Goal: Feedback & Contribution: Contribute content

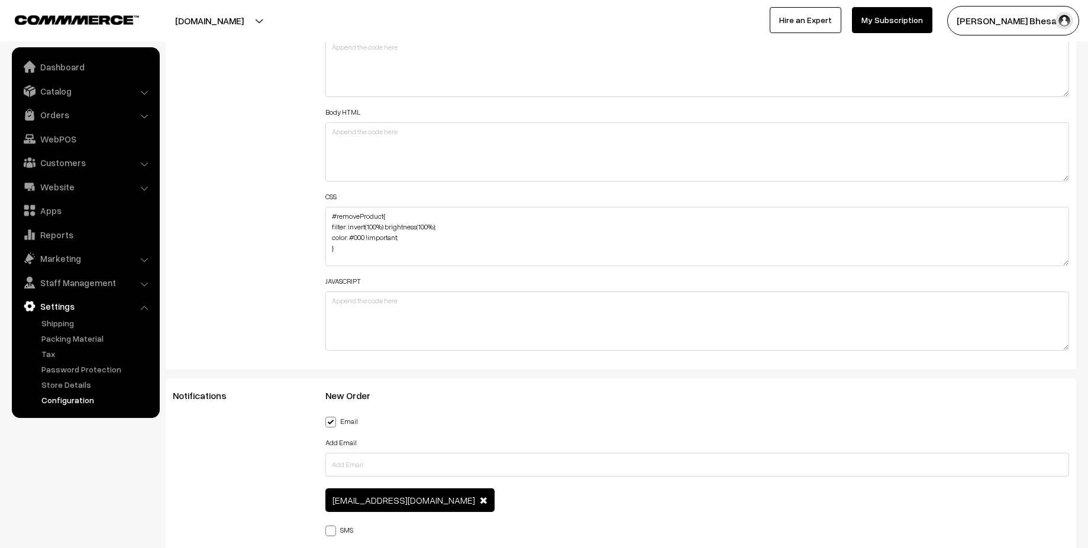
scroll to position [72, 0]
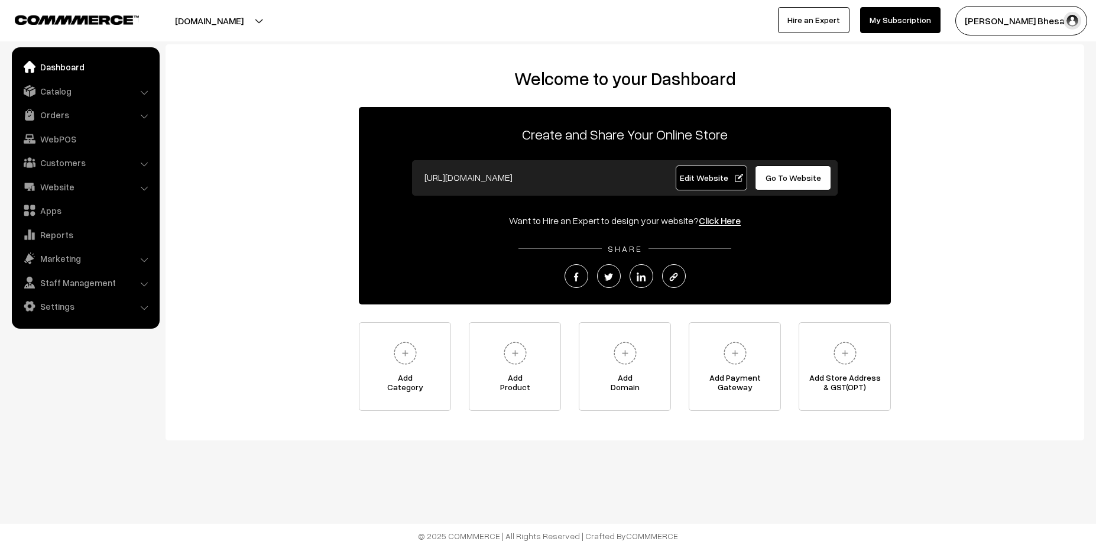
click at [704, 183] on link "Edit Website" at bounding box center [712, 178] width 72 height 25
click at [96, 99] on link "Catalog" at bounding box center [85, 90] width 141 height 21
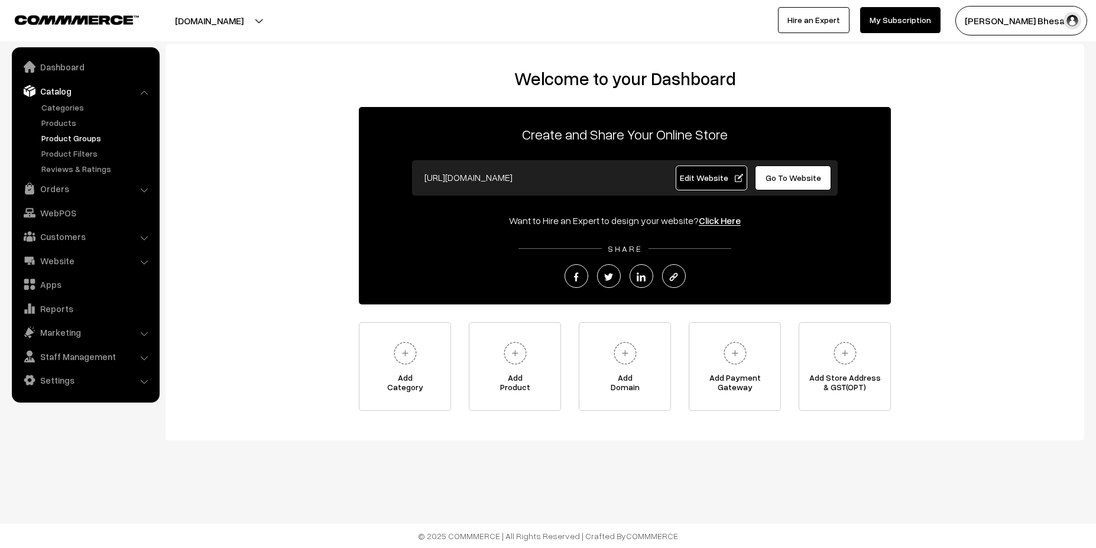
click at [84, 141] on link "Product Groups" at bounding box center [96, 138] width 117 height 12
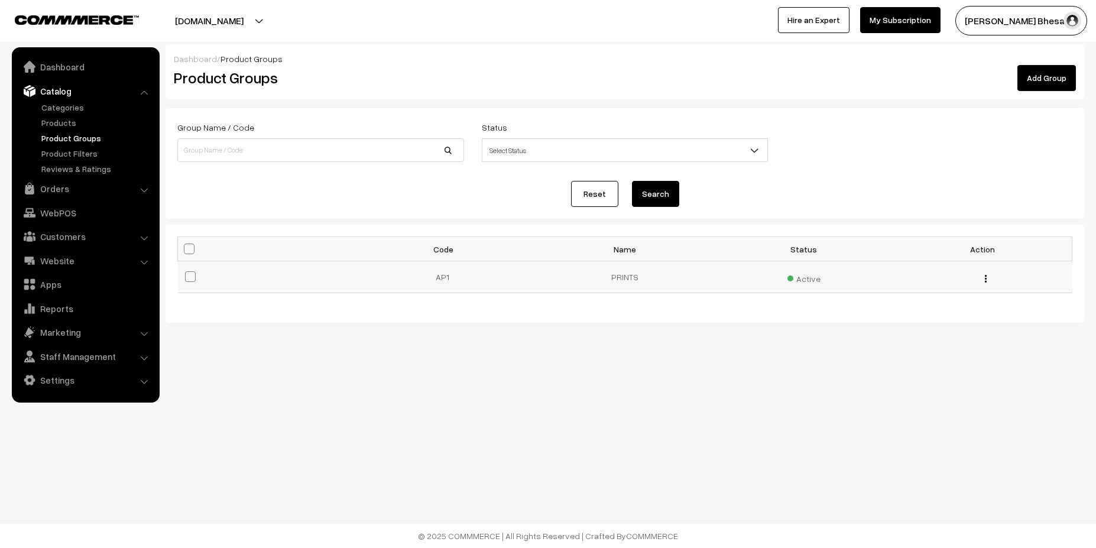
click at [247, 272] on td at bounding box center [267, 277] width 179 height 32
click at [989, 282] on div "Edit Delete" at bounding box center [983, 277] width 165 height 12
click at [986, 279] on img "button" at bounding box center [986, 279] width 2 height 8
click at [936, 289] on link "Edit" at bounding box center [933, 295] width 101 height 26
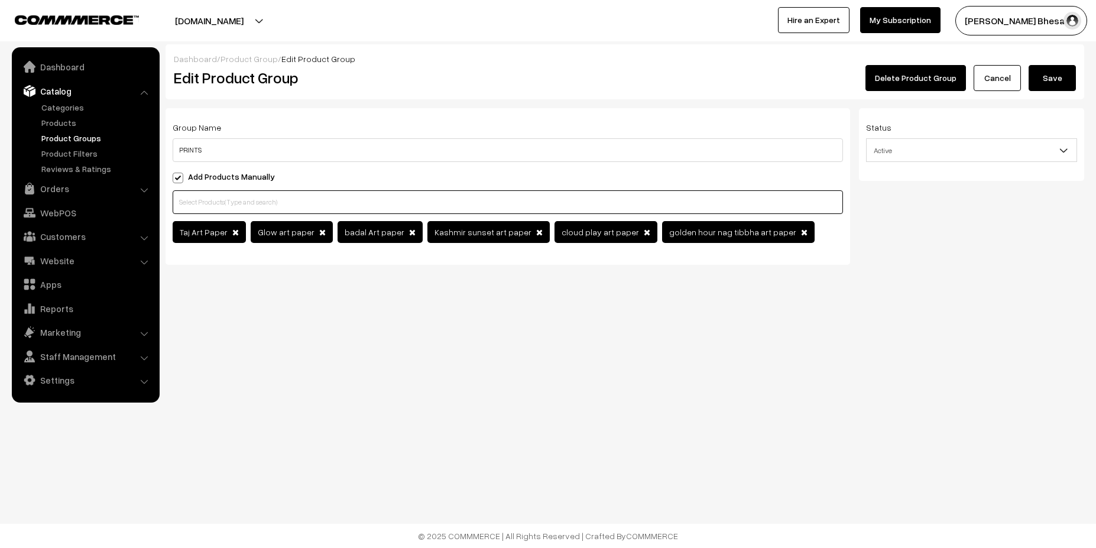
click at [681, 195] on input "text" at bounding box center [508, 202] width 671 height 24
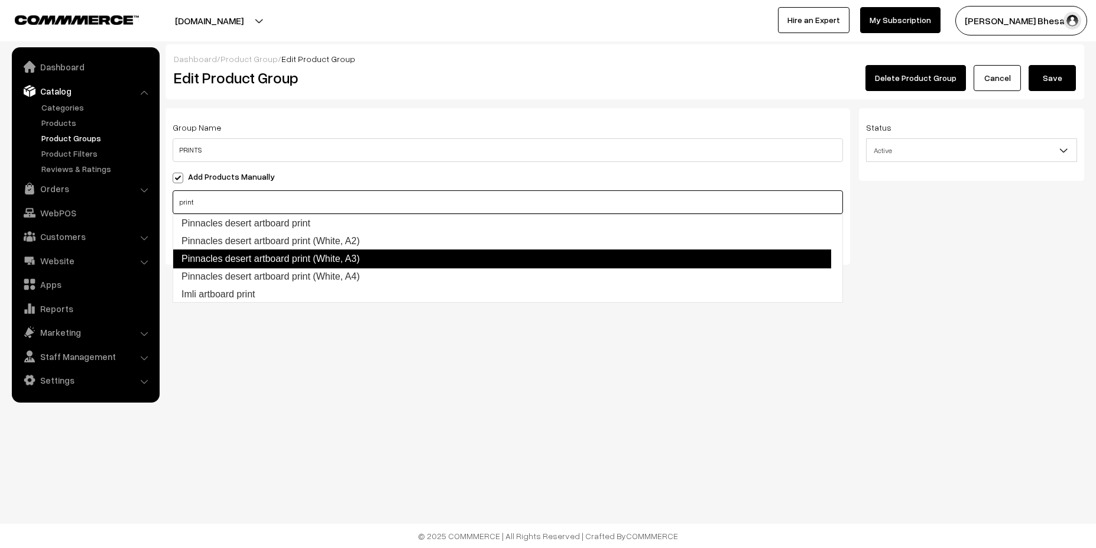
scroll to position [37, 0]
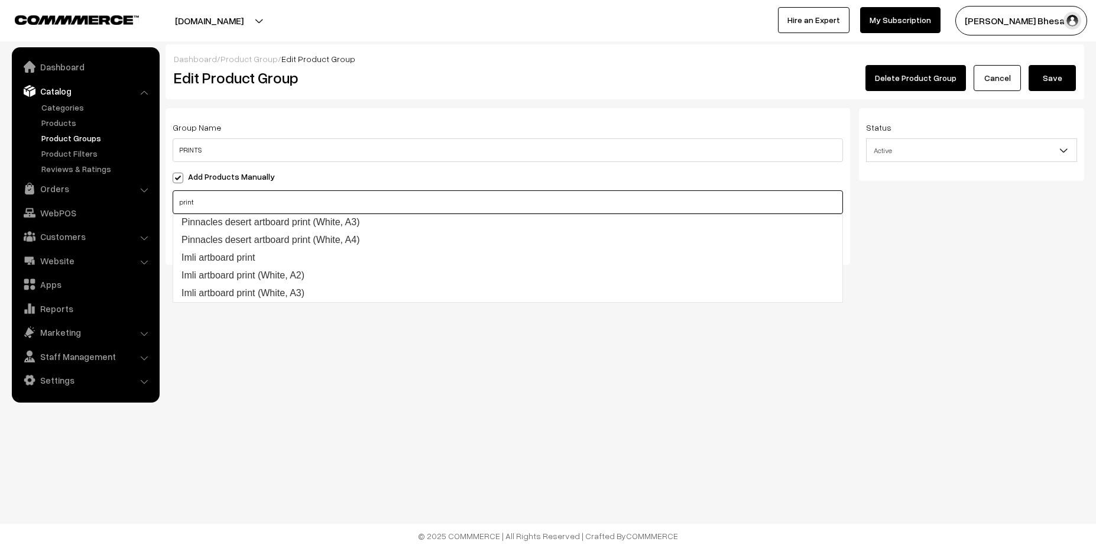
type input "print"
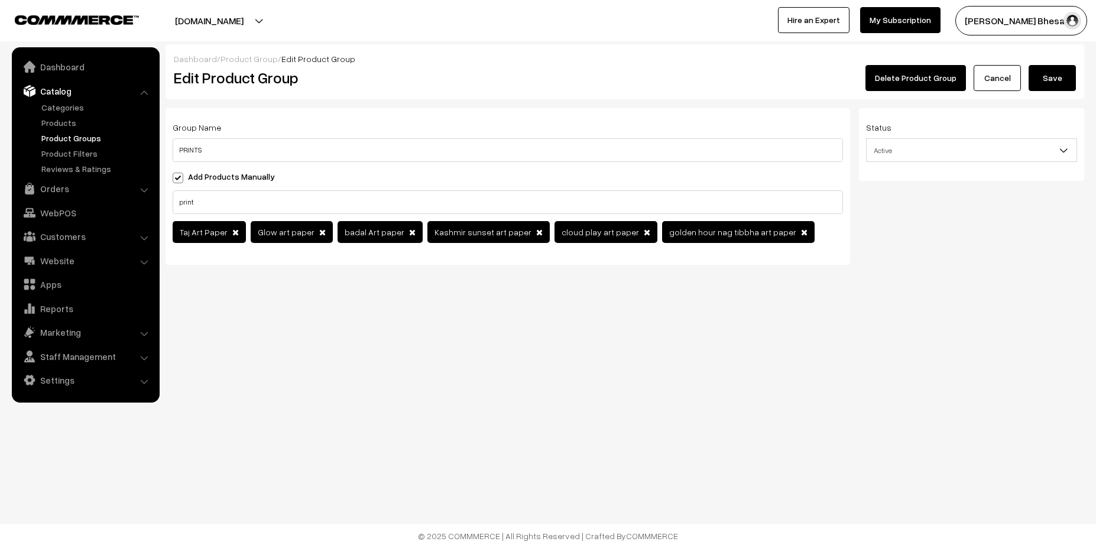
click at [646, 303] on div "Dashboard / Product Group / Edit Product Group Edit Product Group Delete Produc…" at bounding box center [548, 171] width 1096 height 342
click at [232, 232] on span at bounding box center [235, 232] width 7 height 8
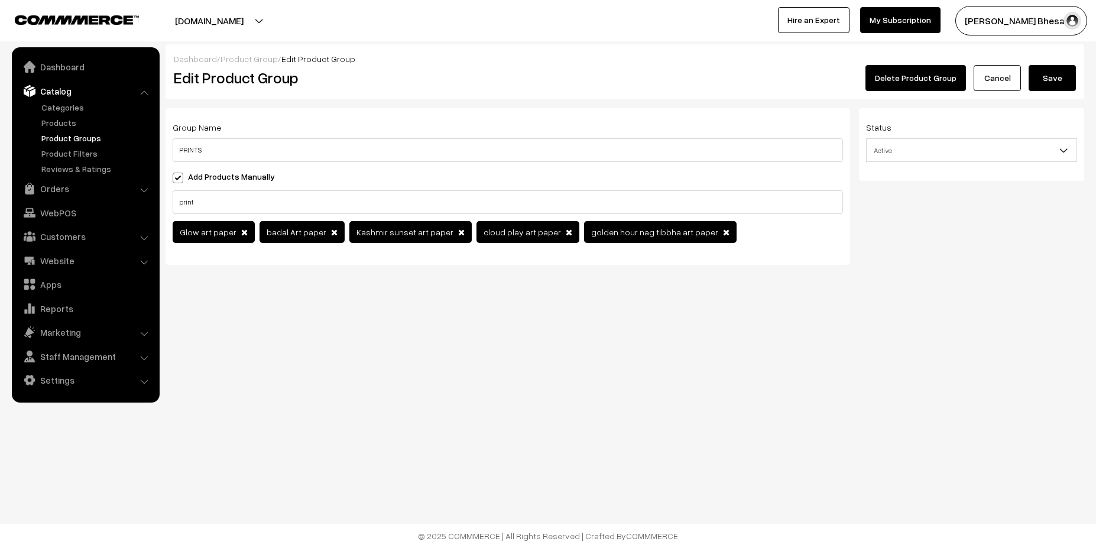
click at [229, 232] on span "Glow art paper" at bounding box center [209, 232] width 59 height 10
click at [241, 234] on span at bounding box center [244, 232] width 7 height 8
click at [237, 234] on span "badal Art paper" at bounding box center [215, 232] width 85 height 22
click at [244, 232] on span at bounding box center [247, 232] width 7 height 8
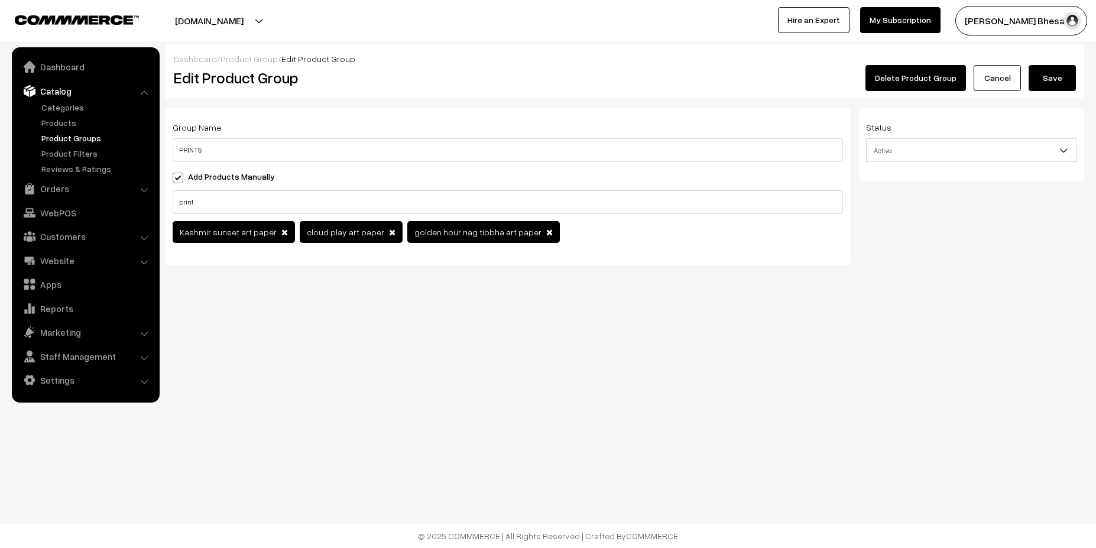
click at [282, 232] on span at bounding box center [285, 232] width 7 height 8
click at [262, 234] on span at bounding box center [265, 232] width 7 height 8
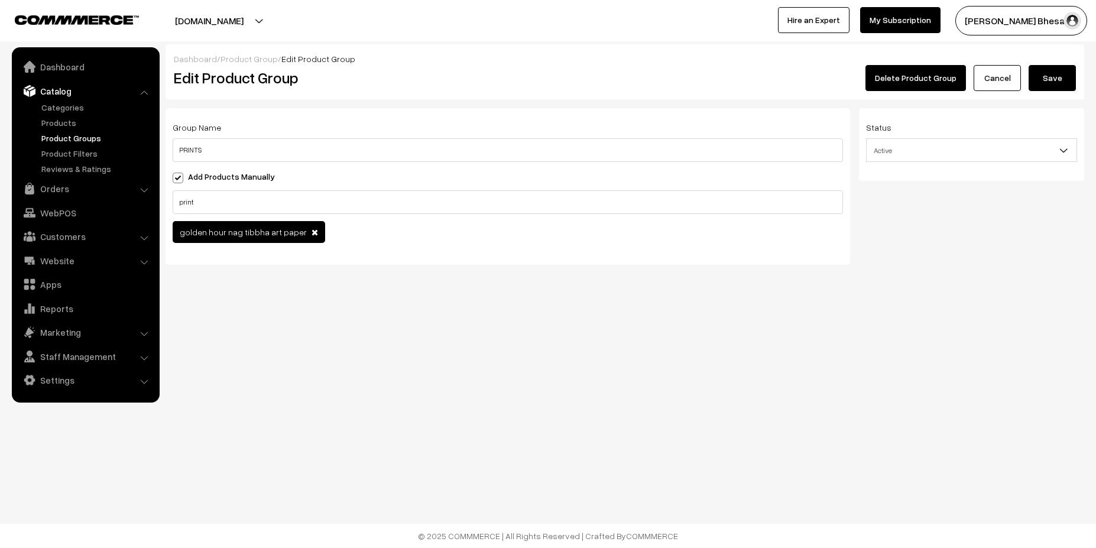
click at [296, 233] on span "golden hour nag tibbha art paper" at bounding box center [249, 232] width 153 height 22
click at [304, 234] on span "golden hour nag tibbha art paper" at bounding box center [249, 232] width 153 height 22
click at [312, 234] on span at bounding box center [315, 232] width 7 height 8
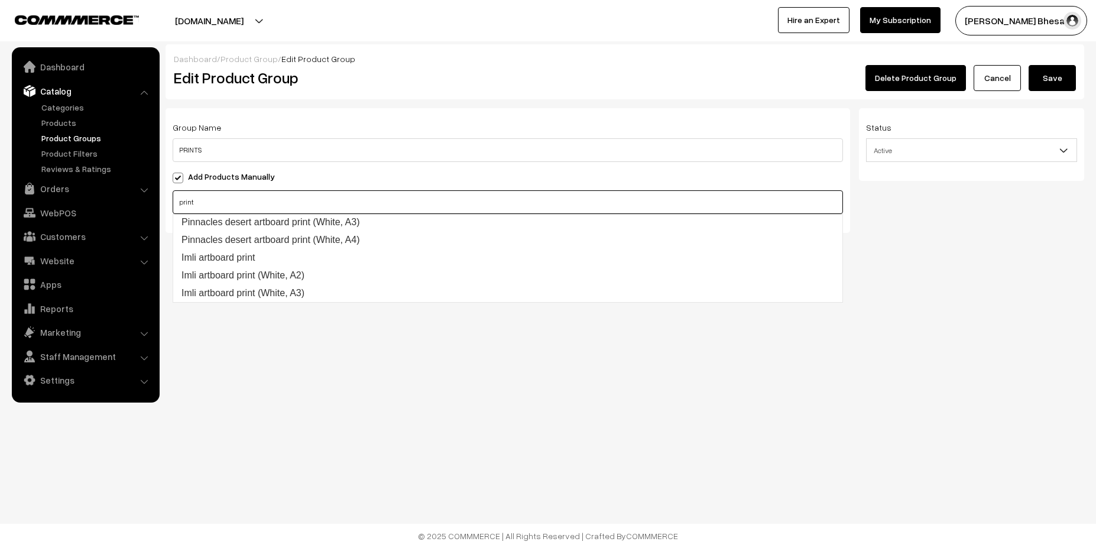
click at [338, 196] on input "print" at bounding box center [508, 202] width 671 height 24
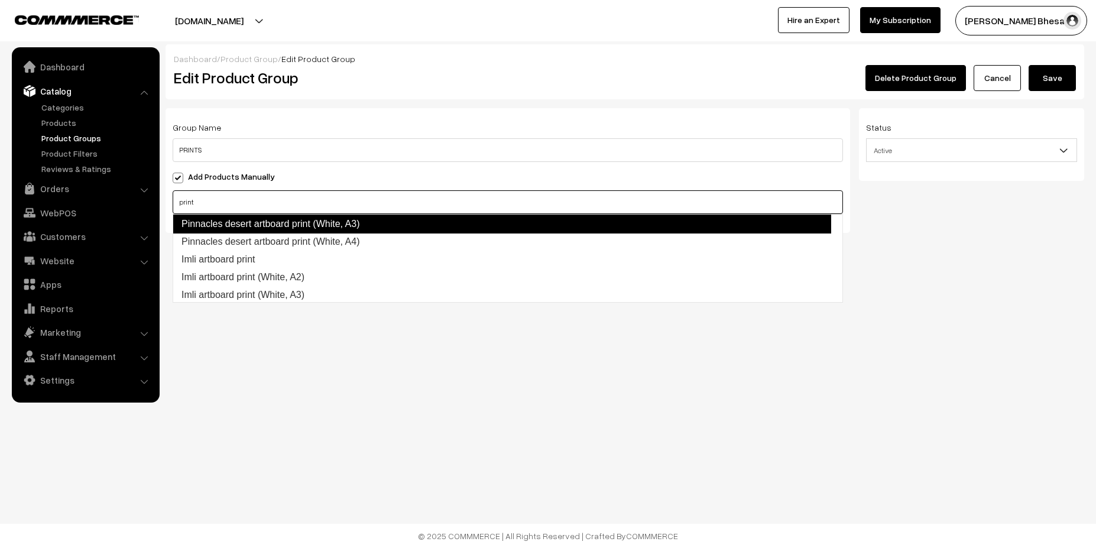
scroll to position [0, 0]
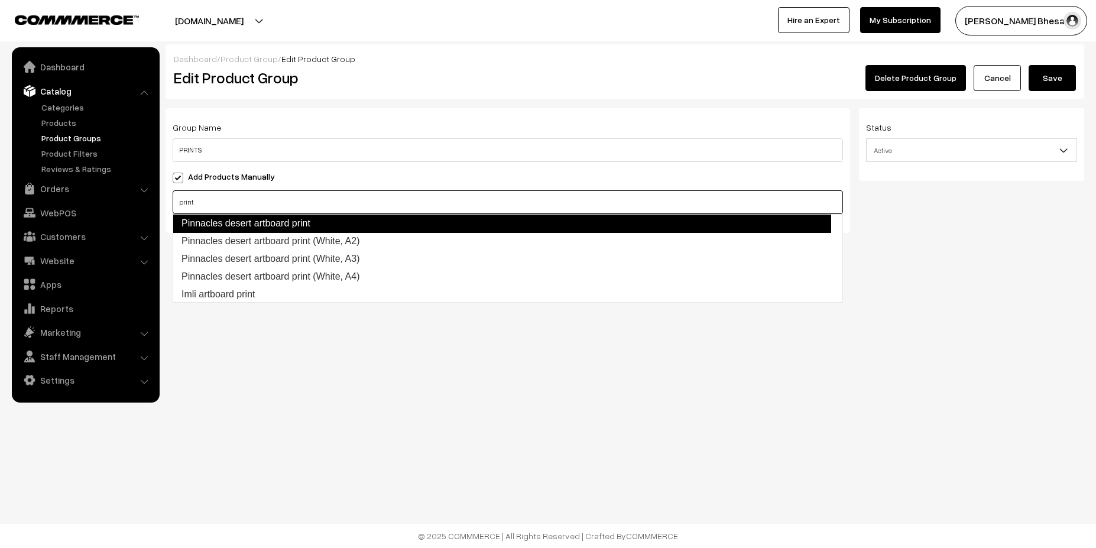
click at [303, 224] on link "Pinnacles desert artboard print" at bounding box center [502, 223] width 659 height 19
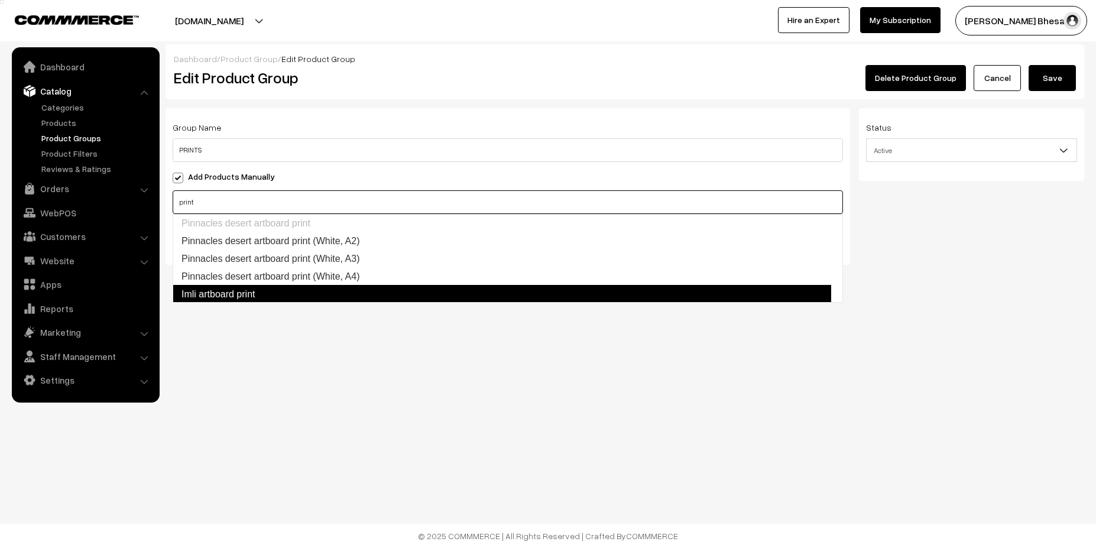
scroll to position [1, 0]
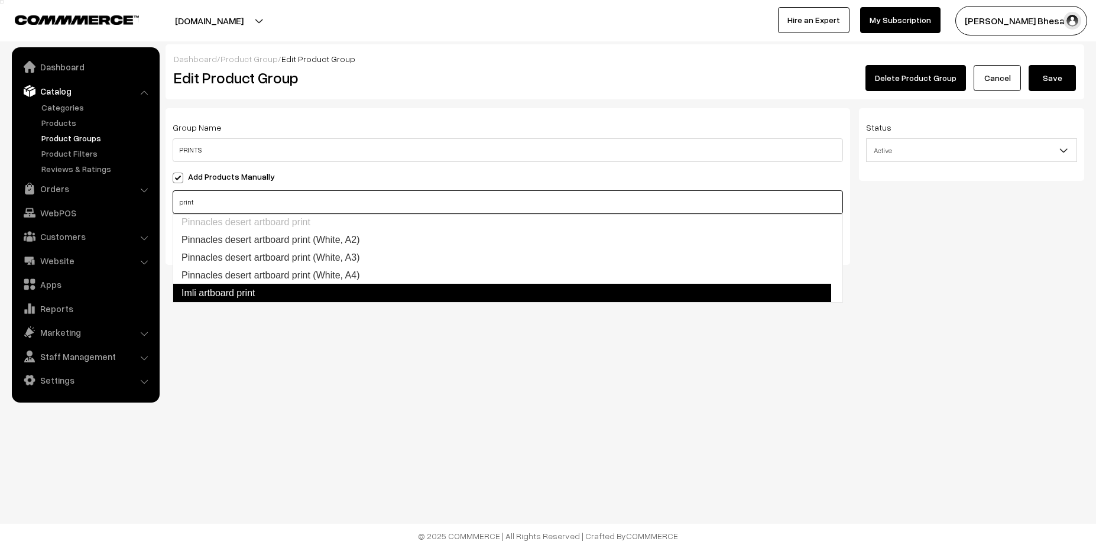
click at [251, 290] on link "Imli artboard print" at bounding box center [502, 293] width 659 height 19
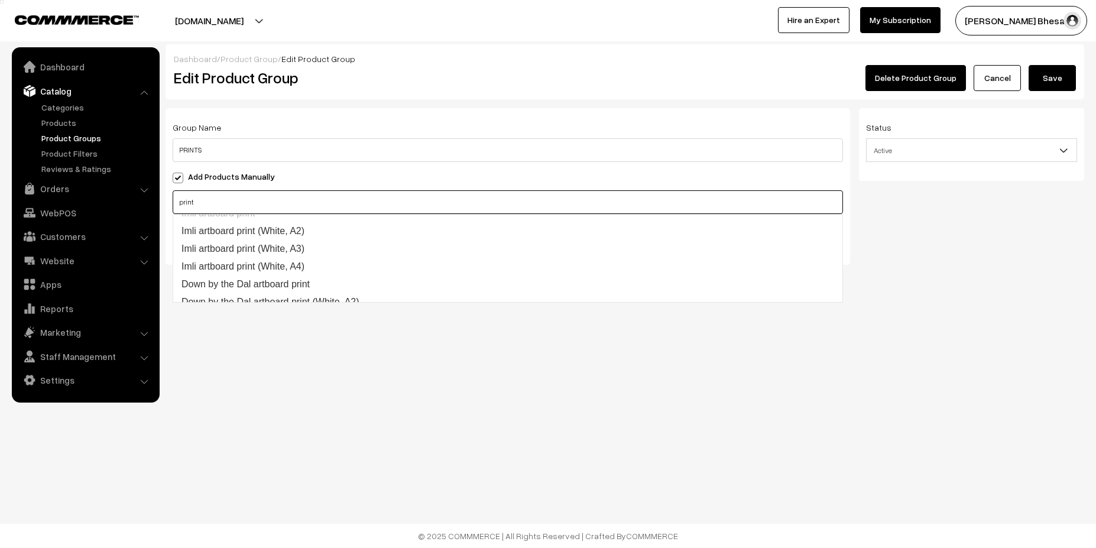
scroll to position [85, 0]
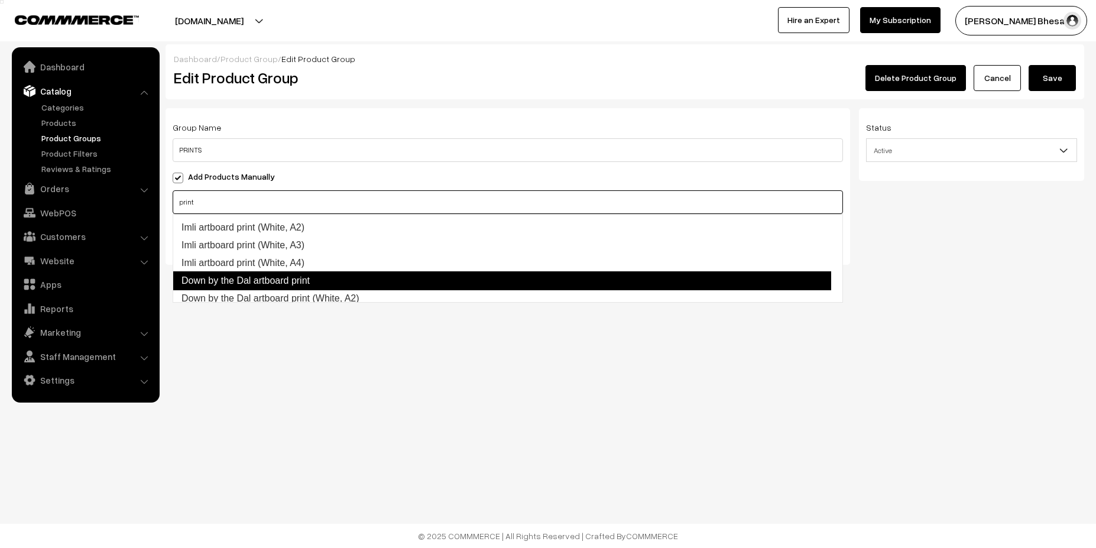
click at [299, 276] on link "Down by the Dal artboard print" at bounding box center [502, 280] width 659 height 19
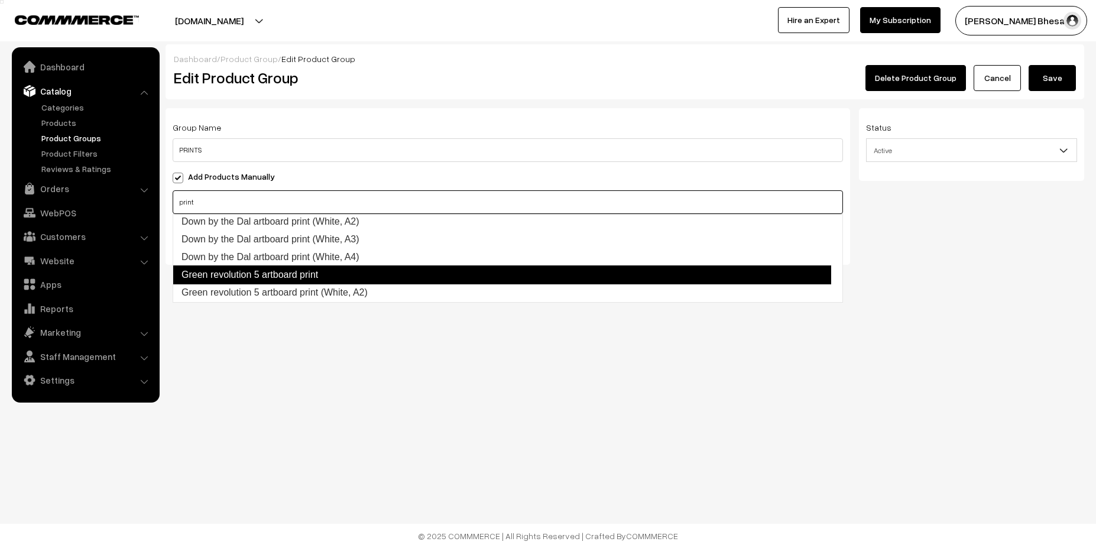
scroll to position [166, 0]
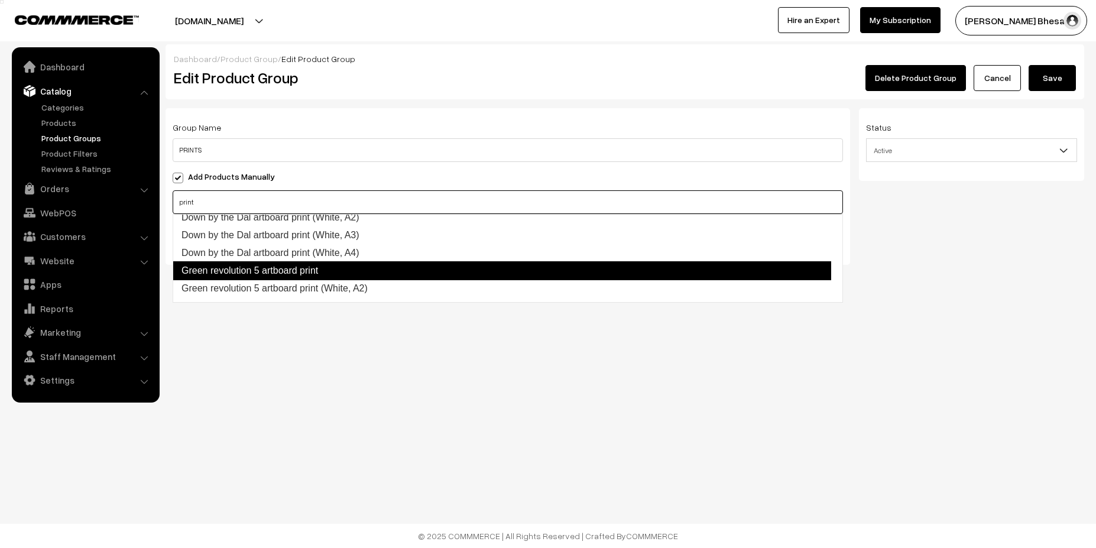
click at [311, 269] on link "Green revolution 5 artboard print" at bounding box center [502, 270] width 659 height 19
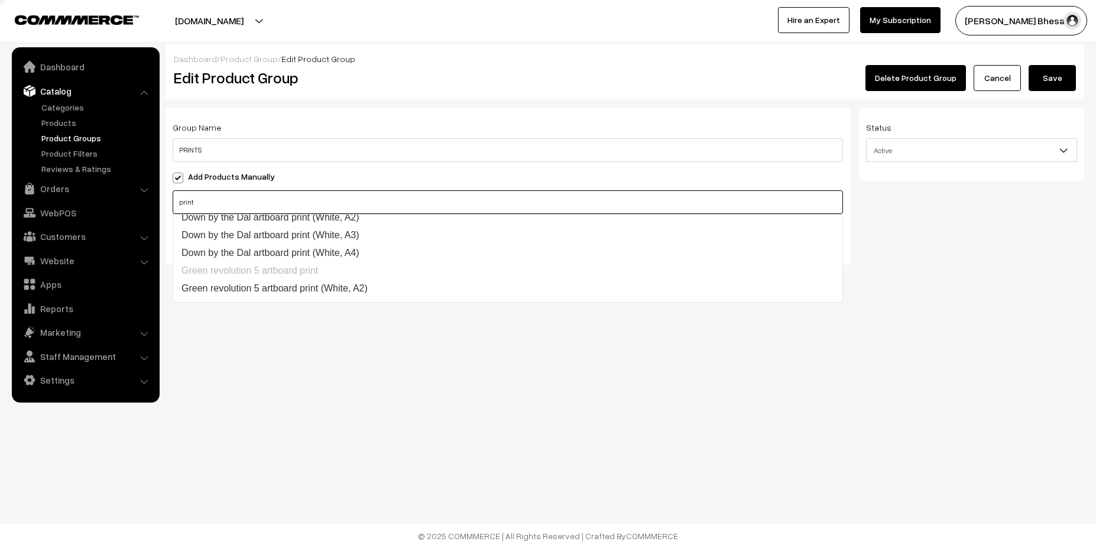
scroll to position [338, 0]
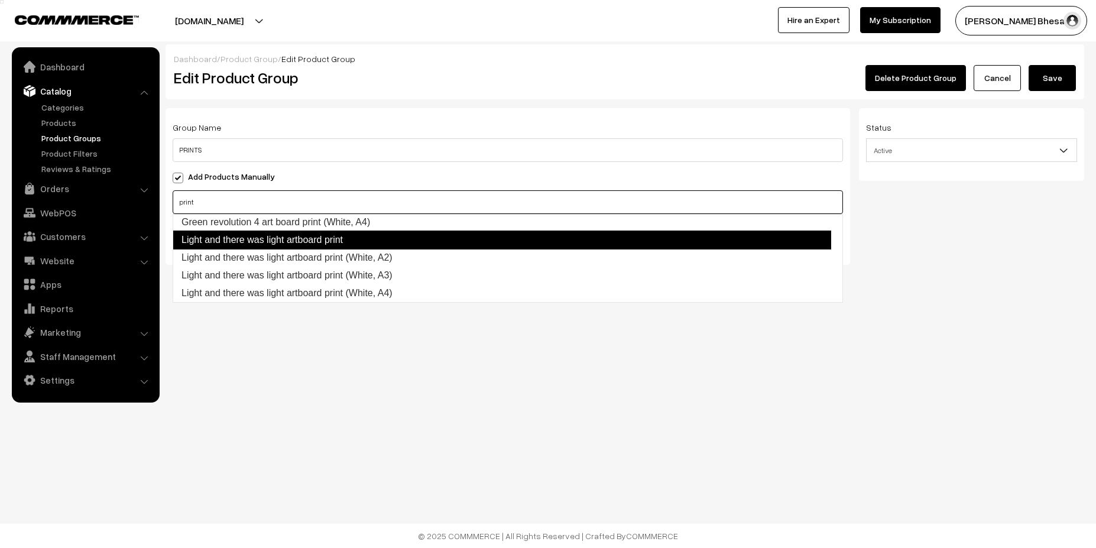
click at [342, 240] on link "Light and there was light artboard print" at bounding box center [502, 240] width 659 height 19
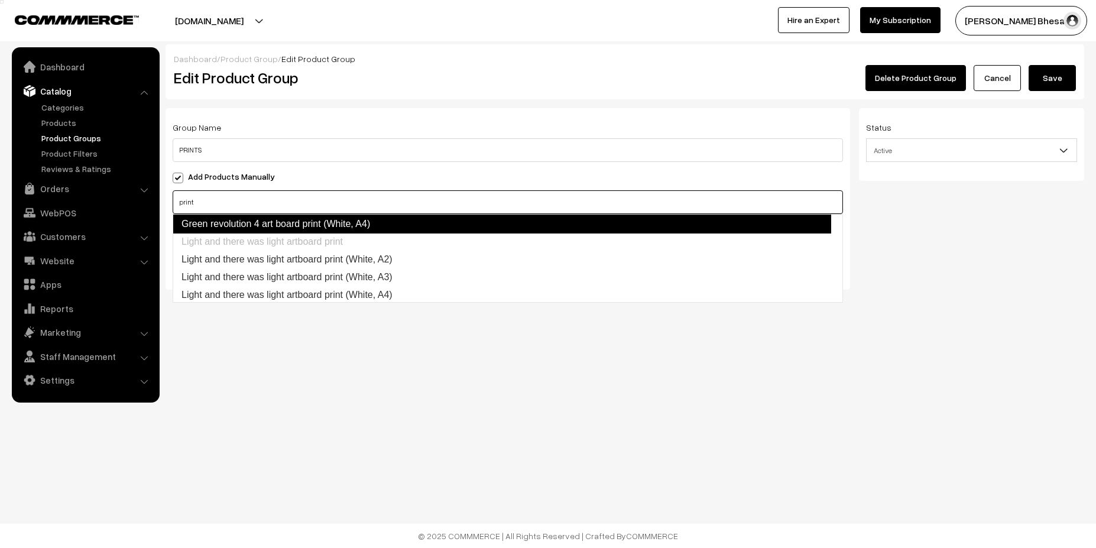
scroll to position [337, 0]
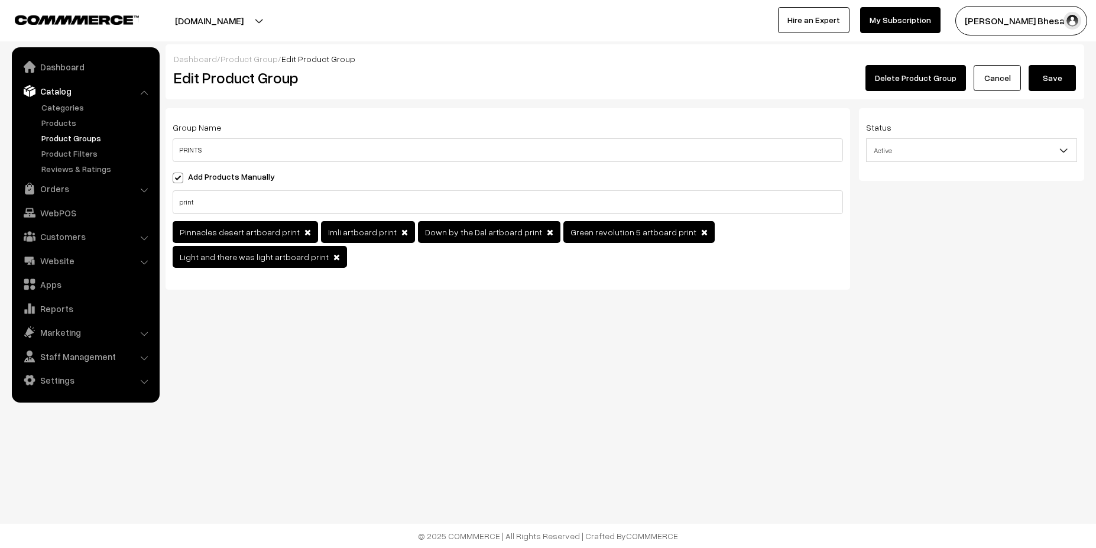
click at [929, 227] on div "Status Active Inactive Active" at bounding box center [976, 203] width 234 height 190
click at [1056, 76] on button "Save" at bounding box center [1052, 78] width 47 height 26
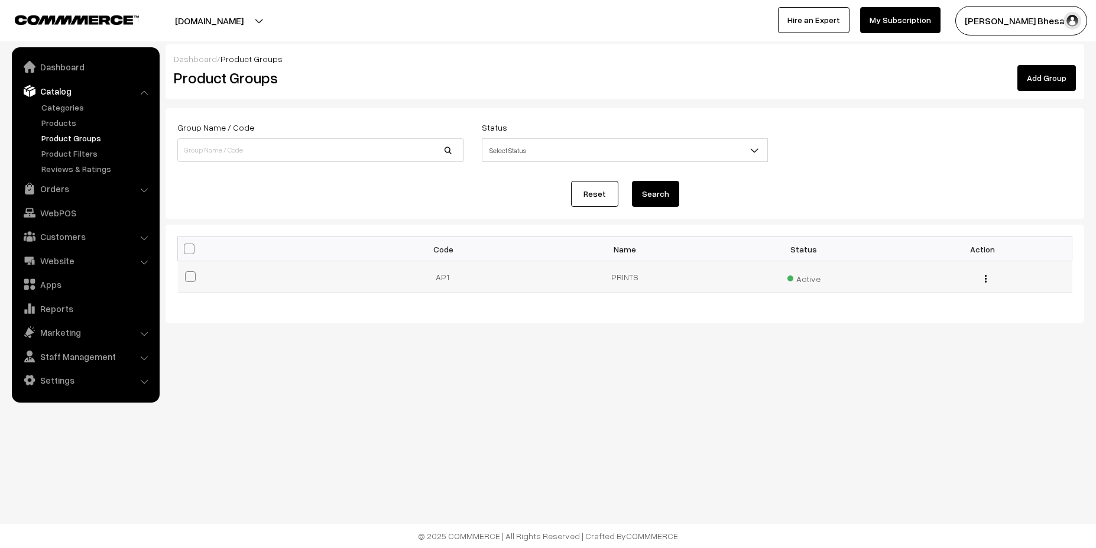
click at [987, 273] on div "Edit Delete" at bounding box center [983, 277] width 165 height 12
click at [985, 277] on img "button" at bounding box center [986, 279] width 2 height 8
click at [921, 295] on link "Edit" at bounding box center [933, 295] width 101 height 26
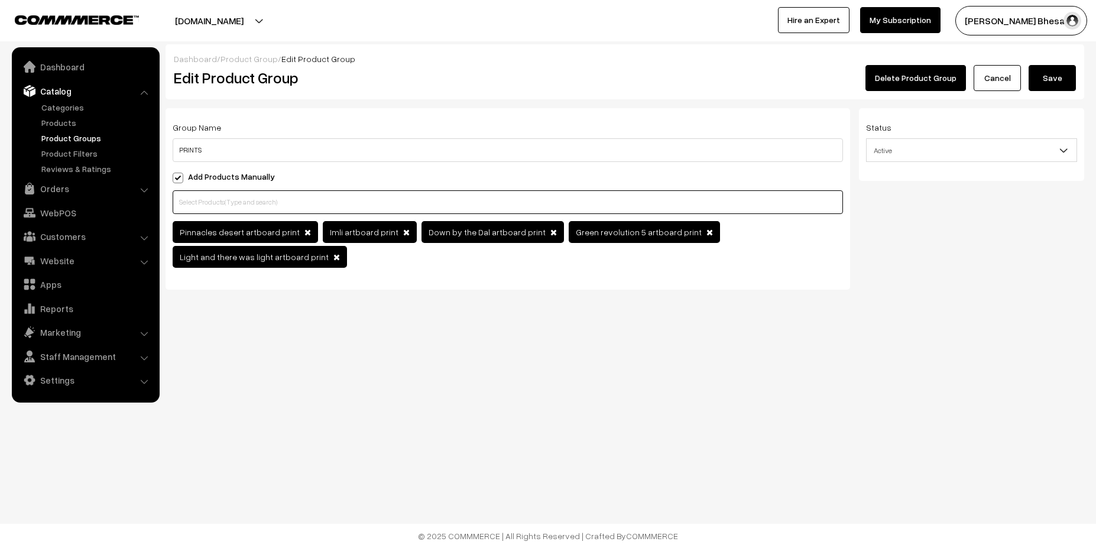
click at [411, 197] on input "text" at bounding box center [508, 202] width 671 height 24
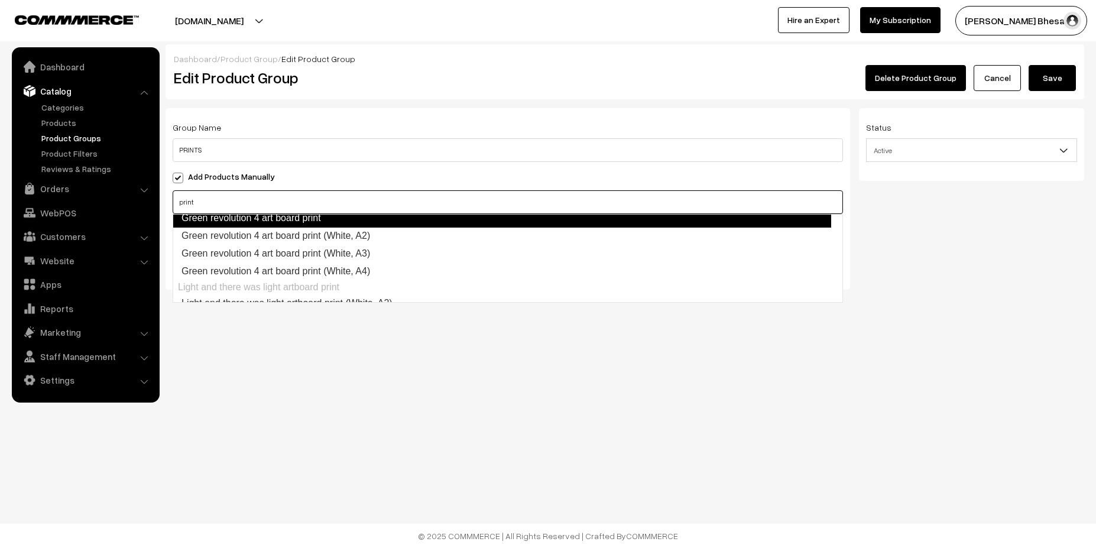
scroll to position [269, 0]
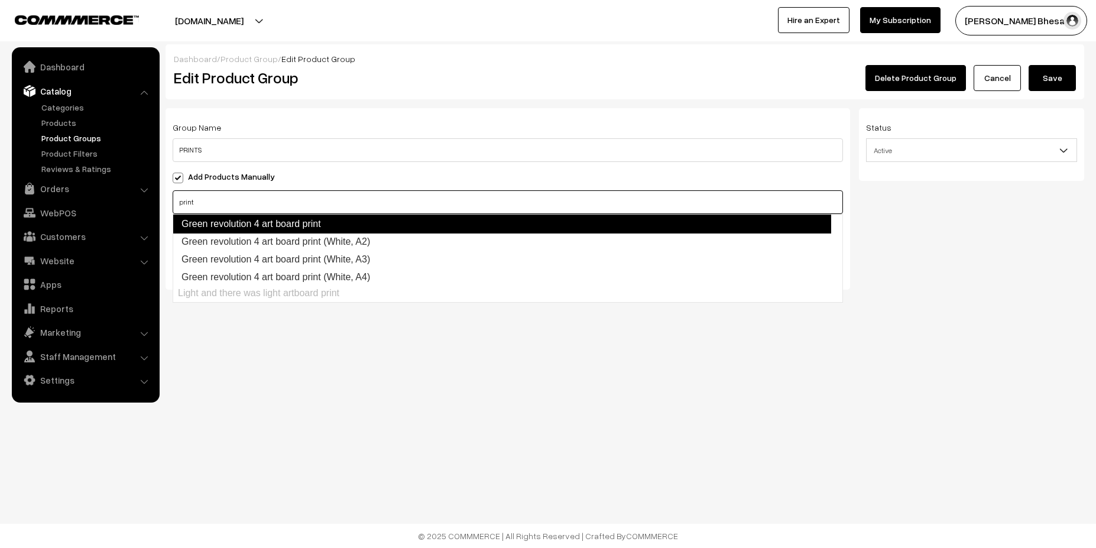
click at [313, 223] on link "Green revolution 4 art board print" at bounding box center [502, 224] width 659 height 19
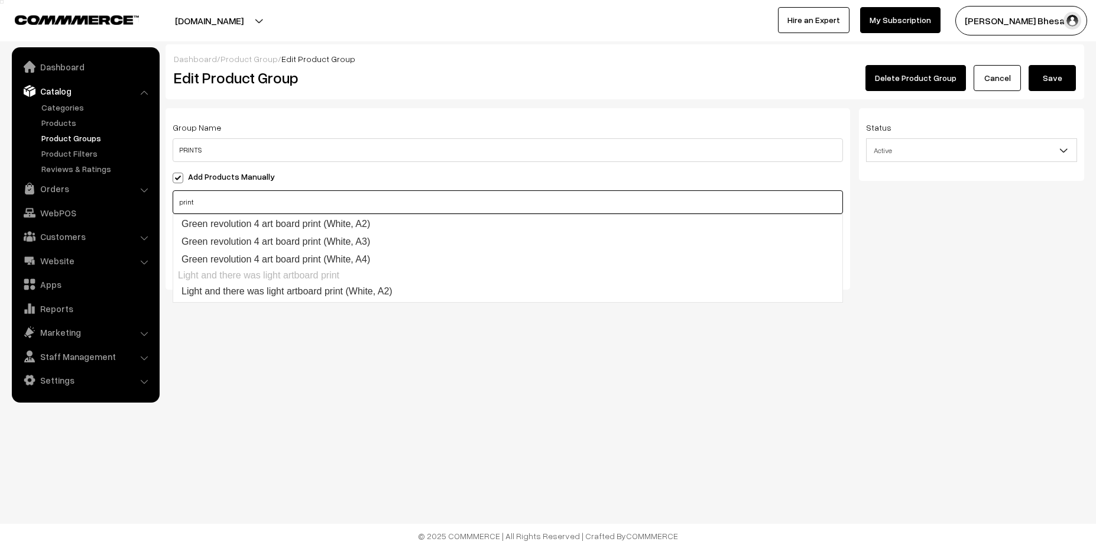
scroll to position [287, 0]
click at [622, 209] on input "print" at bounding box center [508, 202] width 671 height 24
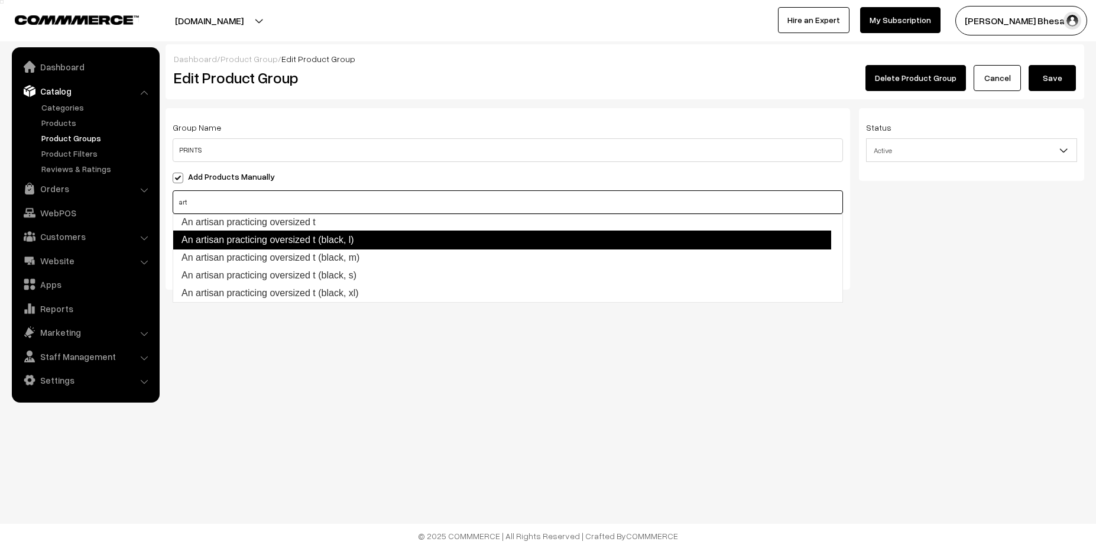
scroll to position [0, 0]
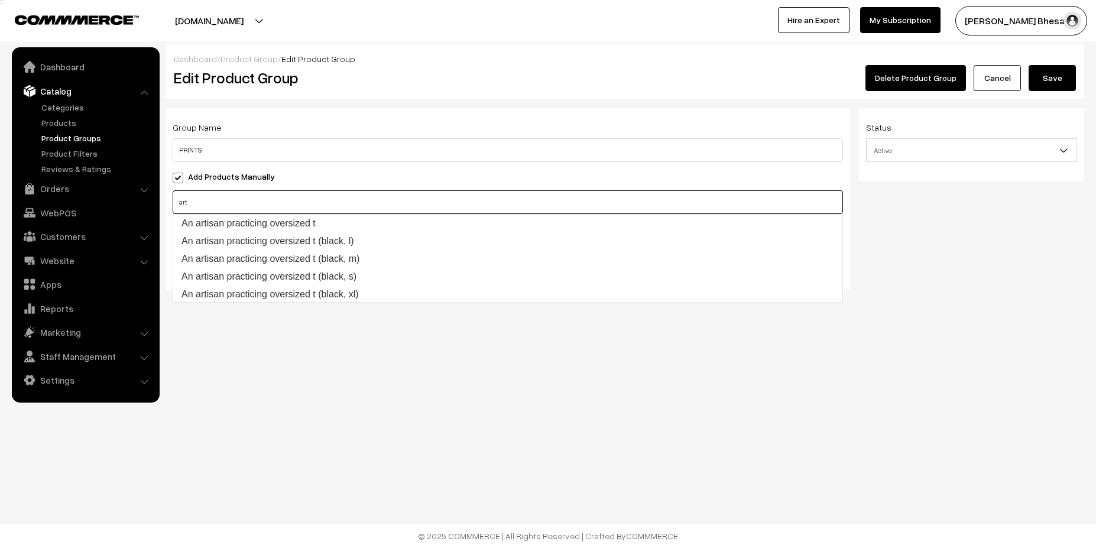
click at [695, 205] on input "art" at bounding box center [508, 202] width 671 height 24
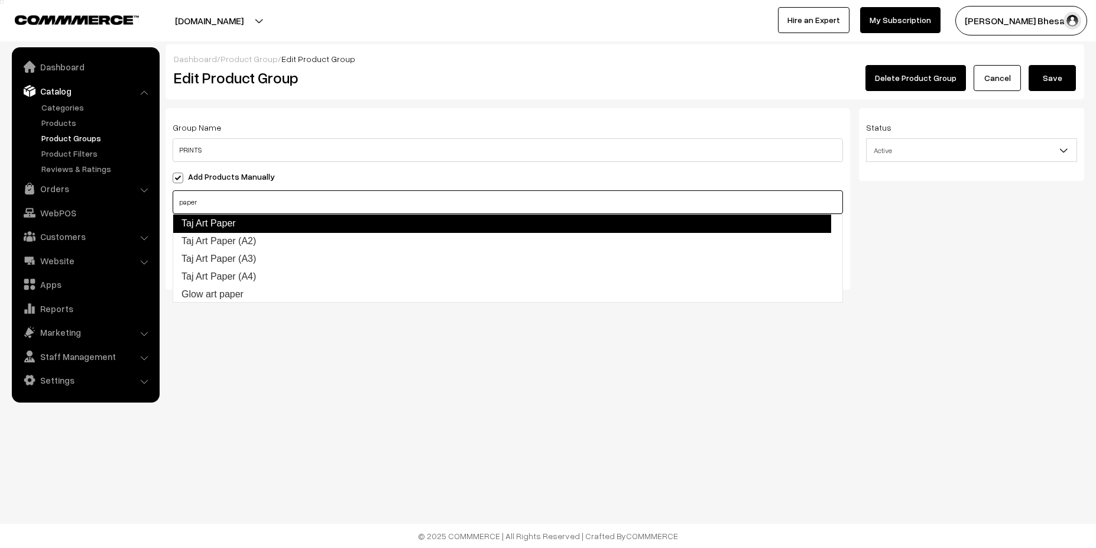
click at [392, 220] on link "Taj Art Paper" at bounding box center [502, 223] width 659 height 19
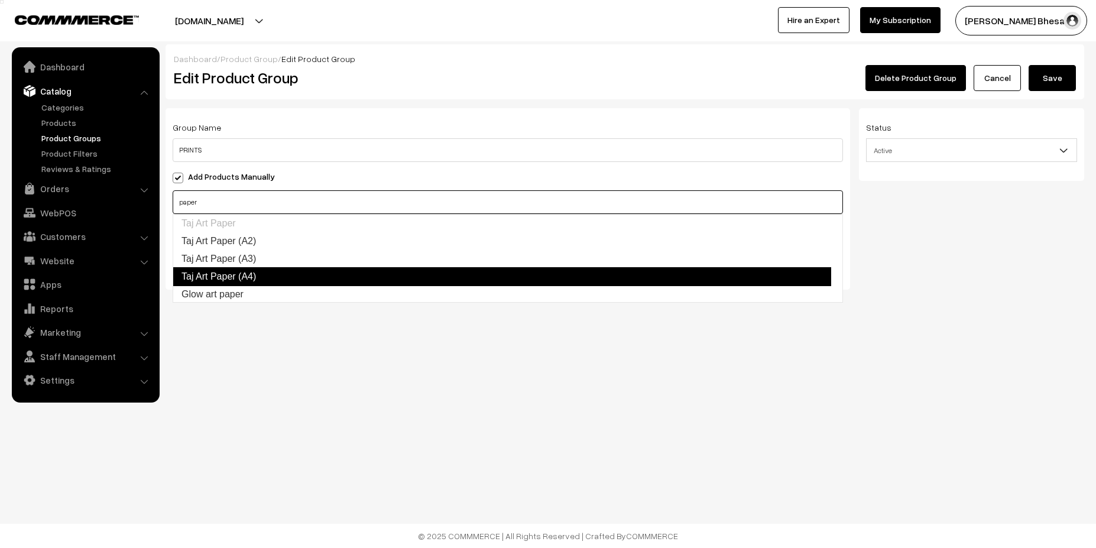
scroll to position [1, 0]
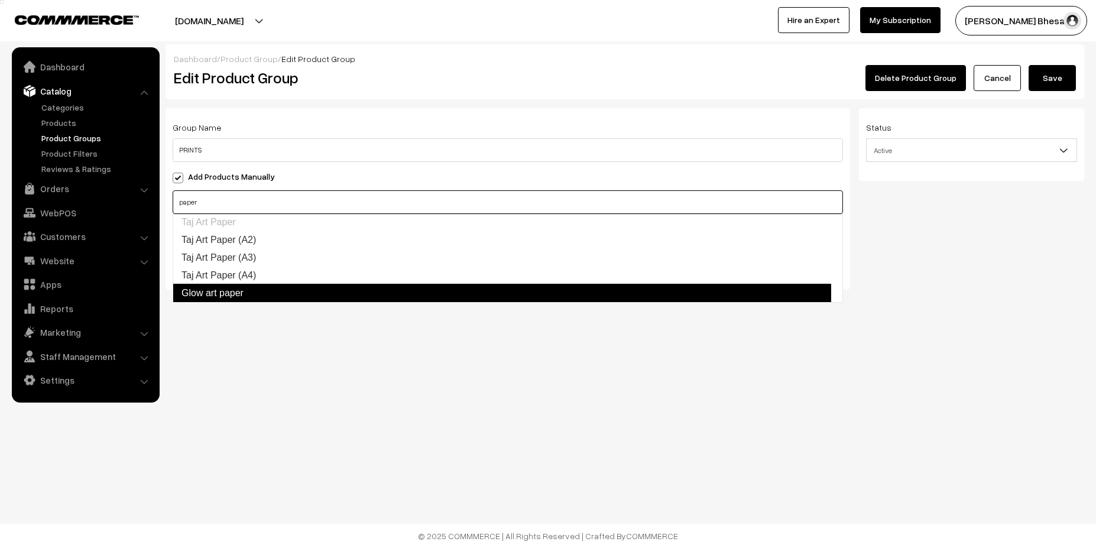
click at [230, 297] on link "Glow art paper" at bounding box center [502, 293] width 659 height 19
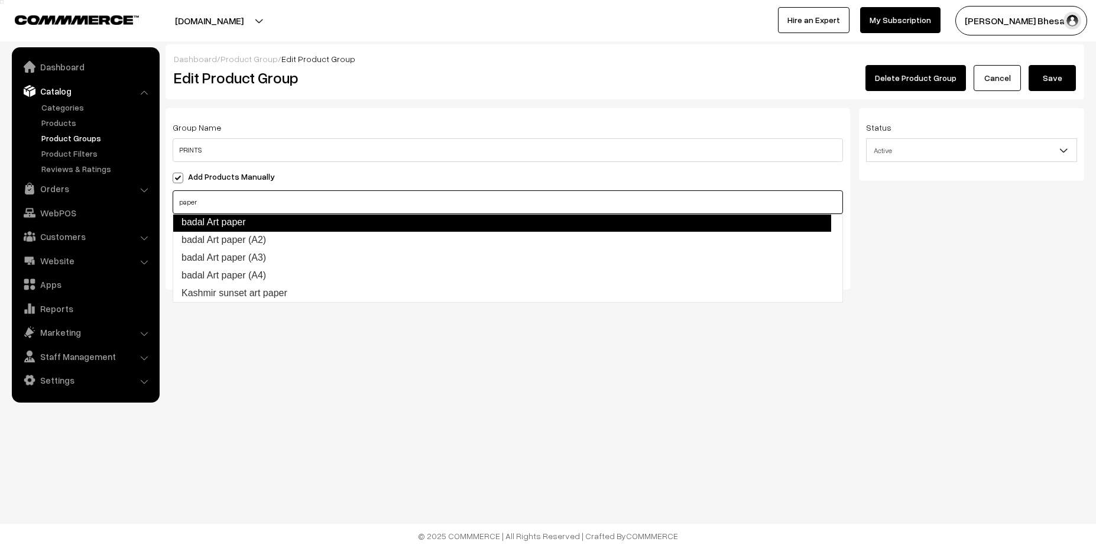
scroll to position [141, 0]
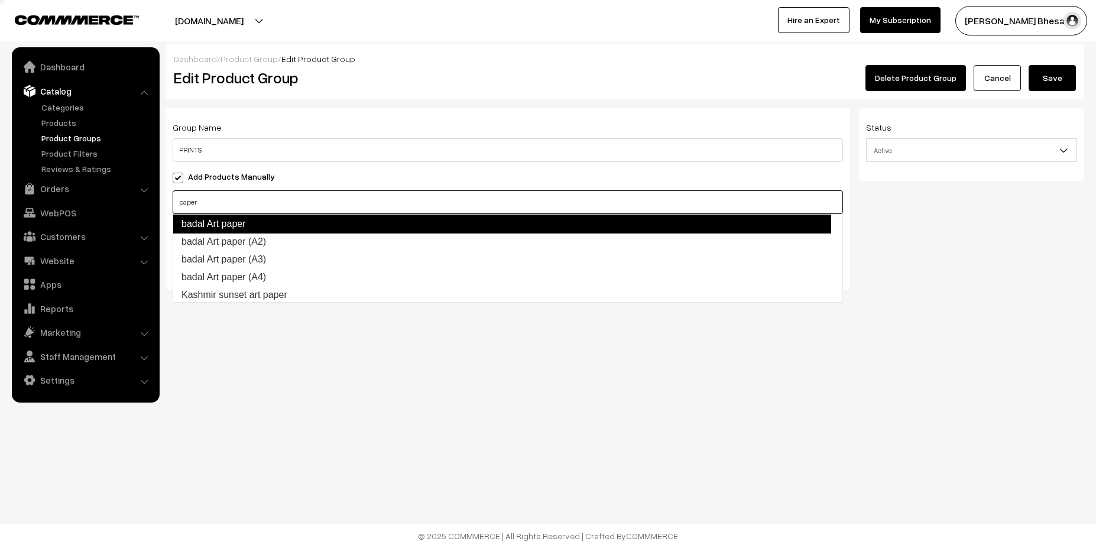
click at [523, 219] on link "badal Art paper" at bounding box center [502, 224] width 659 height 19
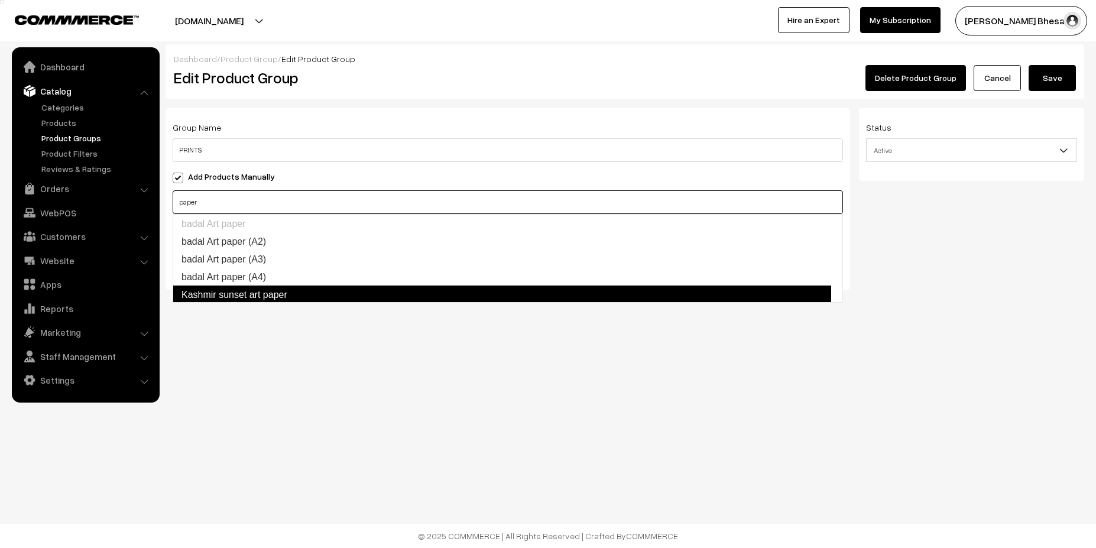
scroll to position [143, 0]
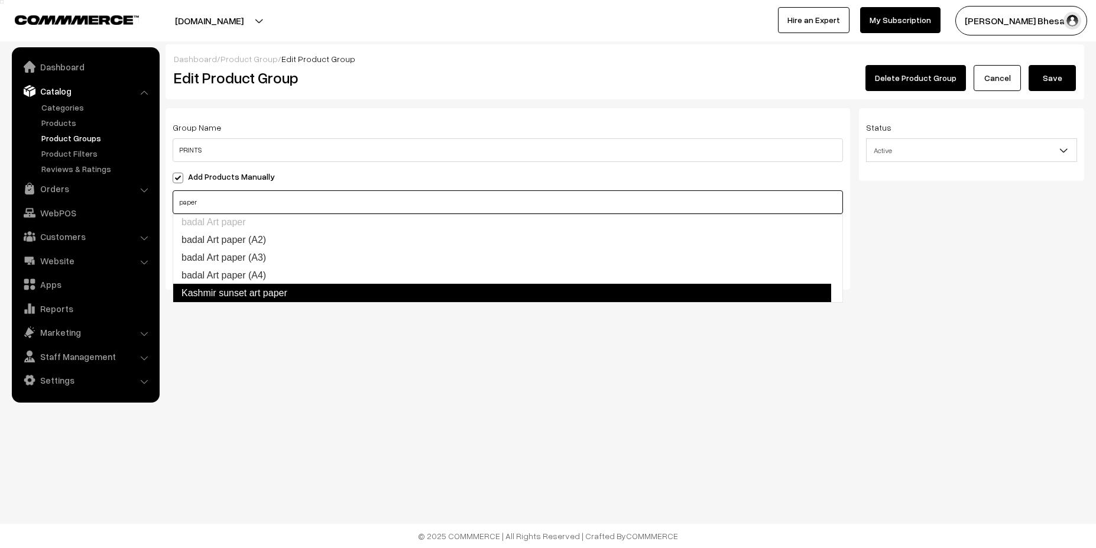
click at [479, 295] on link "Kashmir sunset art paper" at bounding box center [502, 293] width 659 height 19
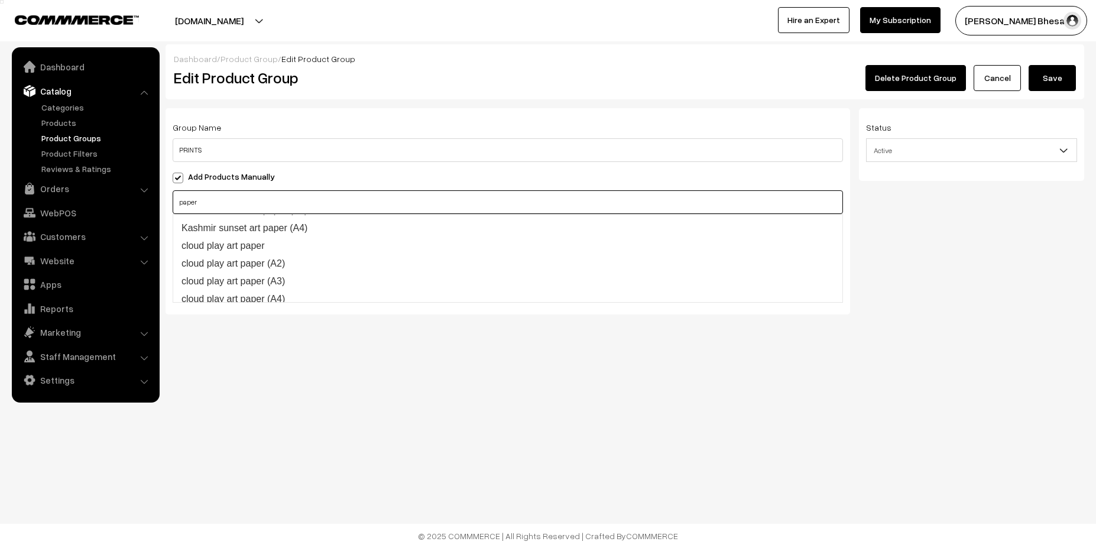
scroll to position [267, 0]
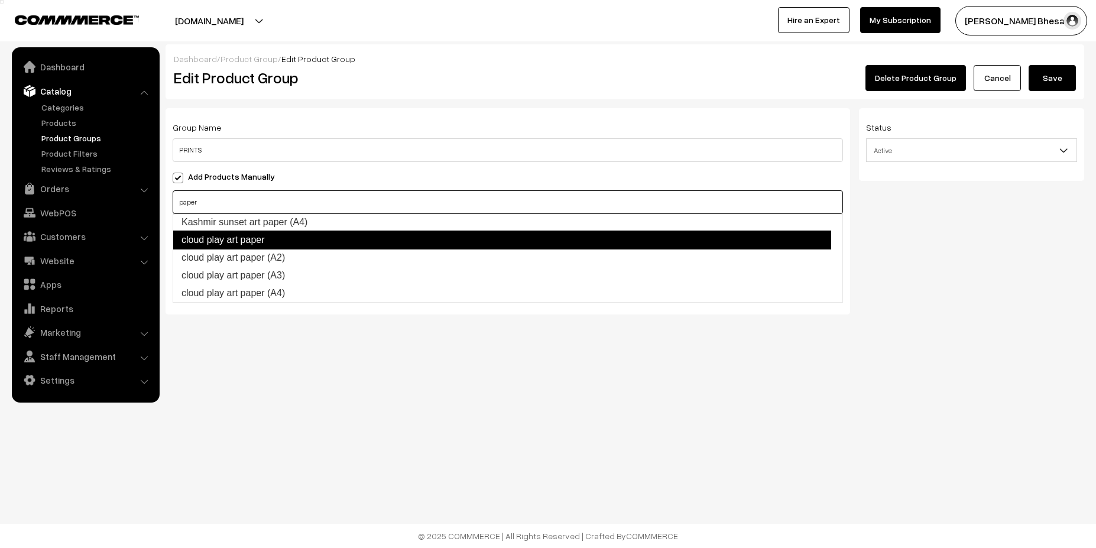
click at [636, 240] on link "cloud play art paper" at bounding box center [502, 240] width 659 height 19
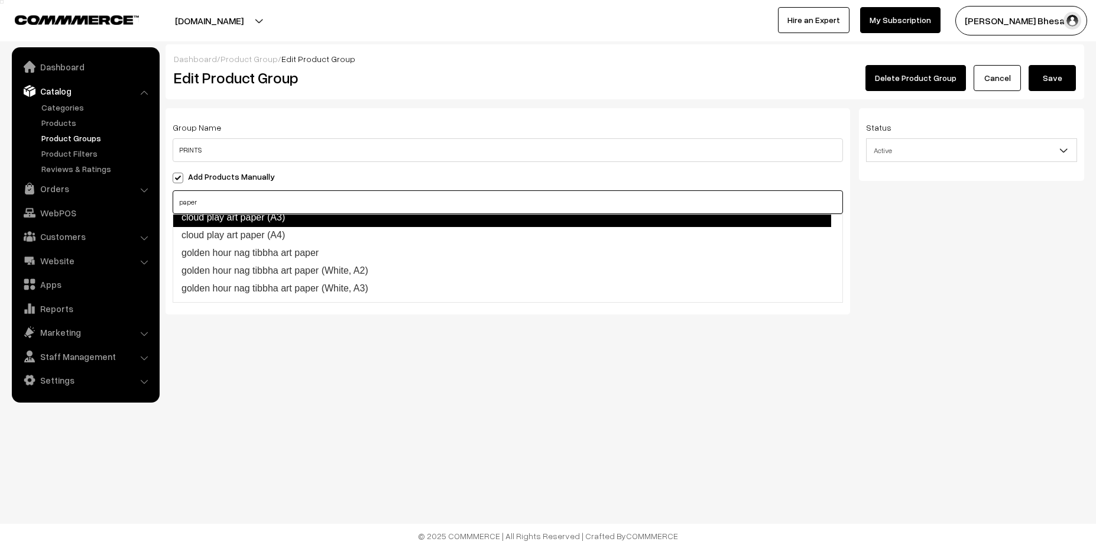
scroll to position [338, 0]
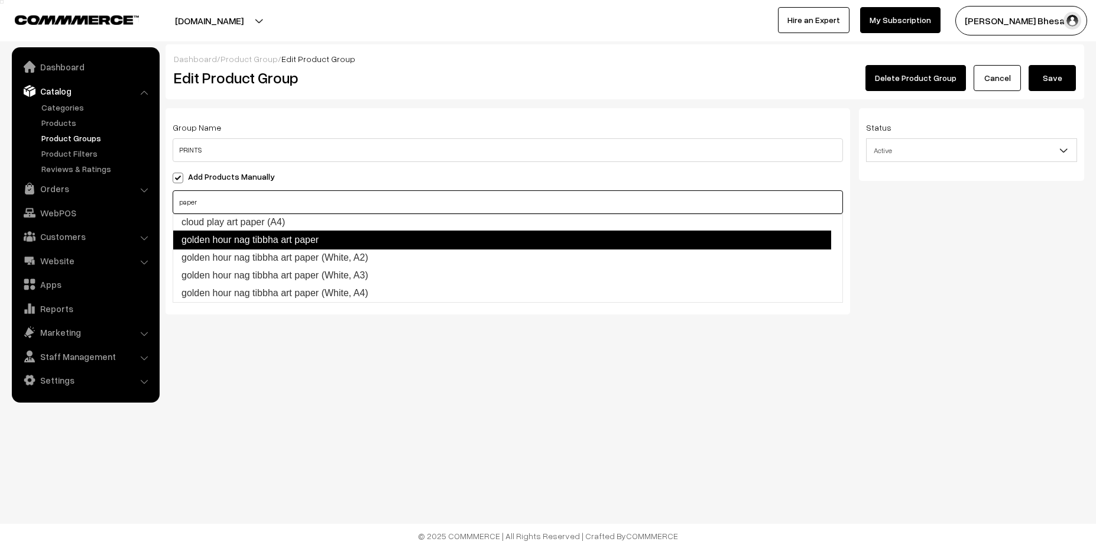
click at [654, 242] on link "golden hour nag tibbha art paper" at bounding box center [502, 240] width 659 height 19
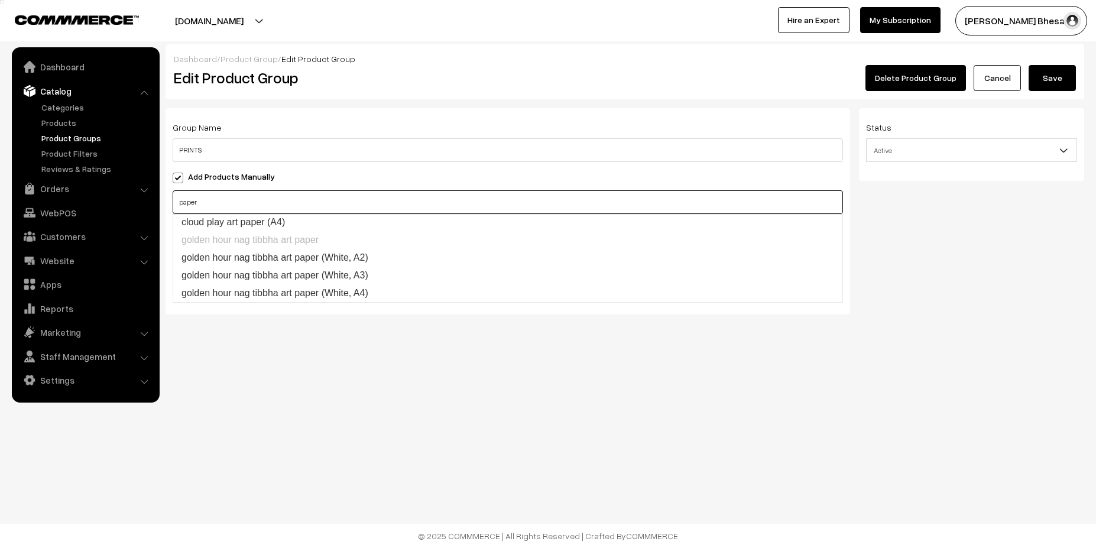
type input "paper"
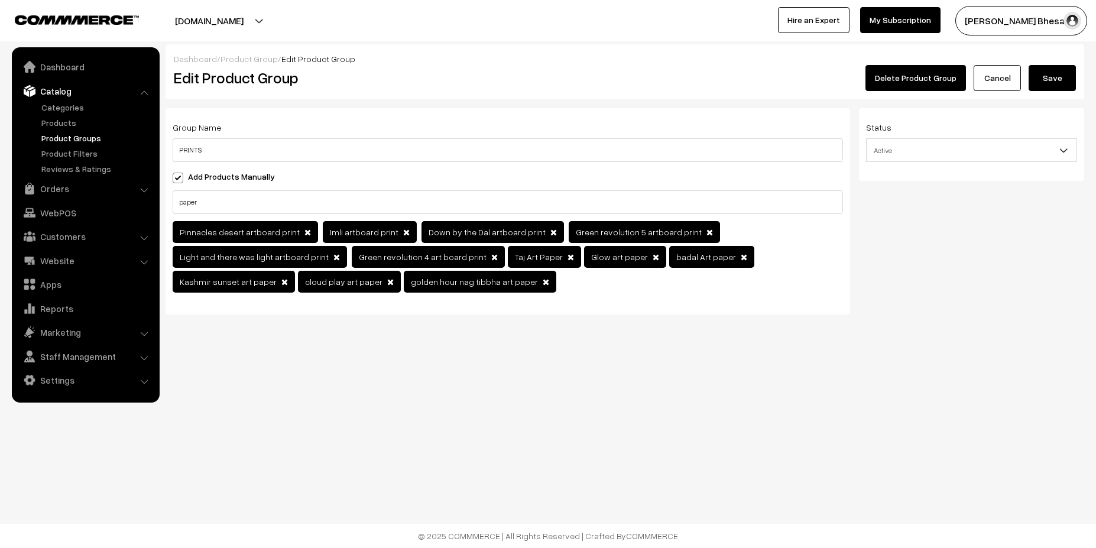
click at [1049, 83] on button "Save" at bounding box center [1052, 78] width 47 height 26
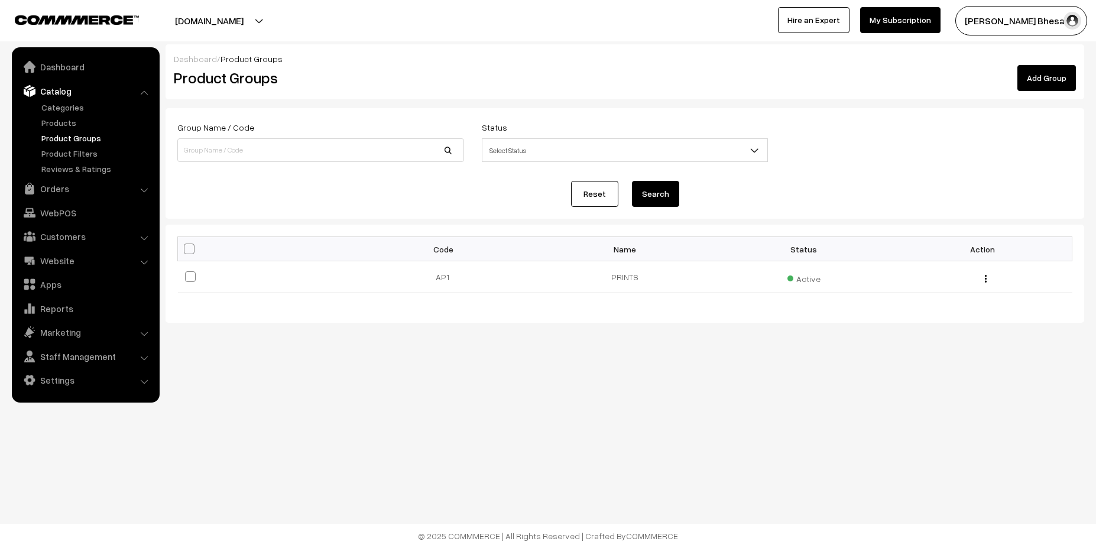
click at [1067, 85] on link "Add Group" at bounding box center [1047, 78] width 59 height 26
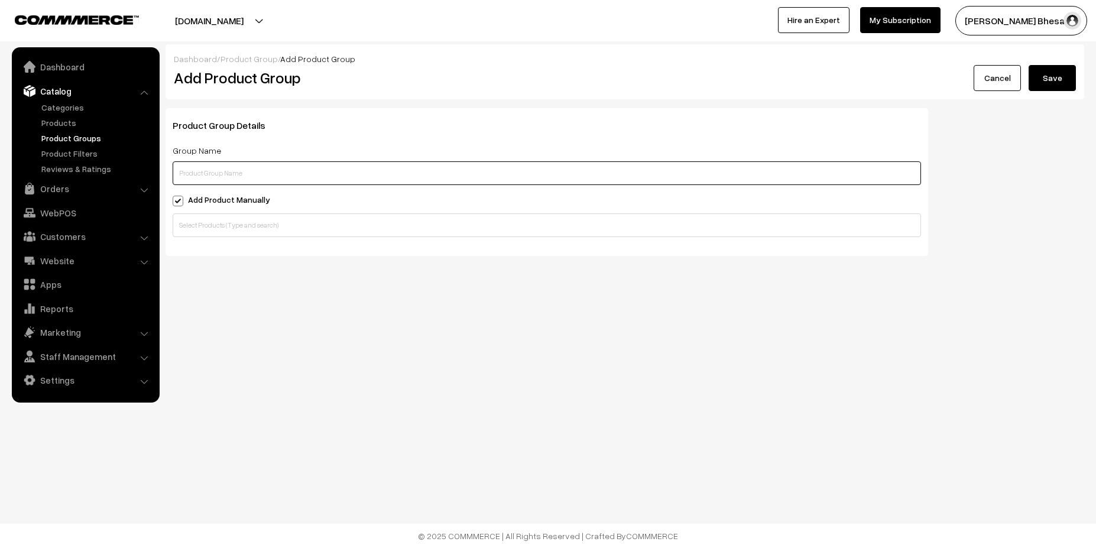
click at [296, 172] on input "text" at bounding box center [547, 173] width 749 height 24
type input "HOODIES"
click at [234, 222] on input "text" at bounding box center [547, 225] width 749 height 24
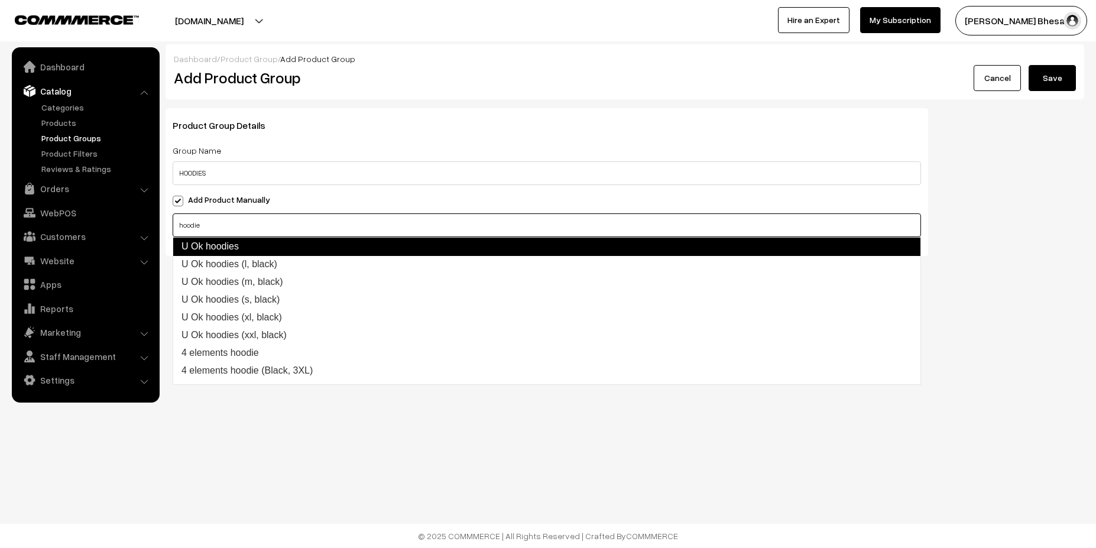
click at [252, 245] on link "U Ok hoodies" at bounding box center [547, 246] width 749 height 19
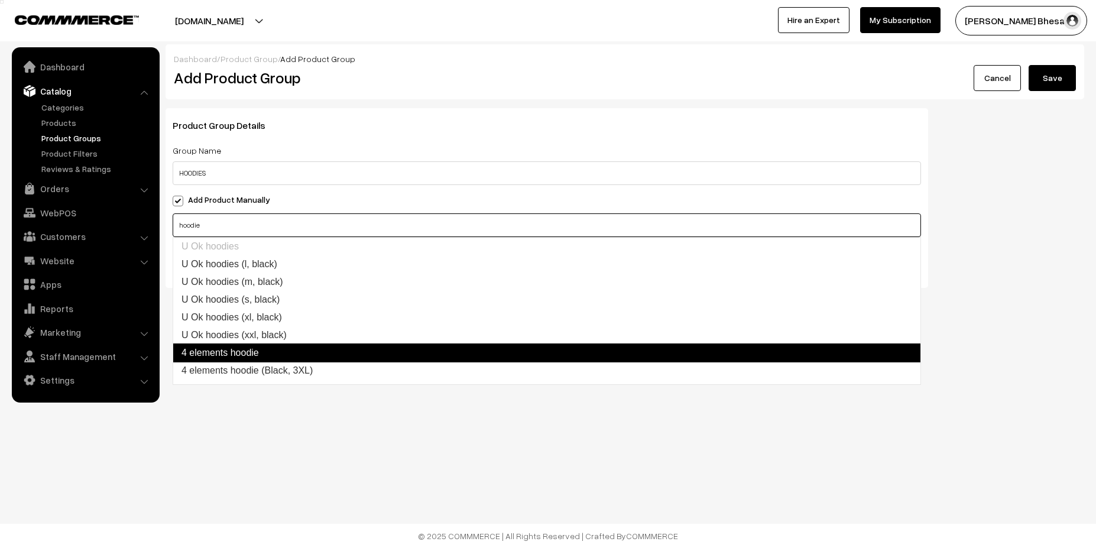
click at [258, 354] on link "4 elements hoodie" at bounding box center [547, 353] width 749 height 19
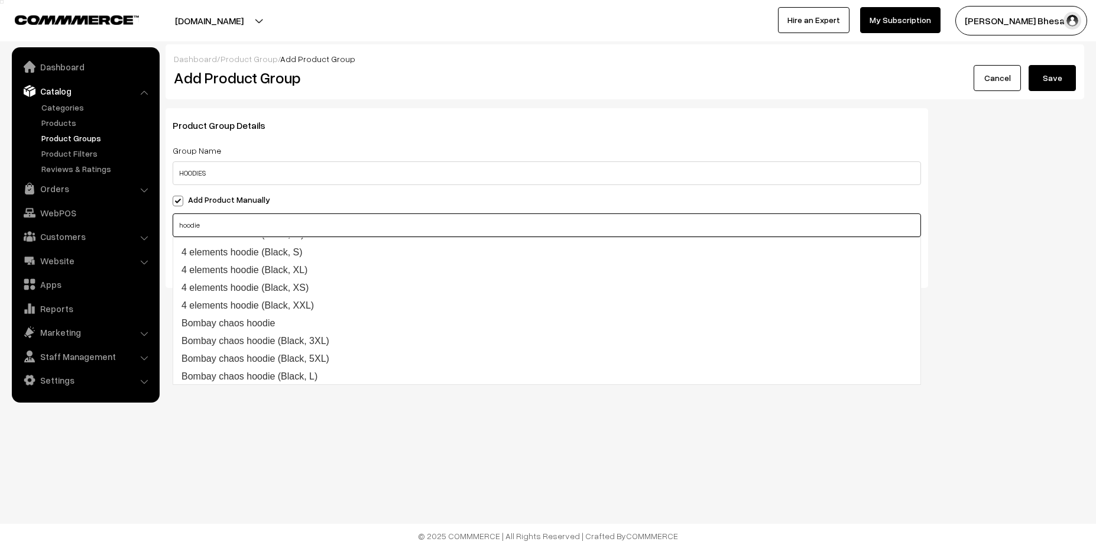
scroll to position [202, 0]
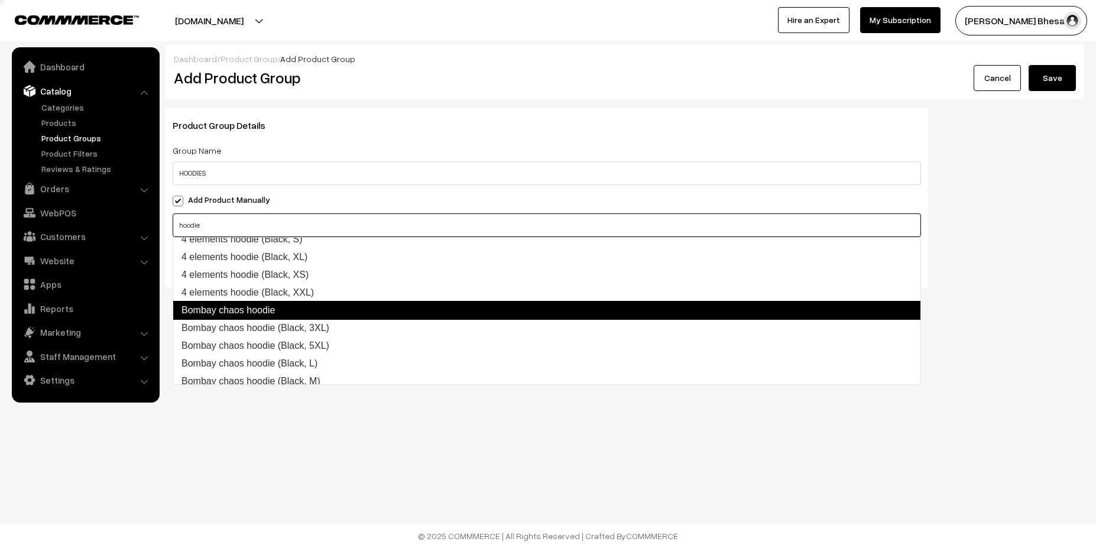
click at [752, 313] on link "Bombay chaos hoodie" at bounding box center [547, 310] width 749 height 19
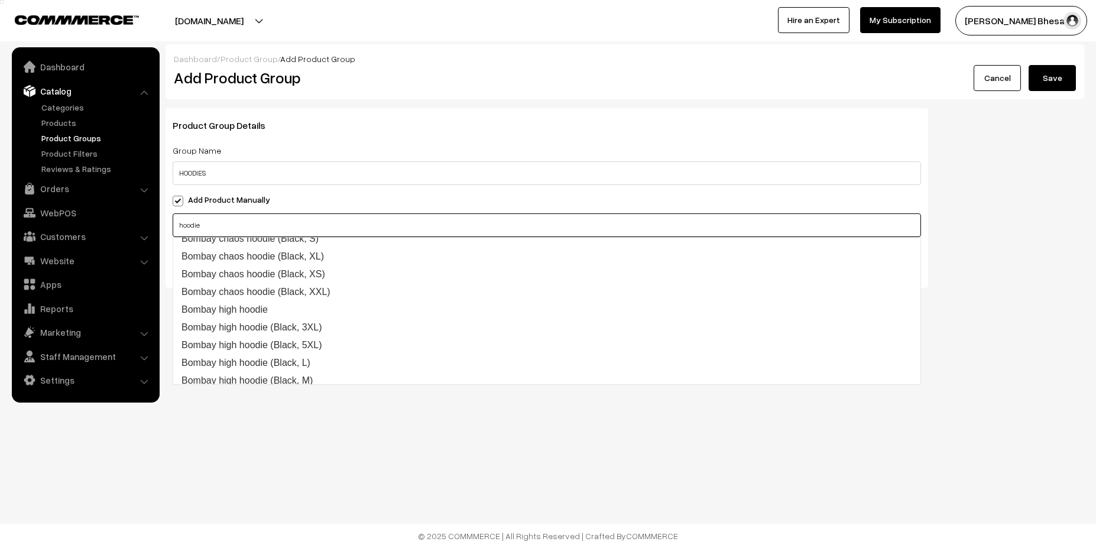
scroll to position [368, 0]
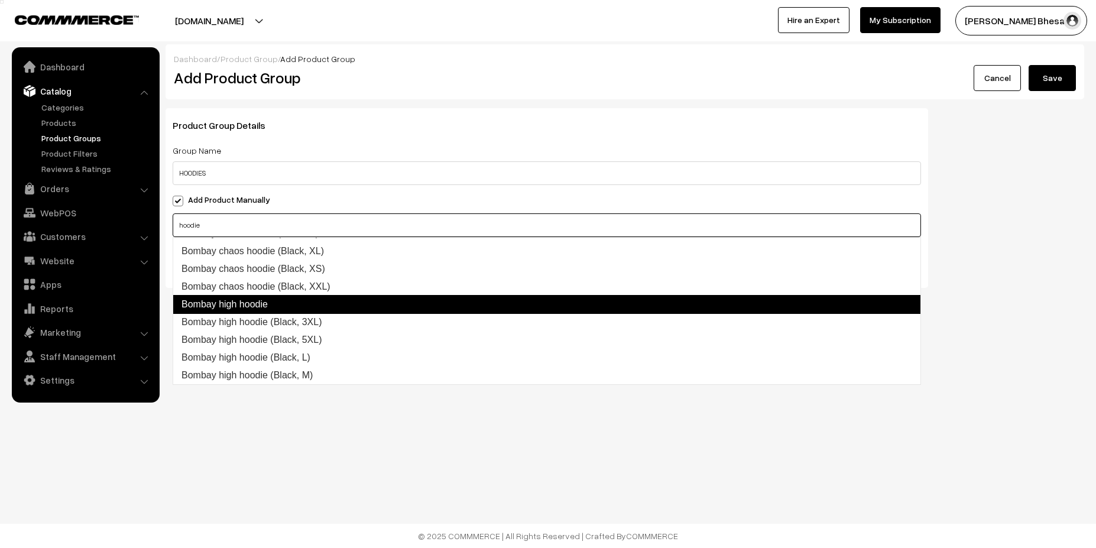
click at [799, 310] on link "Bombay high hoodie" at bounding box center [547, 304] width 749 height 19
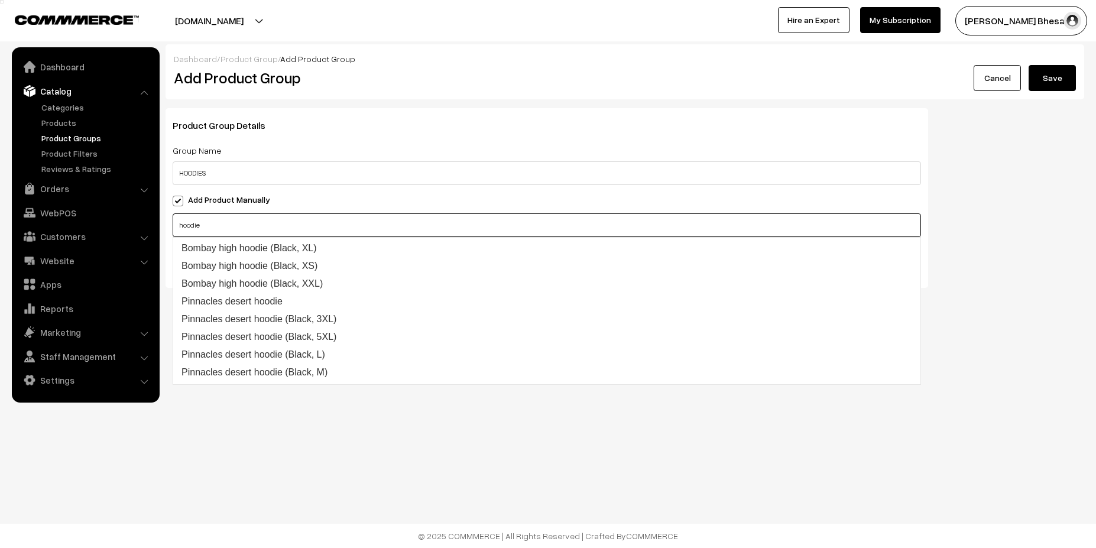
scroll to position [533, 0]
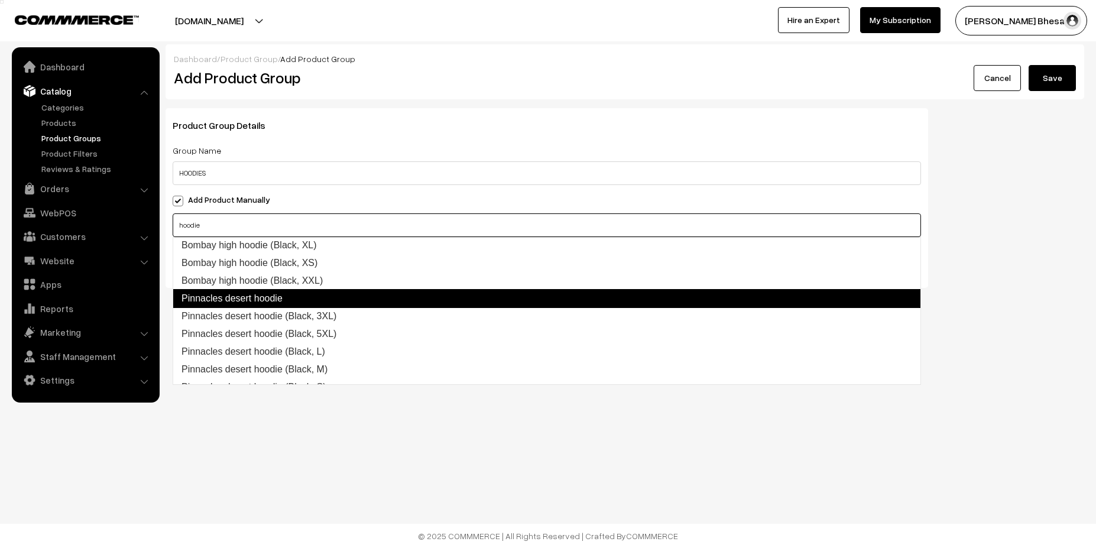
click at [326, 292] on link "Pinnacles desert hoodie" at bounding box center [547, 298] width 749 height 19
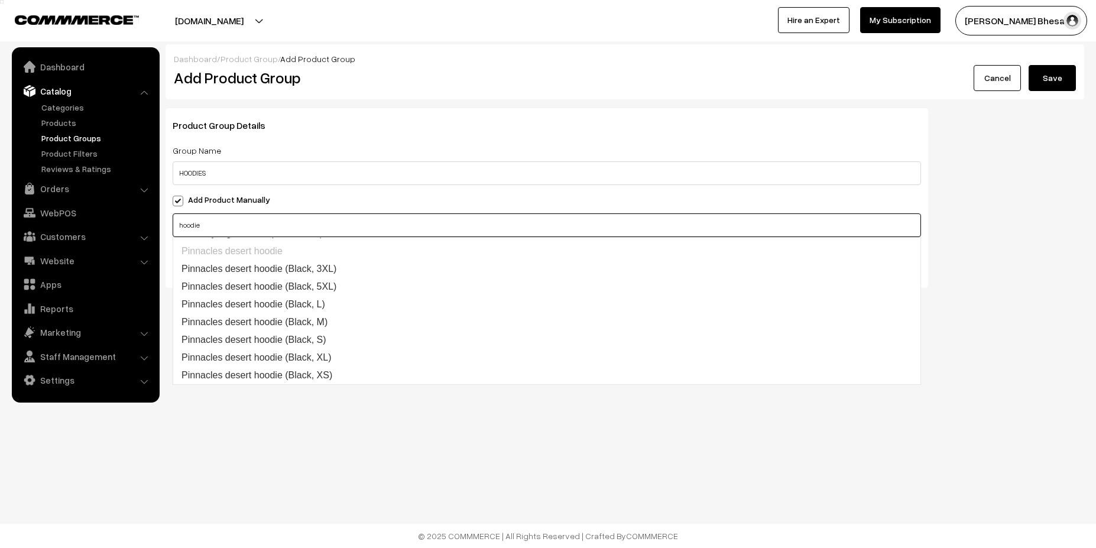
scroll to position [687, 0]
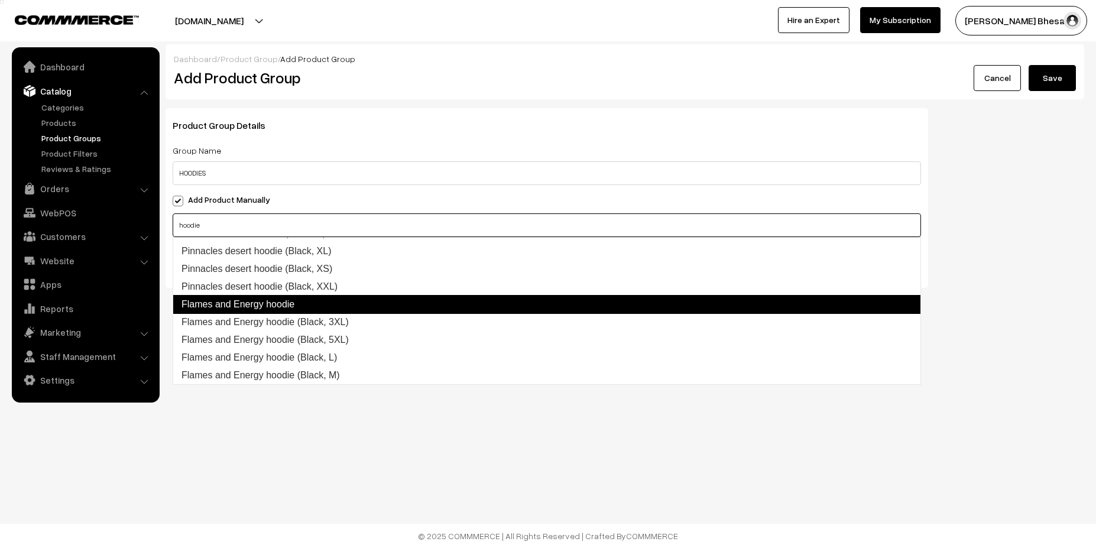
click at [661, 300] on link "Flames and Energy hoodie" at bounding box center [547, 304] width 749 height 19
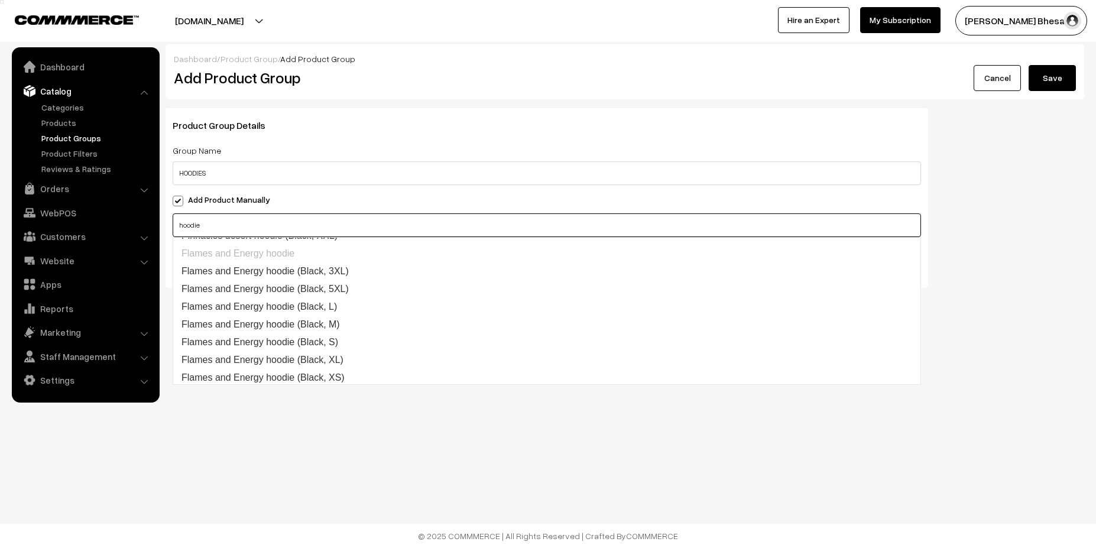
scroll to position [758, 0]
type input "hoodie"
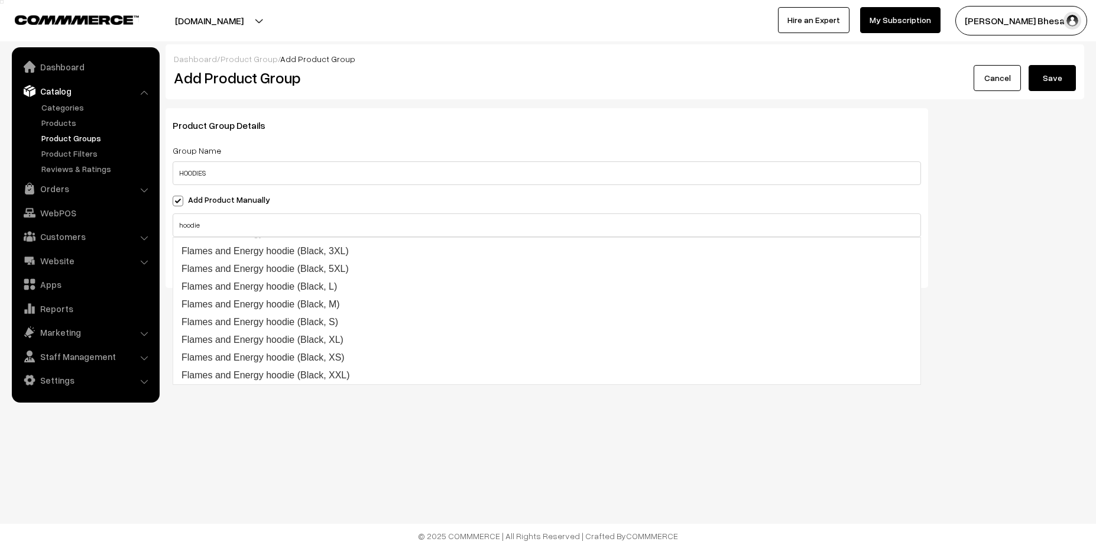
click at [985, 368] on body "Thank you for showing interest. Our team will call you shortly. Close serendipi…" at bounding box center [548, 274] width 1096 height 548
click at [490, 221] on input "hoodie" at bounding box center [547, 225] width 749 height 24
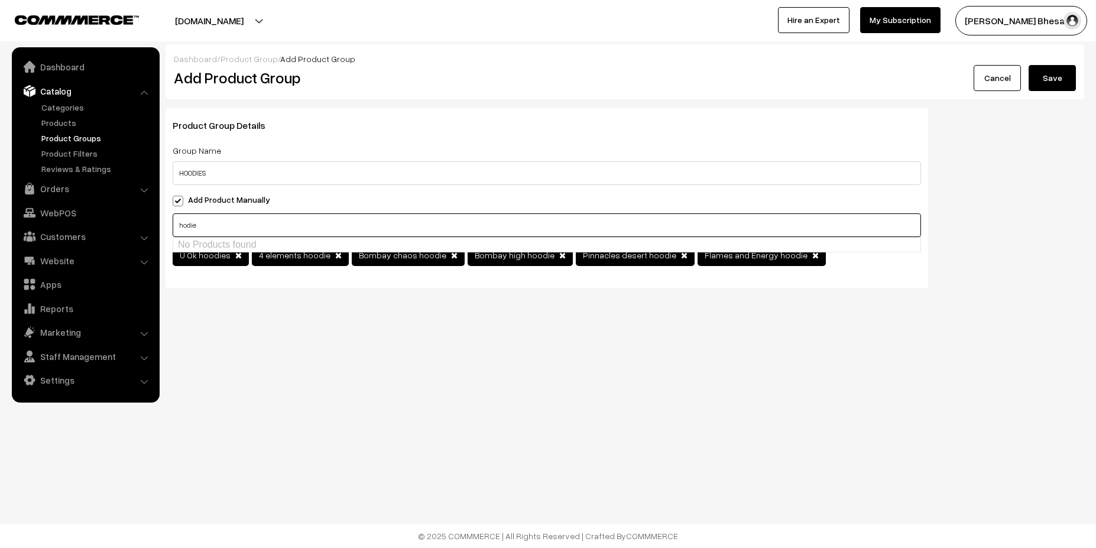
scroll to position [0, 0]
type input "h"
type input "hoodies"
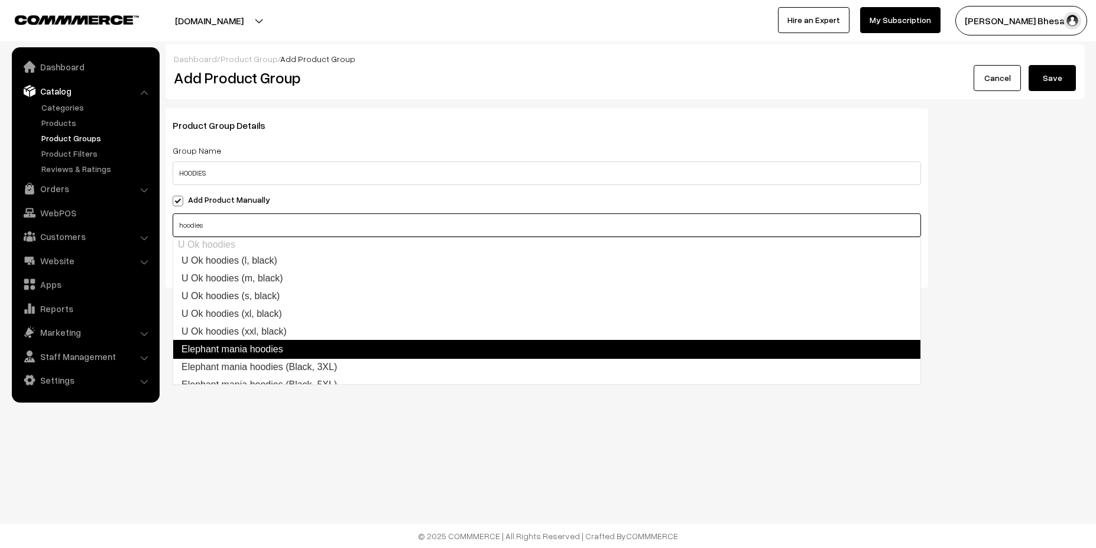
click at [517, 351] on link "Elephant mania hoodies" at bounding box center [547, 349] width 749 height 19
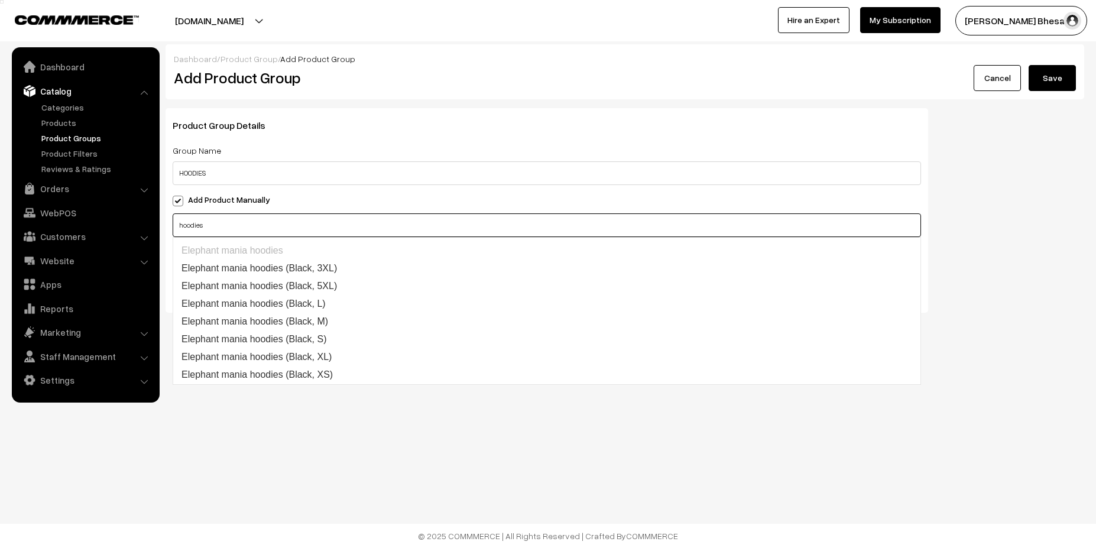
scroll to position [116, 0]
click at [869, 222] on input "hoodies" at bounding box center [547, 225] width 749 height 24
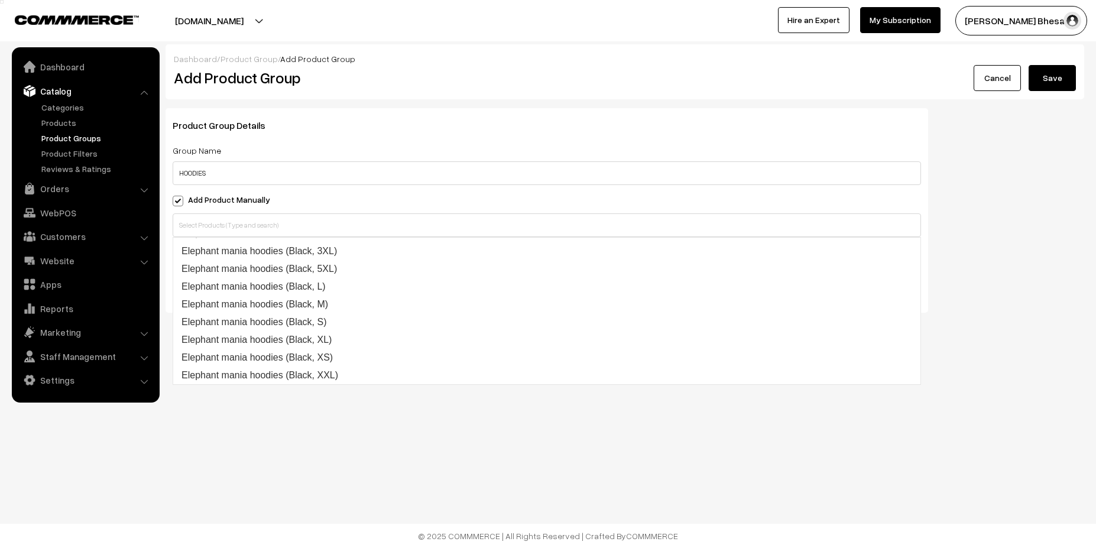
click at [647, 465] on body "Thank you for showing interest. Our team will call you shortly. Close serendipi…" at bounding box center [548, 274] width 1096 height 548
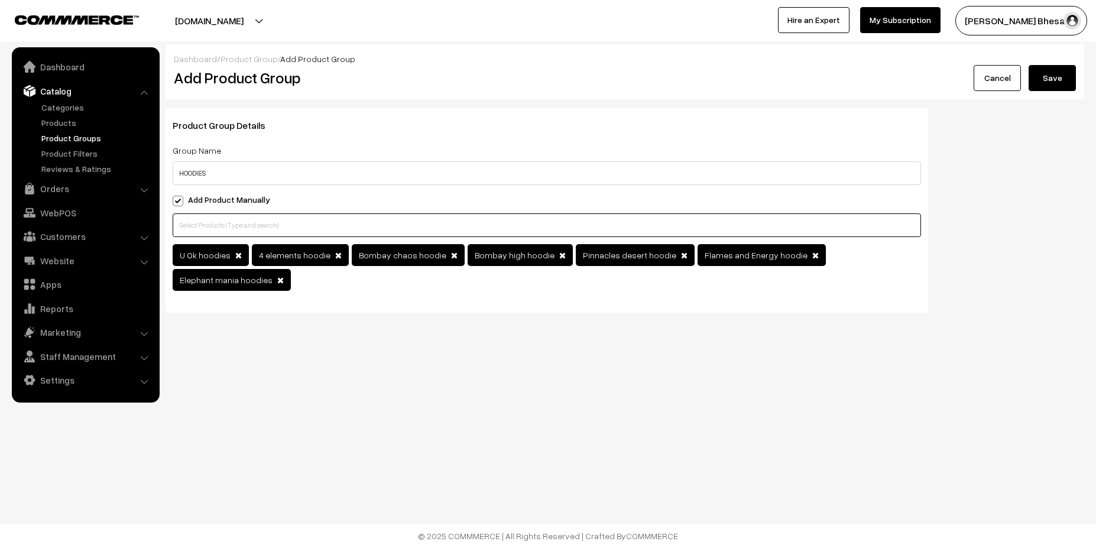
click at [294, 226] on input "text" at bounding box center [547, 225] width 749 height 24
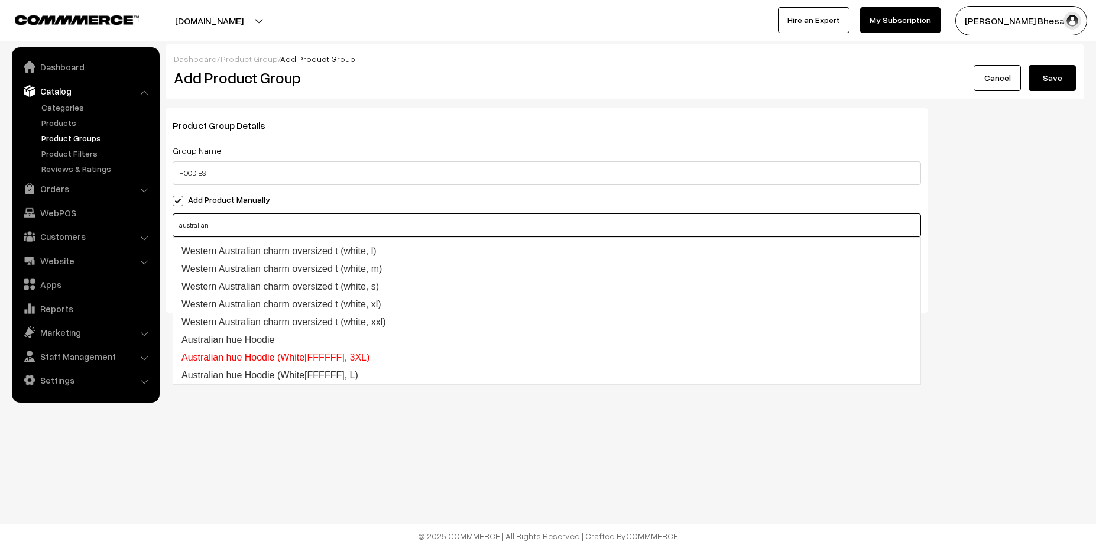
scroll to position [89, 0]
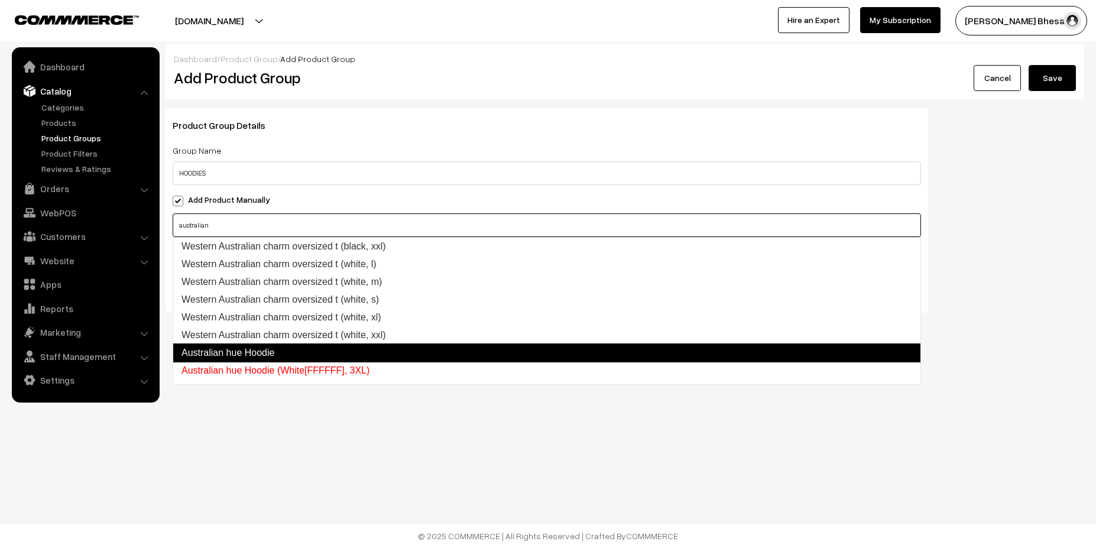
click at [287, 350] on link "Australian hue Hoodie" at bounding box center [547, 353] width 749 height 19
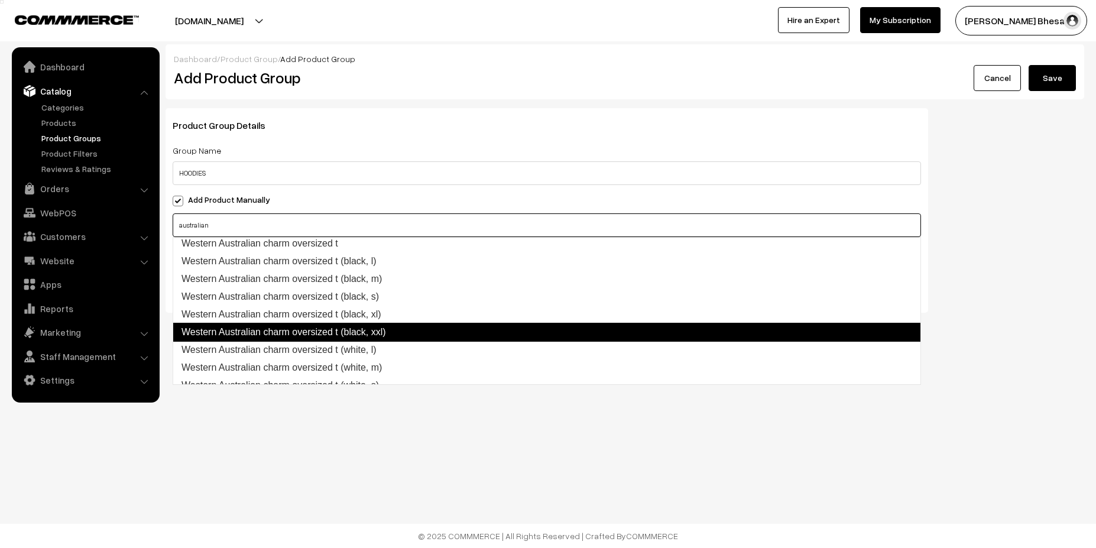
scroll to position [0, 0]
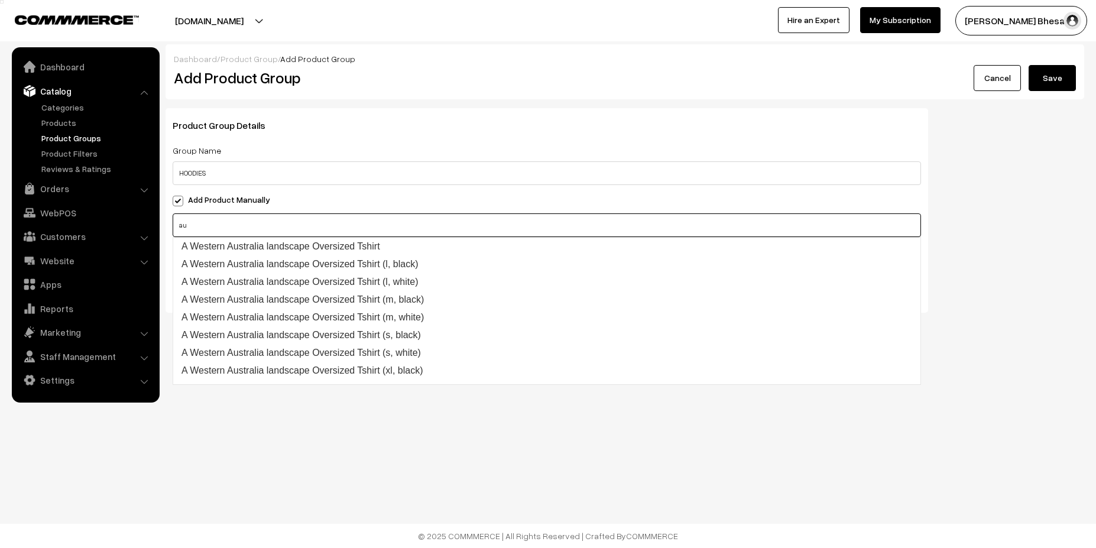
type input "a"
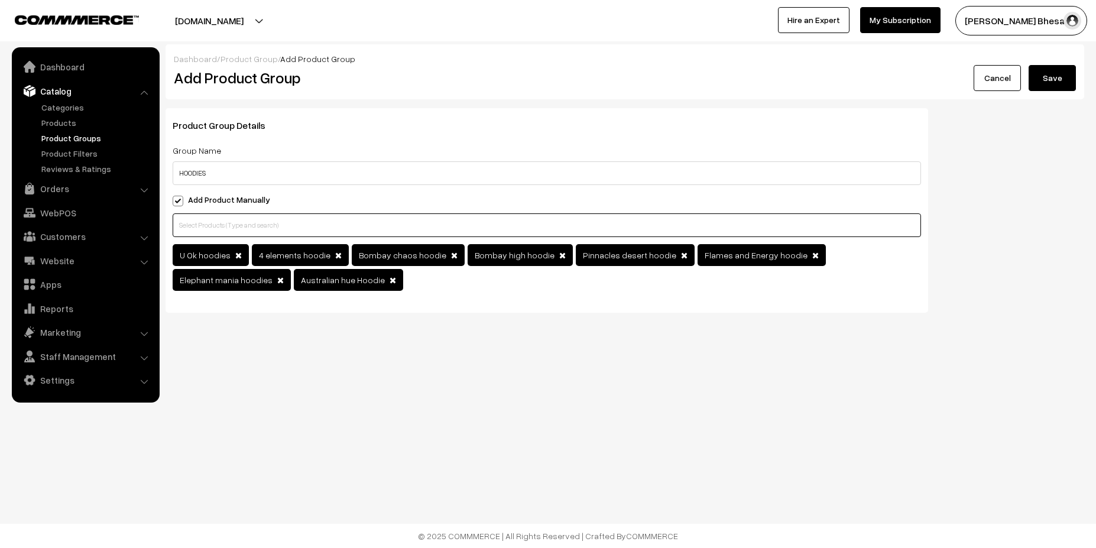
click at [325, 222] on input "text" at bounding box center [547, 225] width 749 height 24
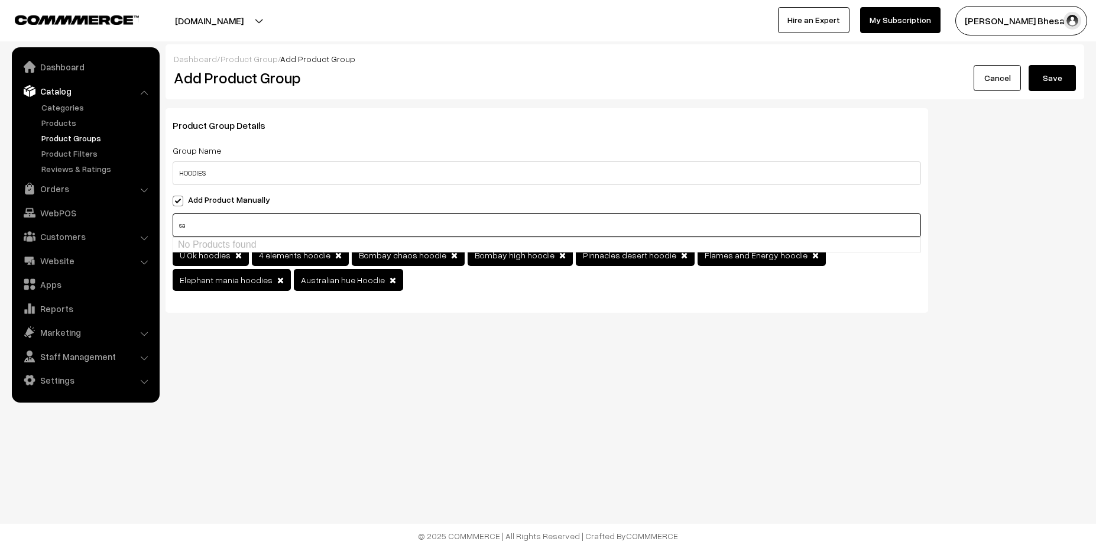
type input "s"
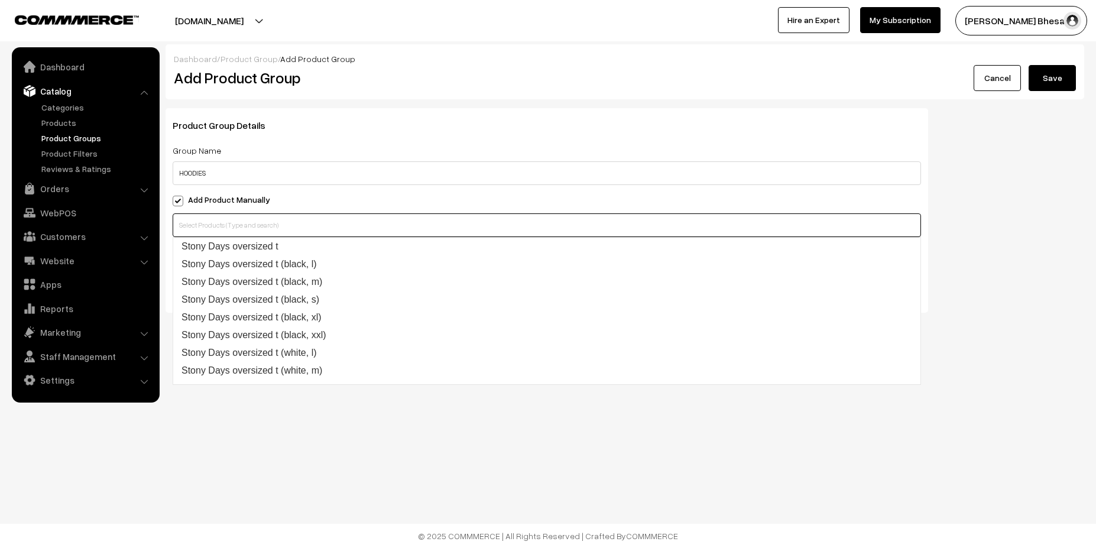
type input "h"
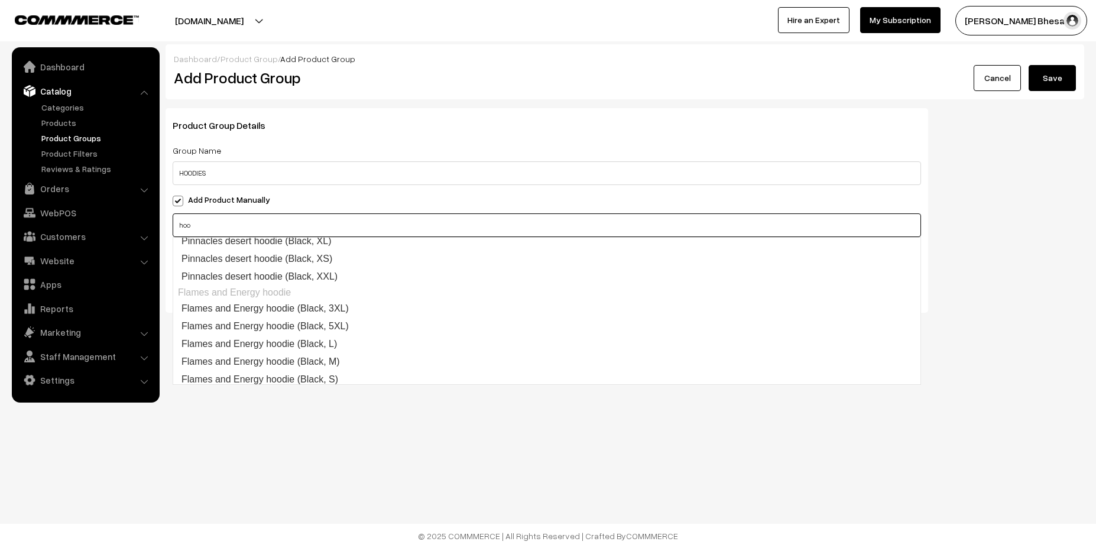
scroll to position [737, 0]
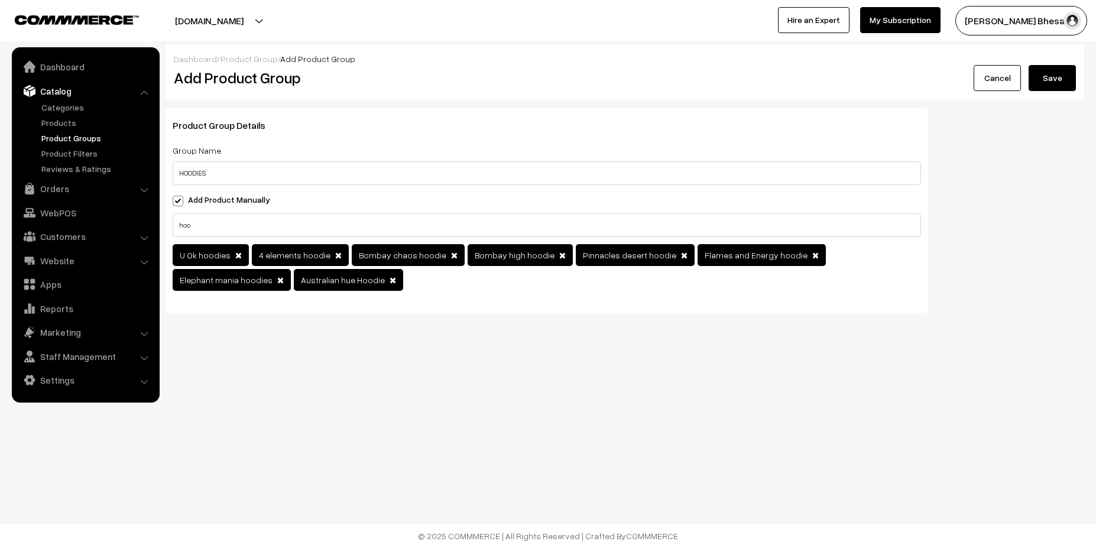
click at [178, 202] on span at bounding box center [178, 201] width 11 height 11
click at [178, 202] on input "Add Product Manually" at bounding box center [177, 199] width 8 height 8
click at [178, 202] on span at bounding box center [178, 201] width 11 height 11
click at [178, 202] on input "Add Product Manually" at bounding box center [177, 199] width 8 height 8
click at [211, 229] on input "hoo" at bounding box center [547, 225] width 749 height 24
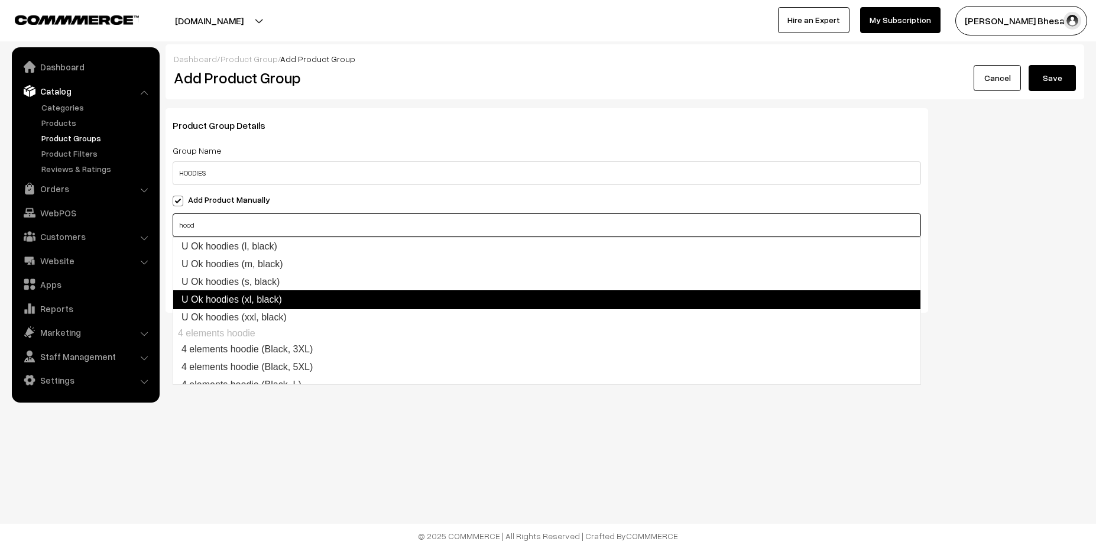
scroll to position [23, 0]
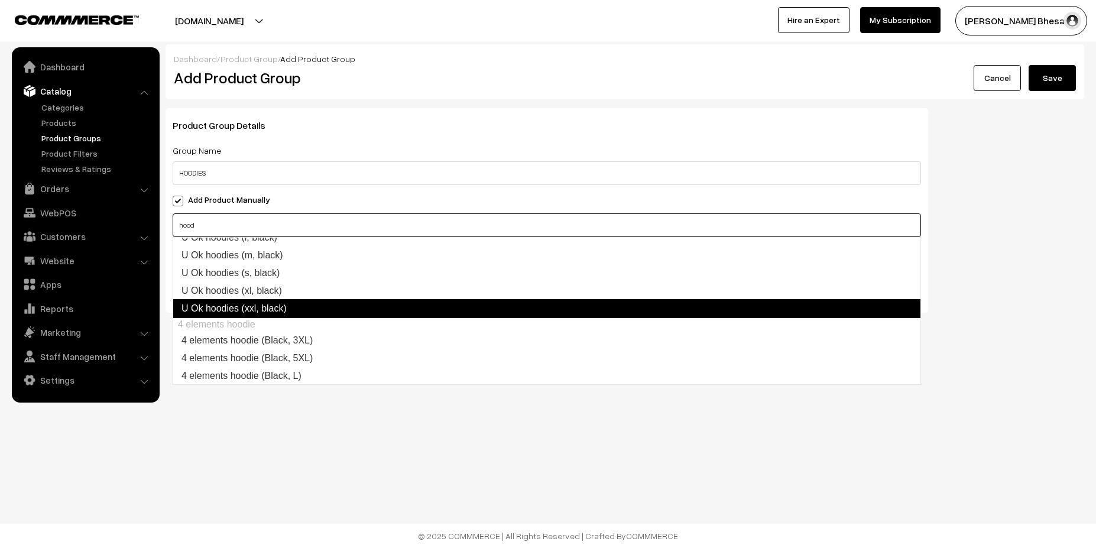
click at [401, 318] on link "U Ok hoodies (xxl, black)" at bounding box center [547, 308] width 749 height 19
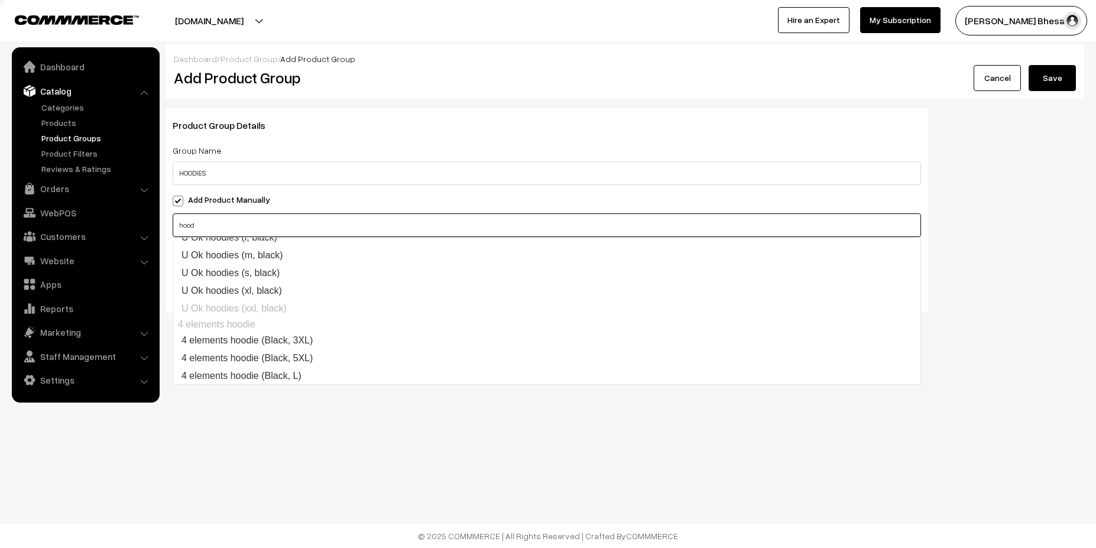
click at [308, 309] on ul "U Ok hoodies U Ok hoodies (l, black) U Ok hoodies (m, black) U Ok hoodies (s, b…" at bounding box center [547, 311] width 749 height 148
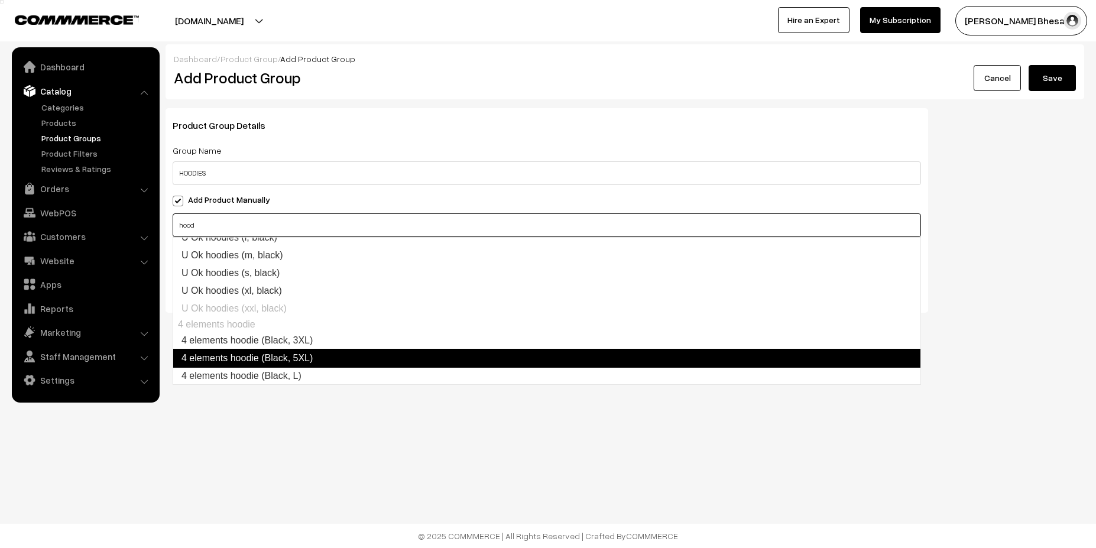
scroll to position [24, 0]
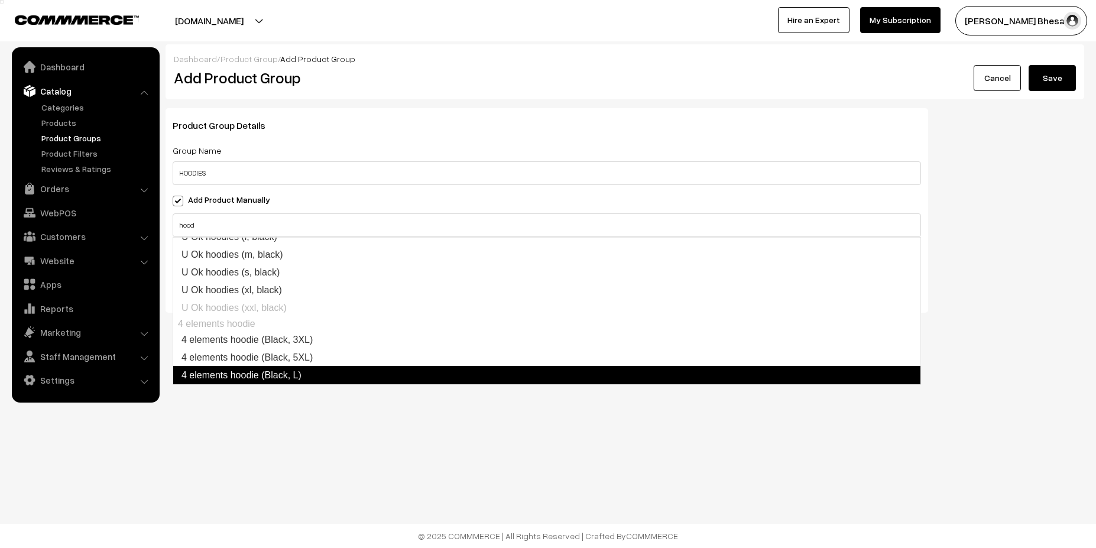
click at [358, 403] on body "Thank you for showing interest. Our team will call you shortly. Close serendipi…" at bounding box center [548, 274] width 1096 height 548
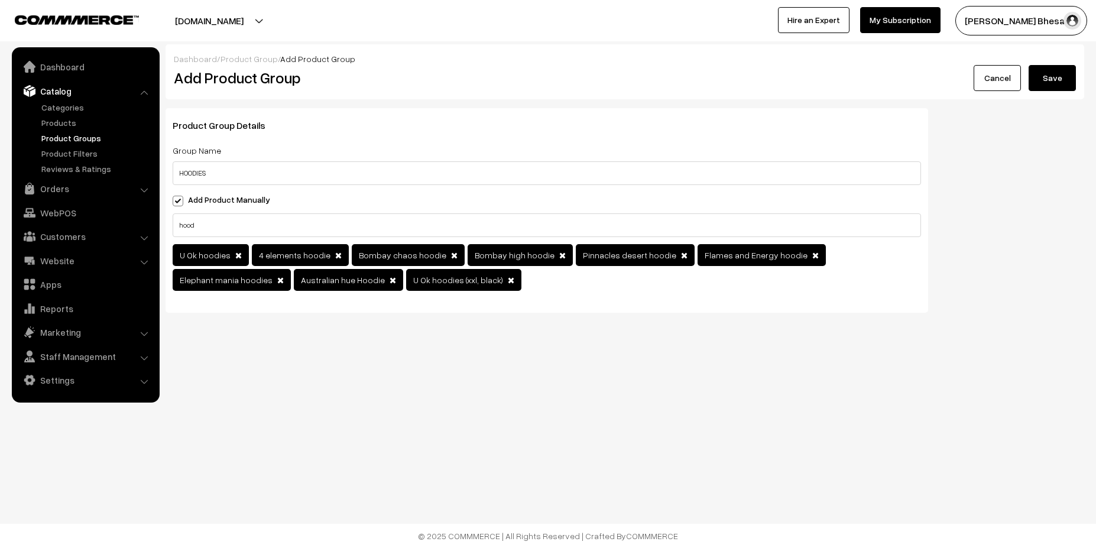
click at [508, 282] on span at bounding box center [511, 280] width 7 height 8
click at [650, 224] on input "hood" at bounding box center [547, 225] width 749 height 24
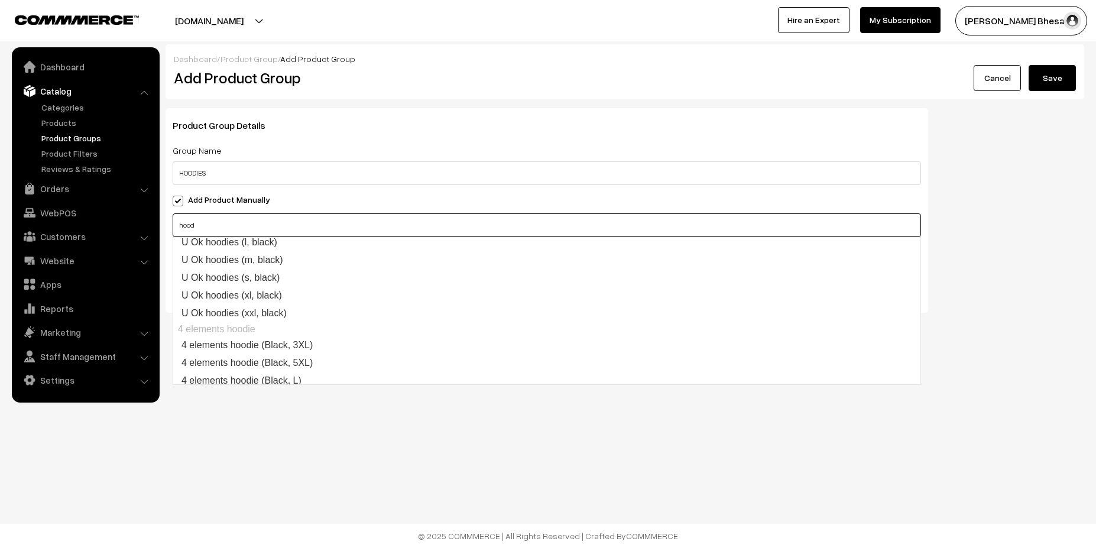
scroll to position [0, 0]
click at [854, 226] on input "hood" at bounding box center [547, 225] width 749 height 24
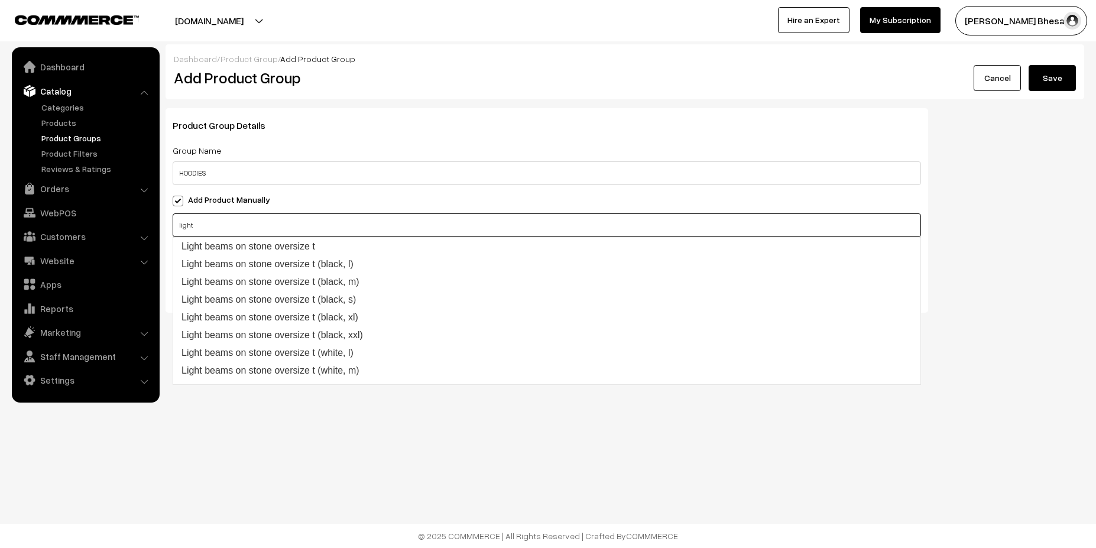
type input "light"
click at [965, 297] on div "Product Group Details Group Name HOODIES Add Product Manually light U Ok hoodie…" at bounding box center [625, 214] width 937 height 213
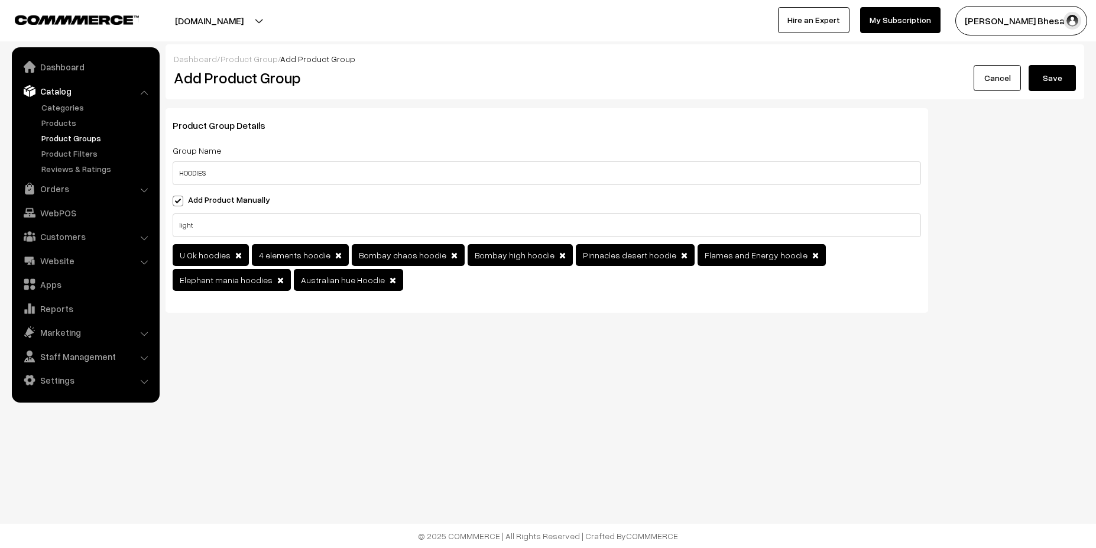
click at [1058, 77] on button "Save" at bounding box center [1052, 78] width 47 height 26
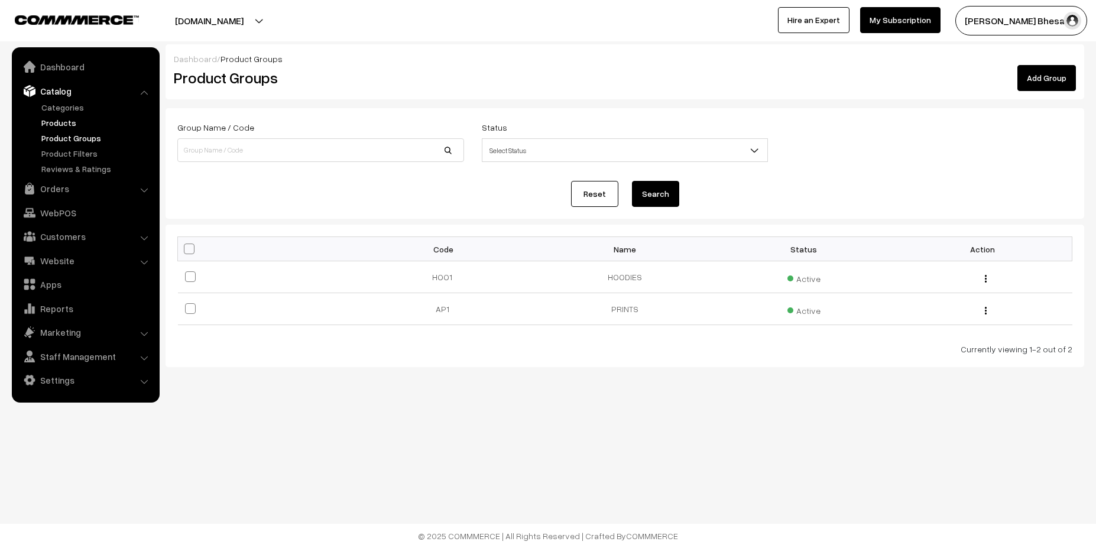
click at [62, 127] on link "Products" at bounding box center [96, 123] width 117 height 12
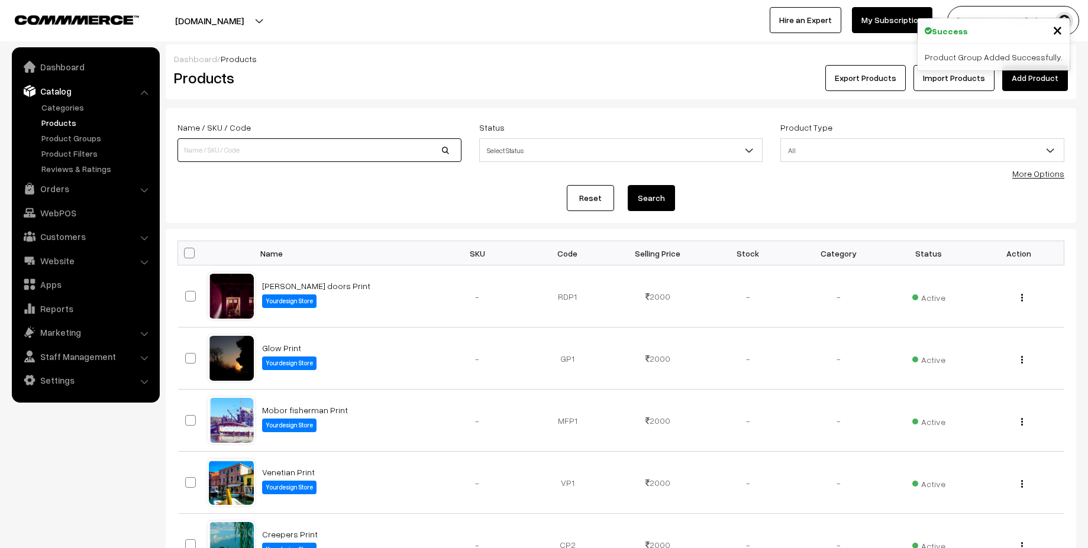
click at [288, 145] on input at bounding box center [319, 150] width 284 height 24
type input "hoodie"
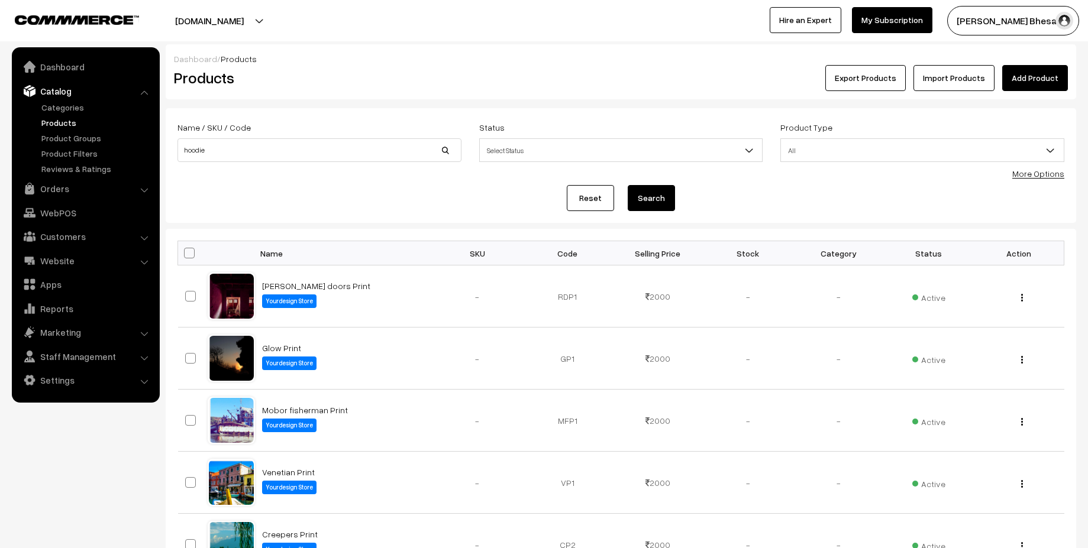
click at [665, 204] on button "Search" at bounding box center [650, 198] width 47 height 26
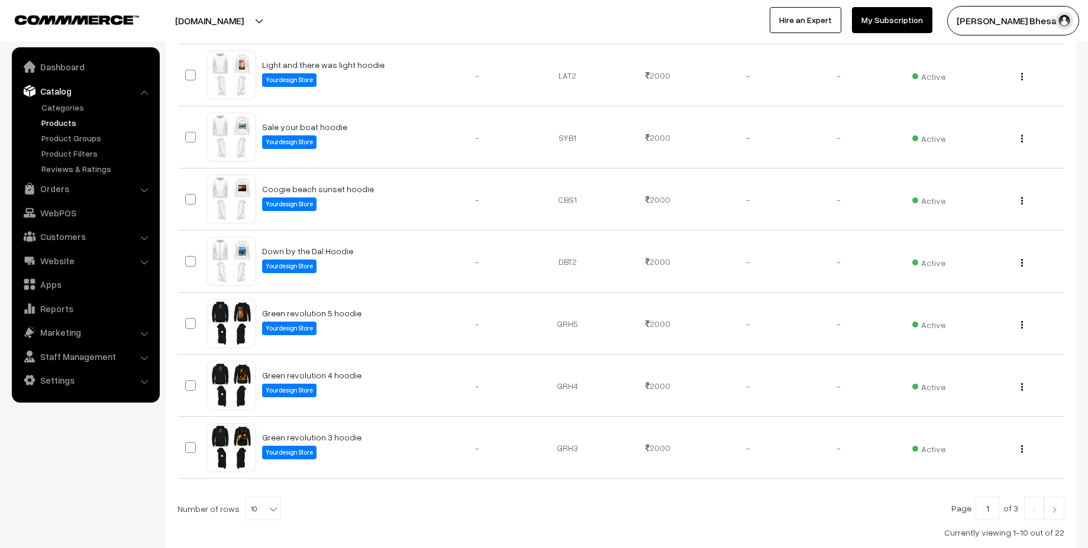
scroll to position [407, 0]
click at [246, 507] on span "10" at bounding box center [263, 510] width 34 height 24
select select "60"
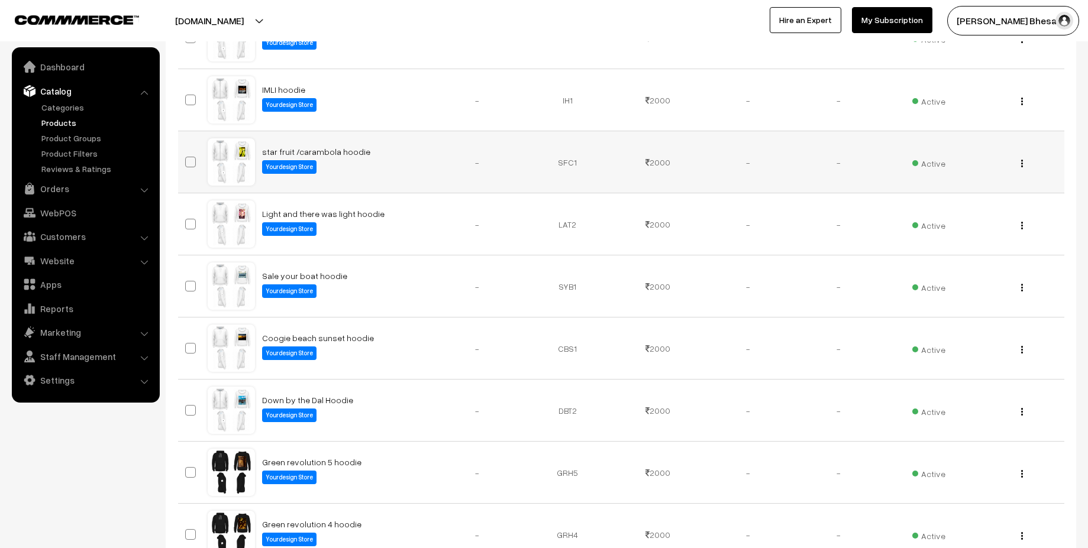
scroll to position [255, 0]
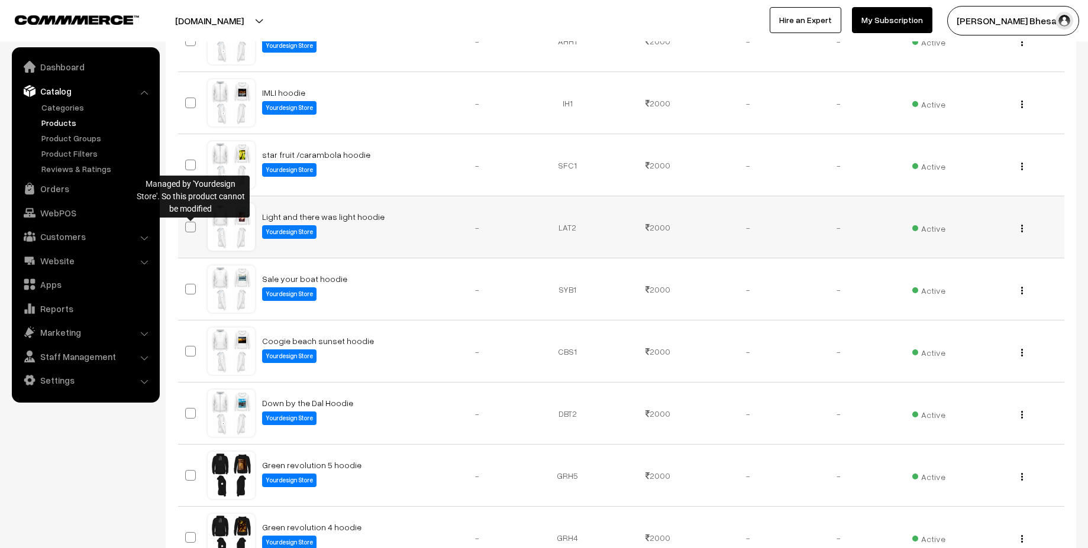
click at [190, 228] on span at bounding box center [190, 227] width 11 height 11
click at [354, 222] on link "Light and there was light hoodie" at bounding box center [323, 217] width 122 height 10
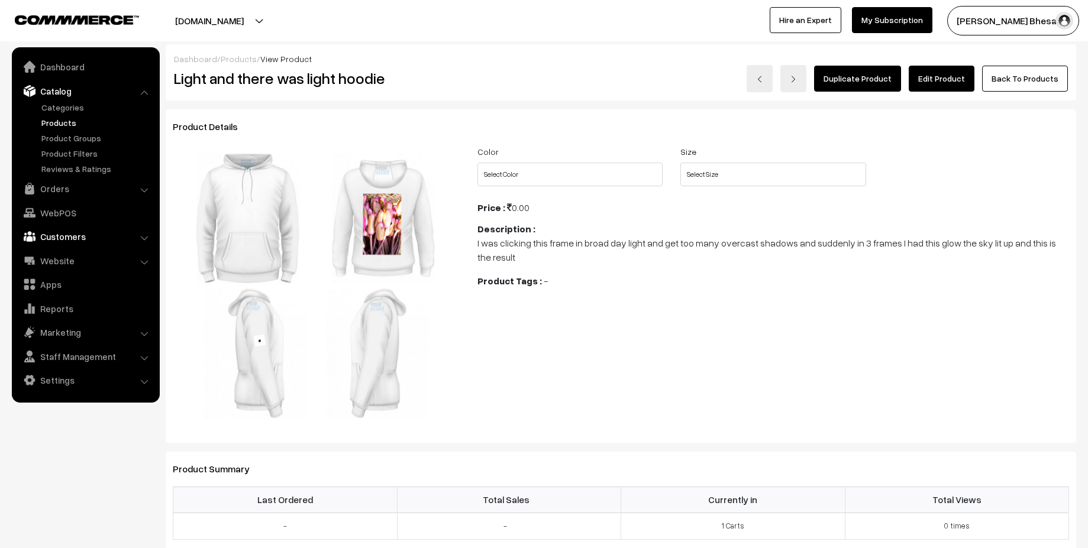
click at [61, 237] on link "Customers" at bounding box center [85, 236] width 141 height 21
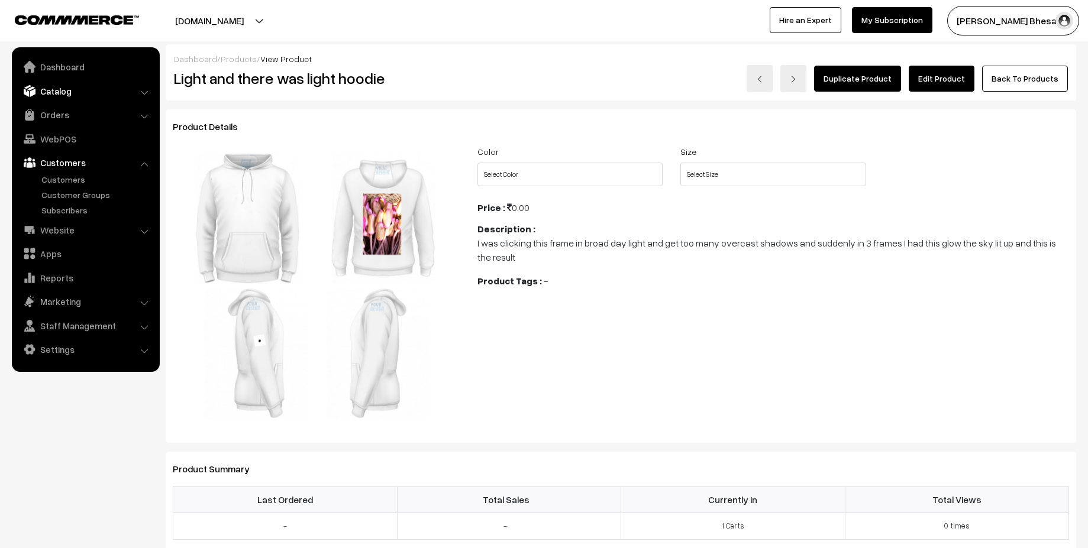
click at [116, 88] on link "Catalog" at bounding box center [85, 90] width 141 height 21
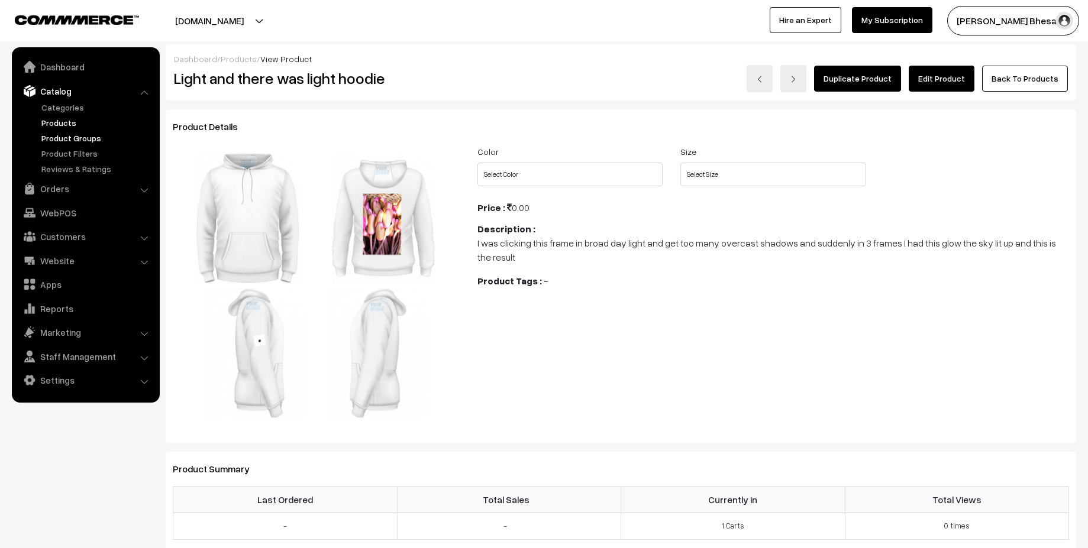
click at [51, 134] on link "Product Groups" at bounding box center [96, 138] width 117 height 12
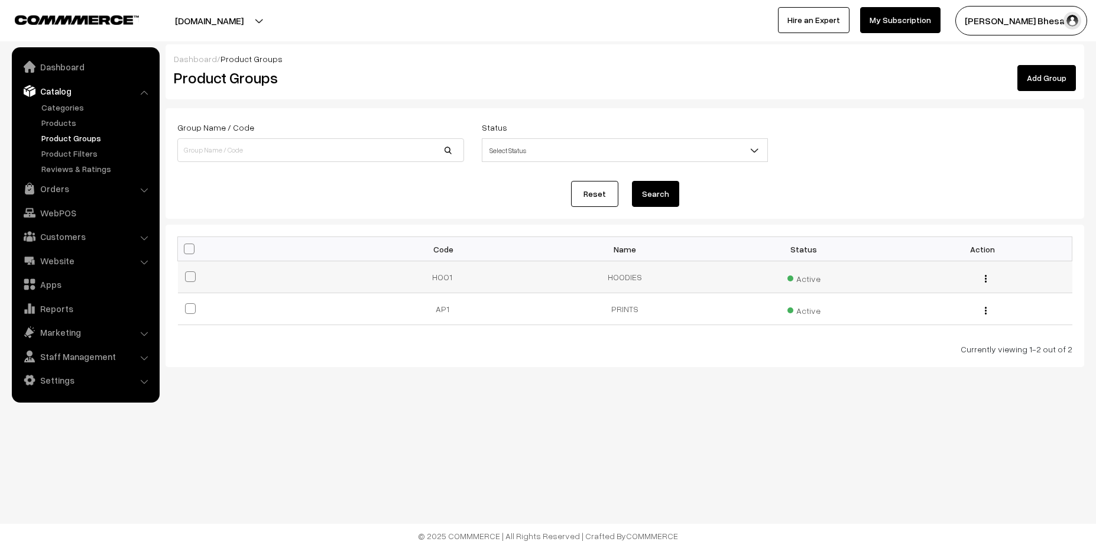
click at [982, 279] on div "Edit Delete" at bounding box center [983, 277] width 165 height 12
click at [986, 278] on img "button" at bounding box center [986, 279] width 2 height 8
click at [955, 293] on link "Edit" at bounding box center [933, 295] width 101 height 26
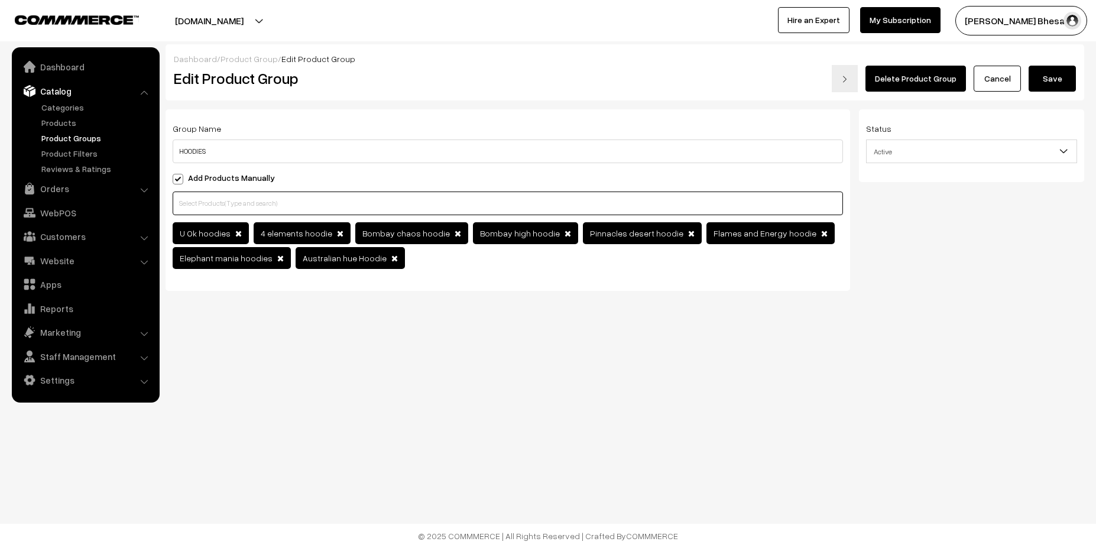
click at [307, 202] on input "text" at bounding box center [508, 204] width 671 height 24
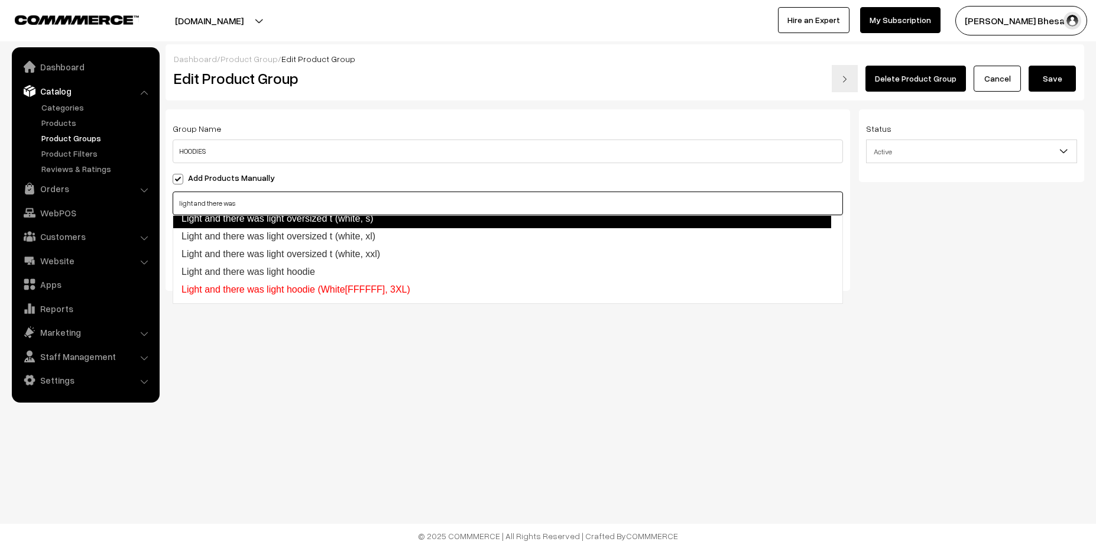
scroll to position [149, 0]
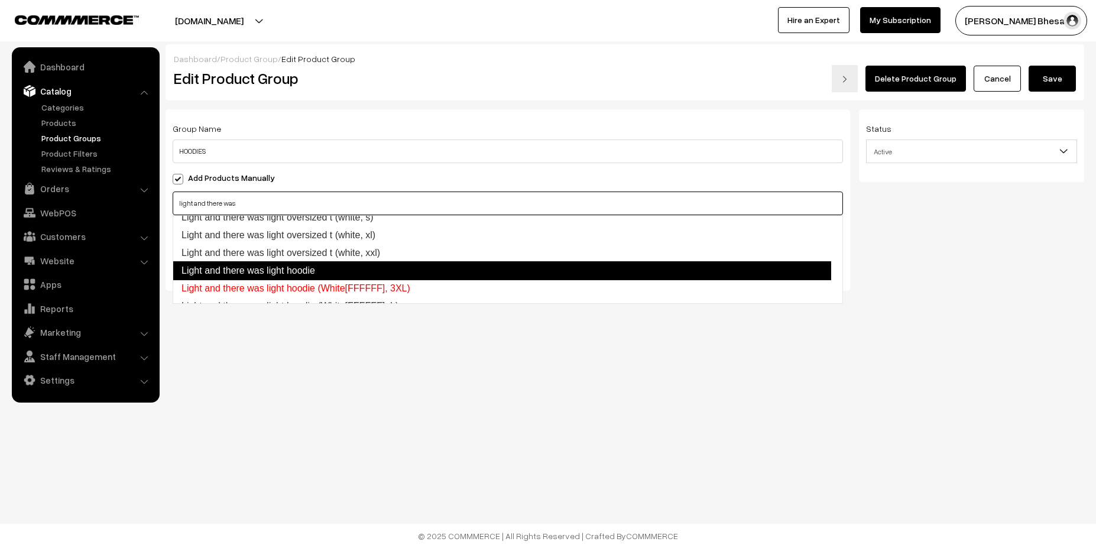
click at [292, 268] on link "Light and there was light hoodie" at bounding box center [502, 270] width 659 height 19
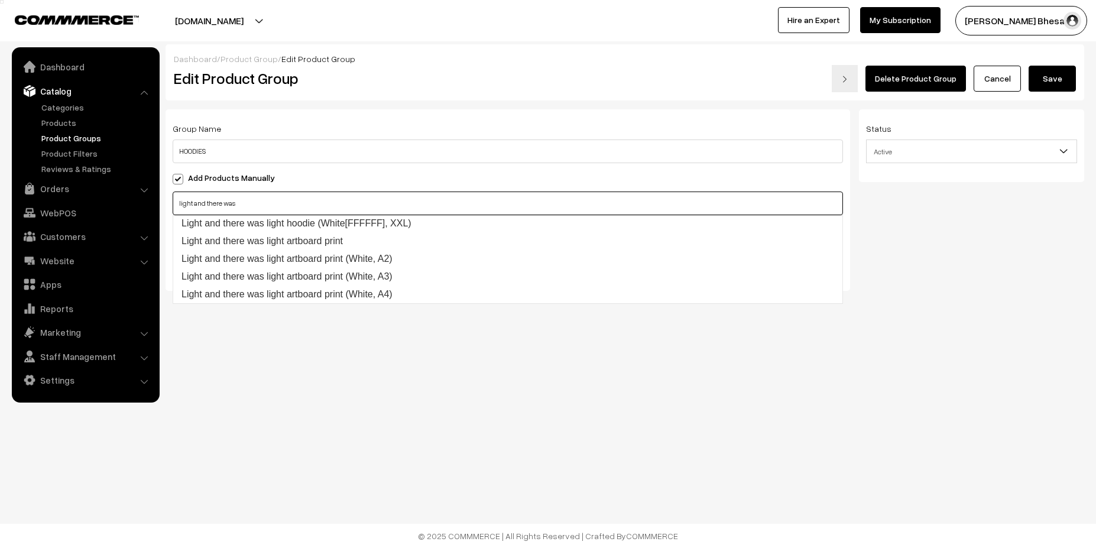
scroll to position [0, 0]
type input "l"
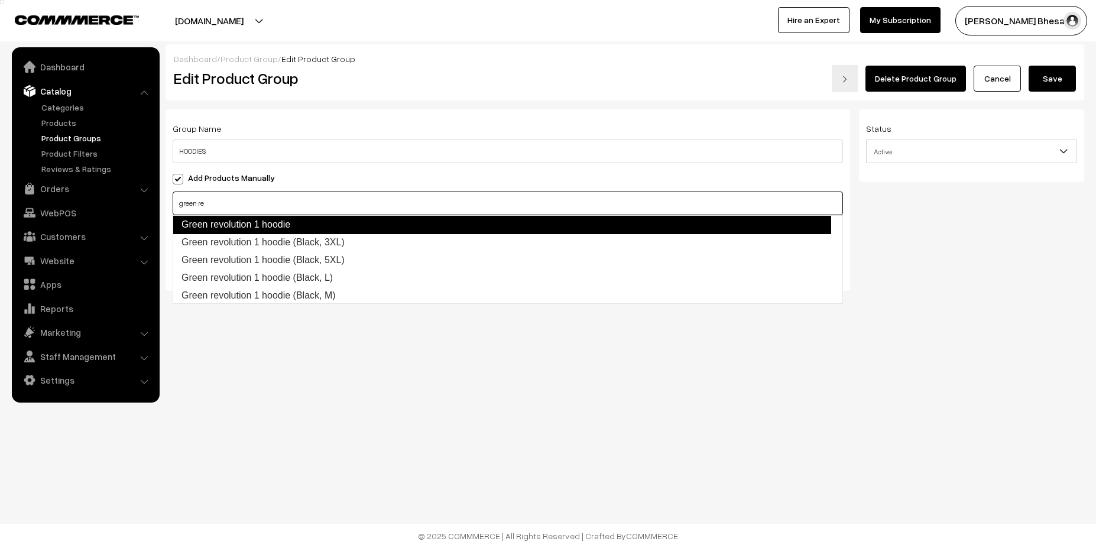
click at [262, 224] on link "Green revolution 1 hoodie" at bounding box center [502, 224] width 659 height 19
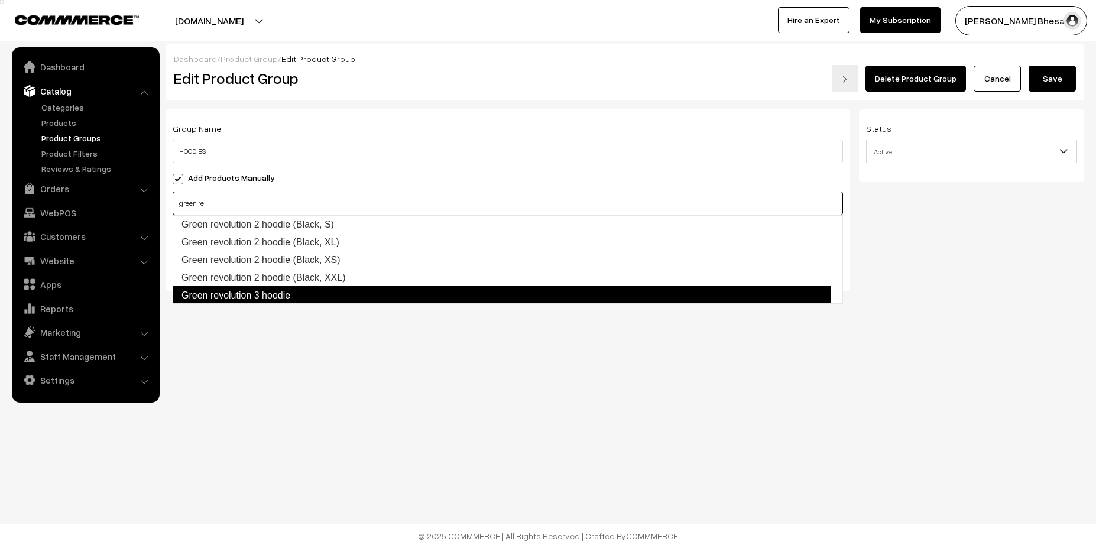
scroll to position [250, 0]
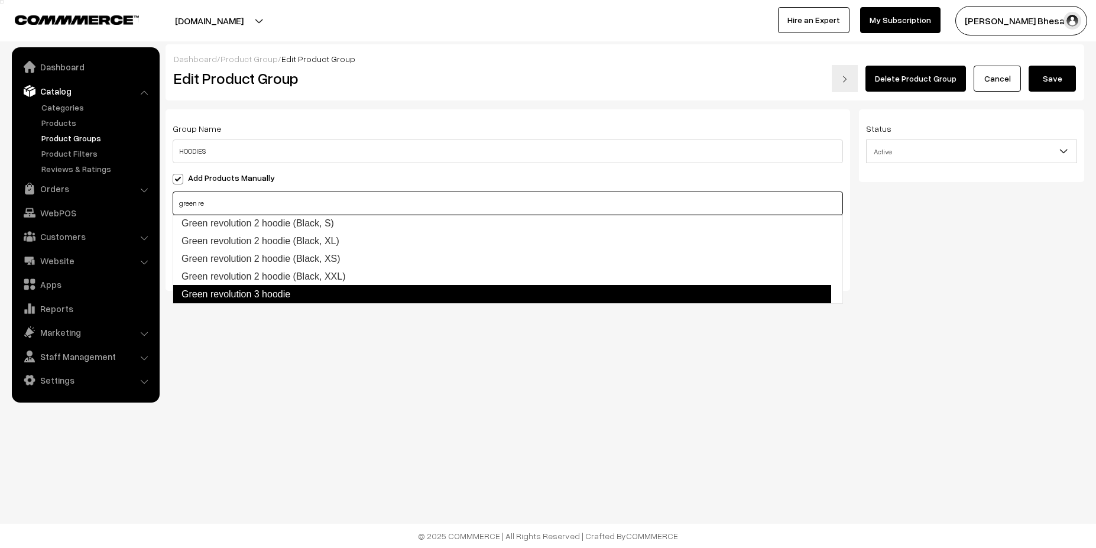
click at [272, 293] on link "Green revolution 3 hoodie" at bounding box center [502, 294] width 659 height 19
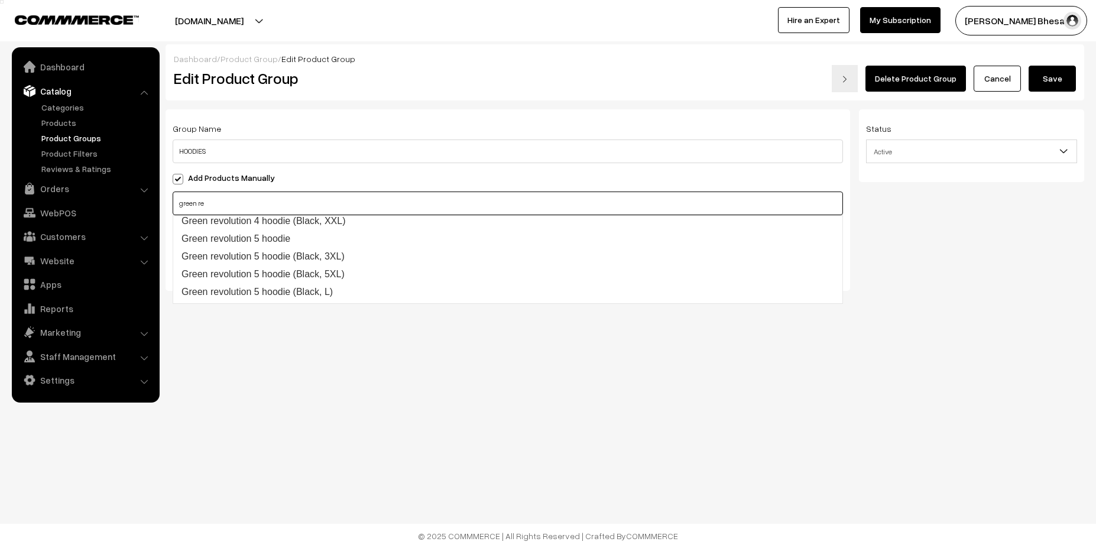
scroll to position [626, 0]
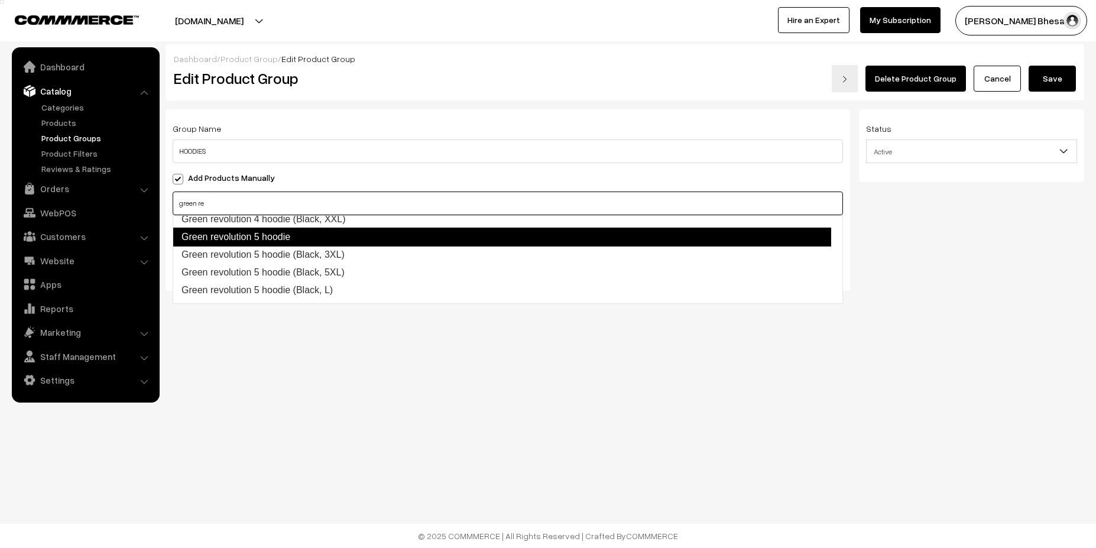
click at [241, 240] on link "Green revolution 5 hoodie" at bounding box center [502, 237] width 659 height 19
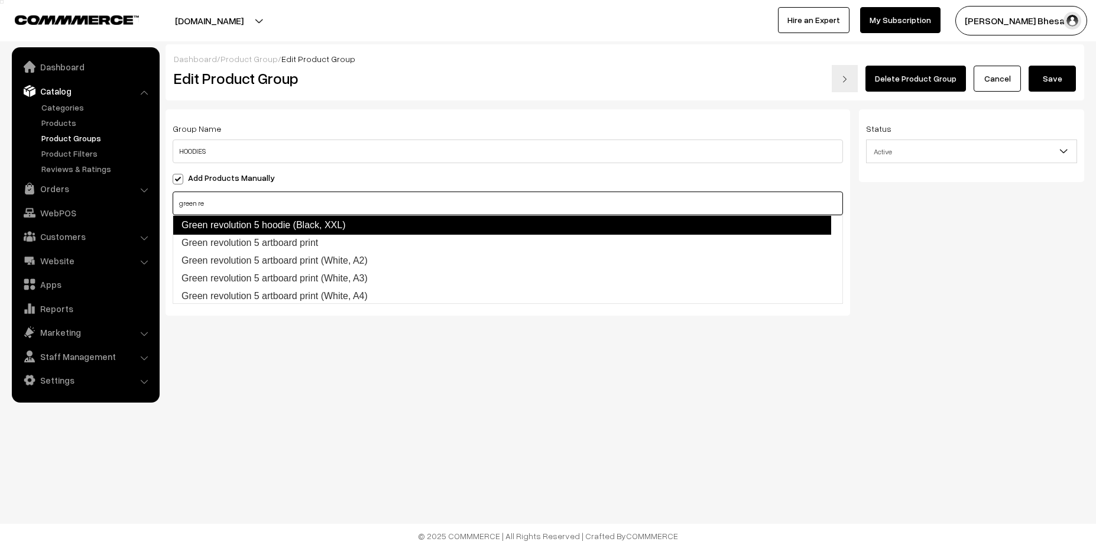
scroll to position [781, 0]
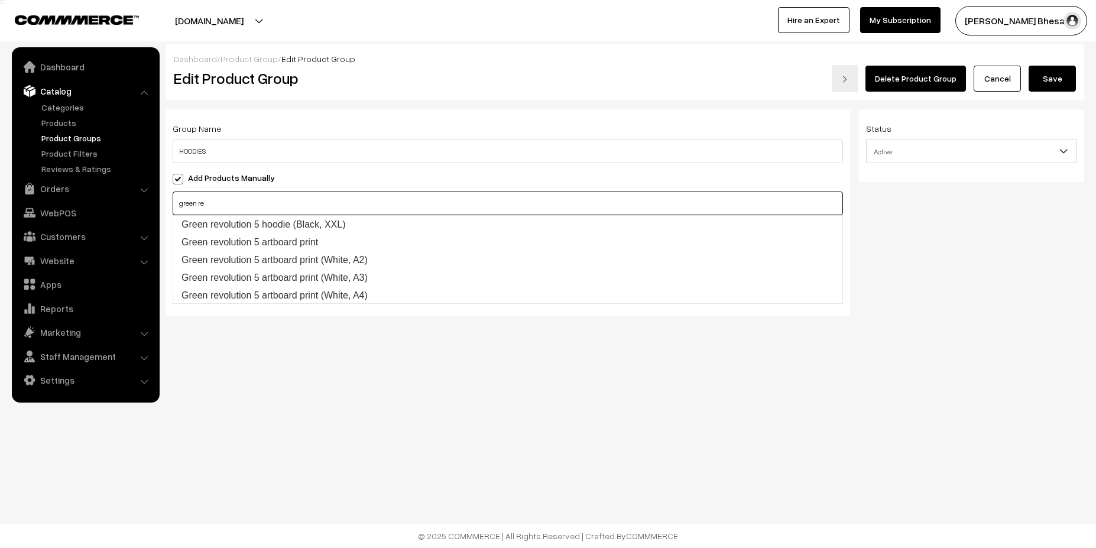
type input "green re"
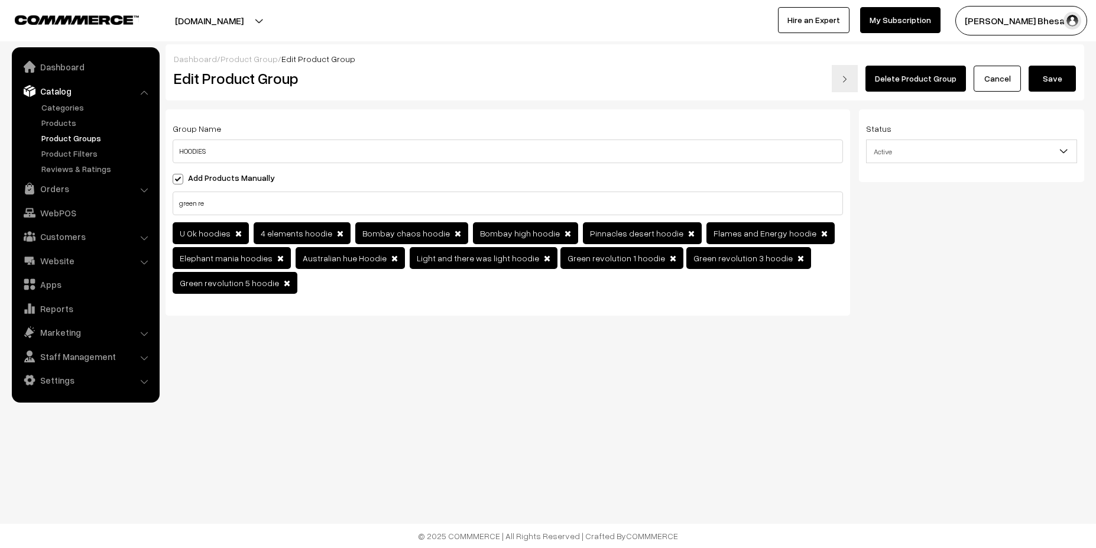
click at [1059, 75] on button "Save" at bounding box center [1052, 79] width 47 height 26
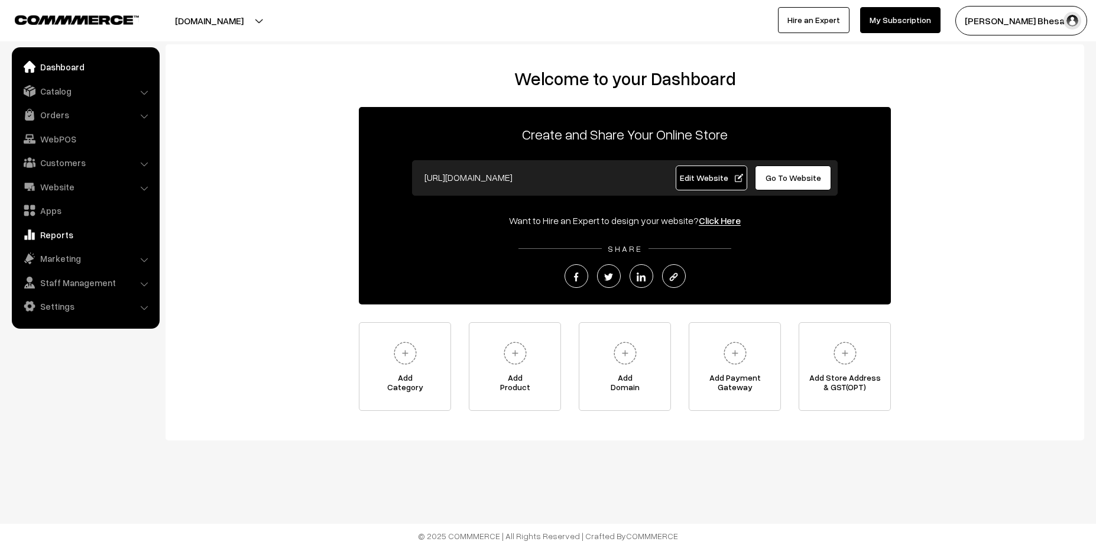
click at [87, 234] on link "Reports" at bounding box center [85, 234] width 141 height 21
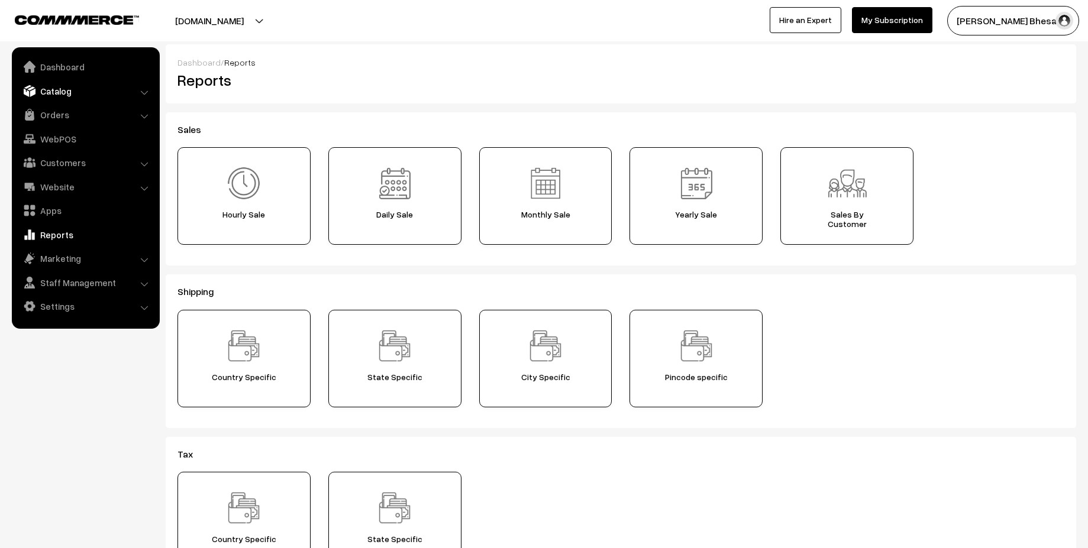
click at [82, 90] on link "Catalog" at bounding box center [85, 90] width 141 height 21
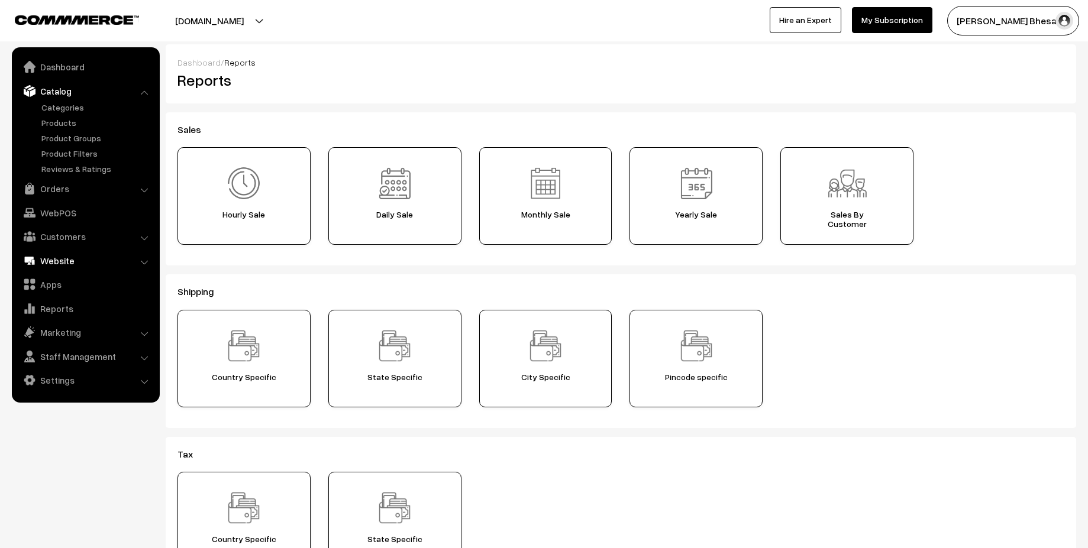
click at [77, 263] on link "Website" at bounding box center [85, 260] width 141 height 21
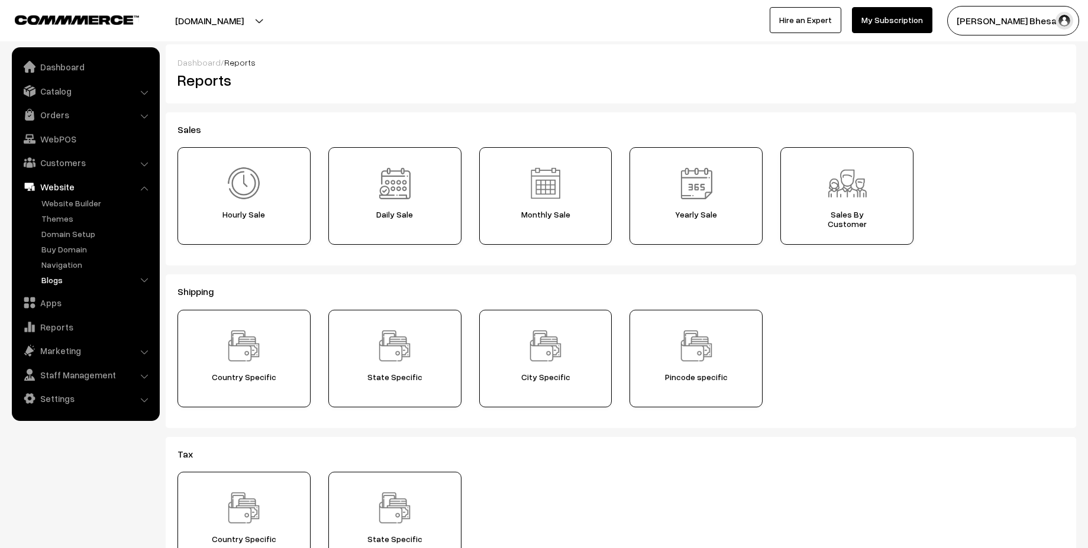
click at [57, 283] on link "Blogs" at bounding box center [96, 280] width 117 height 12
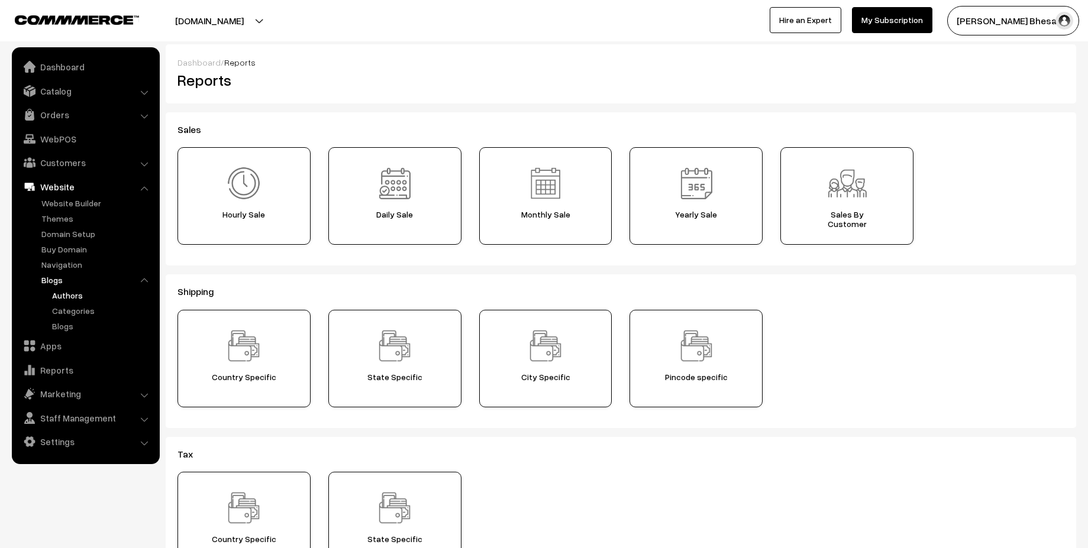
click at [80, 298] on link "Authors" at bounding box center [102, 295] width 106 height 12
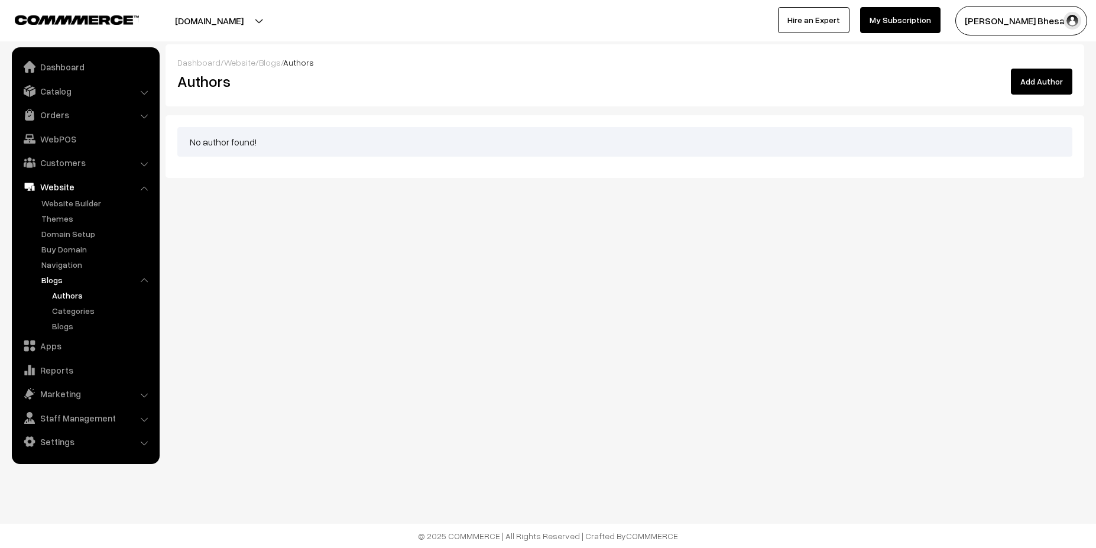
click at [1039, 73] on button "Add Author" at bounding box center [1042, 82] width 62 height 26
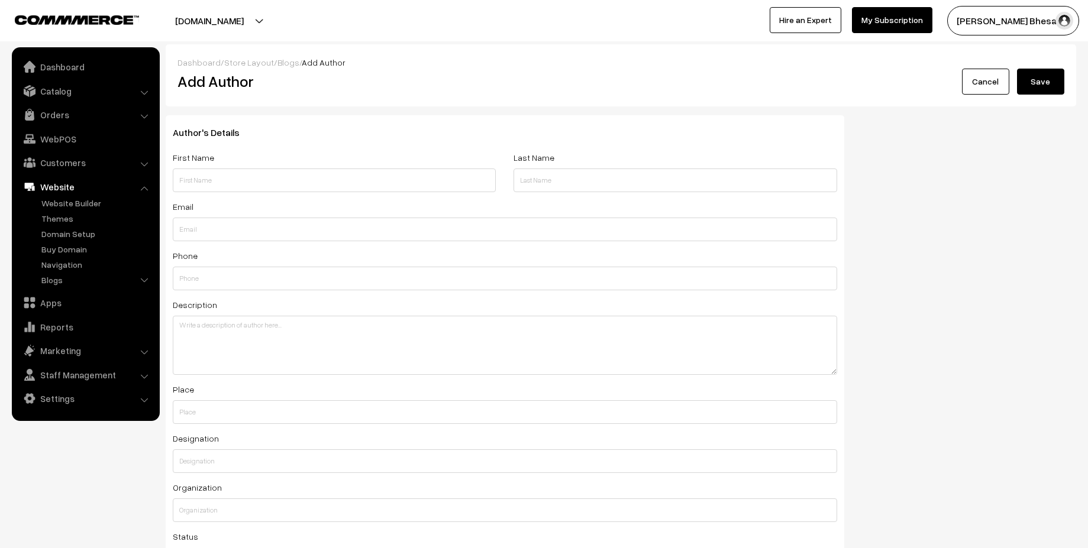
click at [60, 286] on li "Blogs Authors Categories Blogs" at bounding box center [97, 281] width 118 height 15
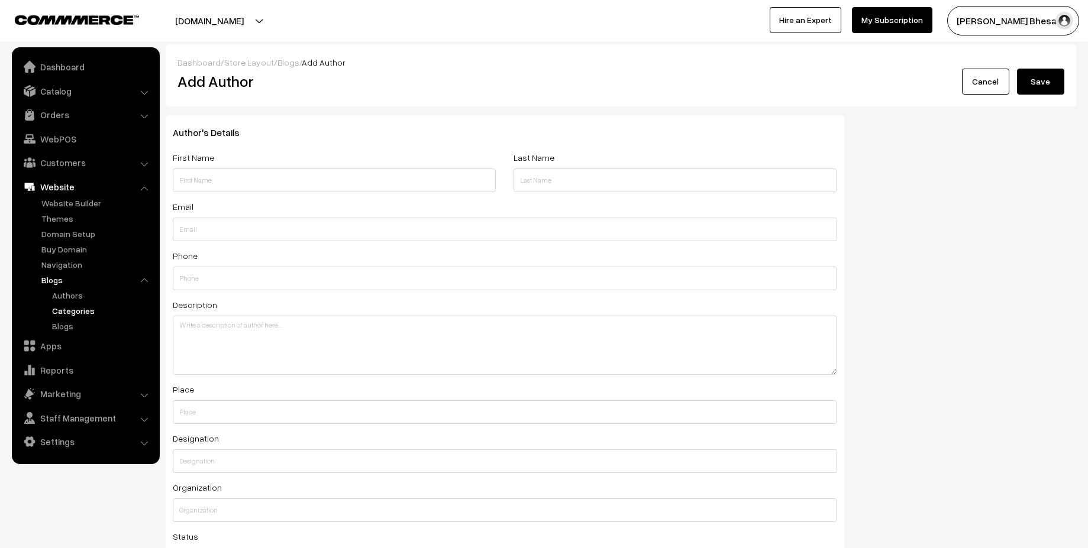
click at [81, 310] on link "Categories" at bounding box center [102, 311] width 106 height 12
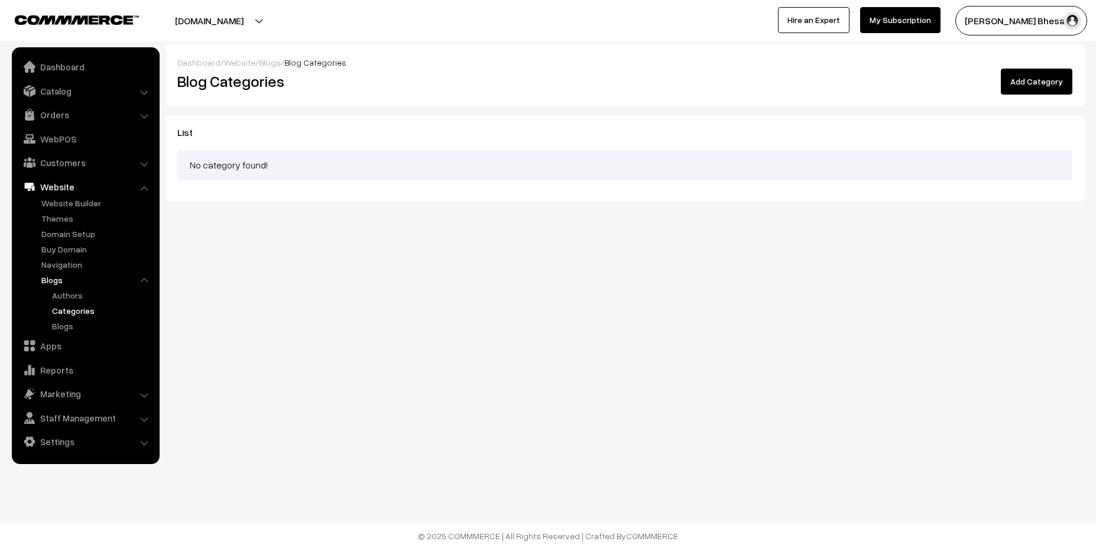
click at [1031, 84] on button "Add Category" at bounding box center [1037, 82] width 72 height 26
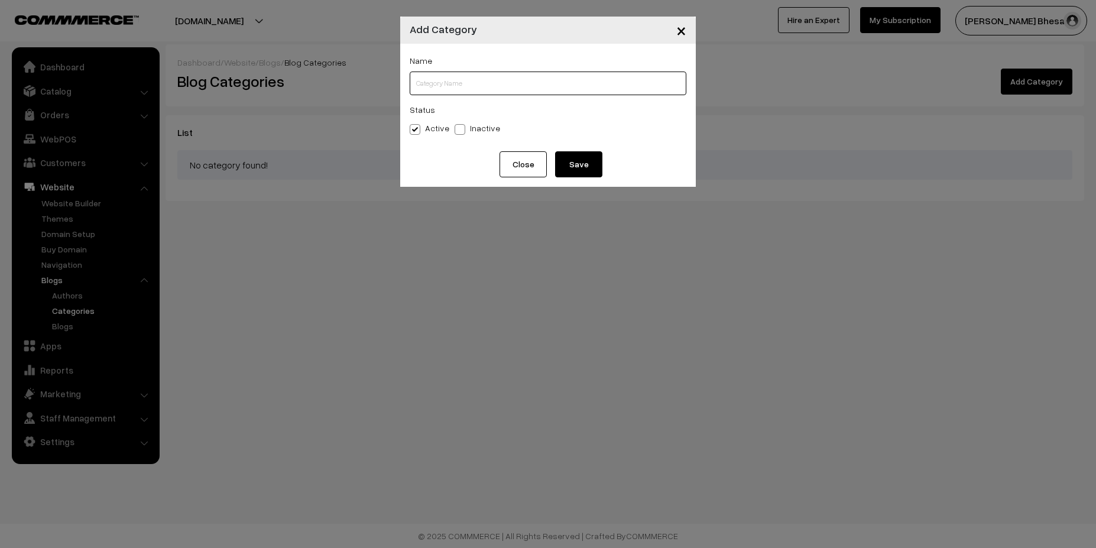
click at [528, 78] on input "text" at bounding box center [548, 84] width 277 height 24
type input "S"
type input "Stories from the archive"
click at [591, 171] on button "Save" at bounding box center [578, 164] width 47 height 26
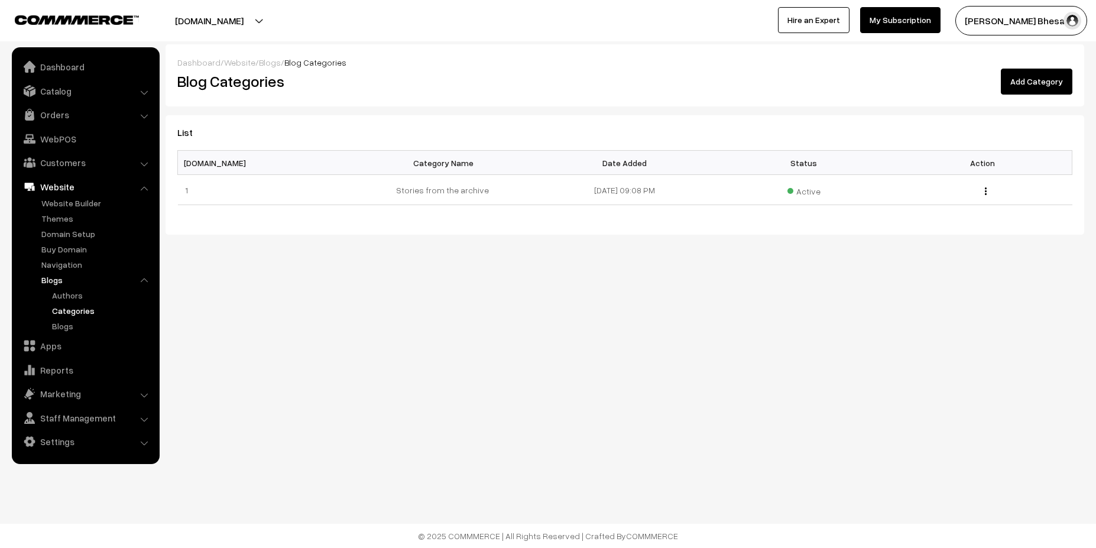
click at [57, 333] on ul "Dashboard Catalog" at bounding box center [86, 255] width 148 height 417
click at [79, 323] on link "Blogs" at bounding box center [102, 326] width 106 height 12
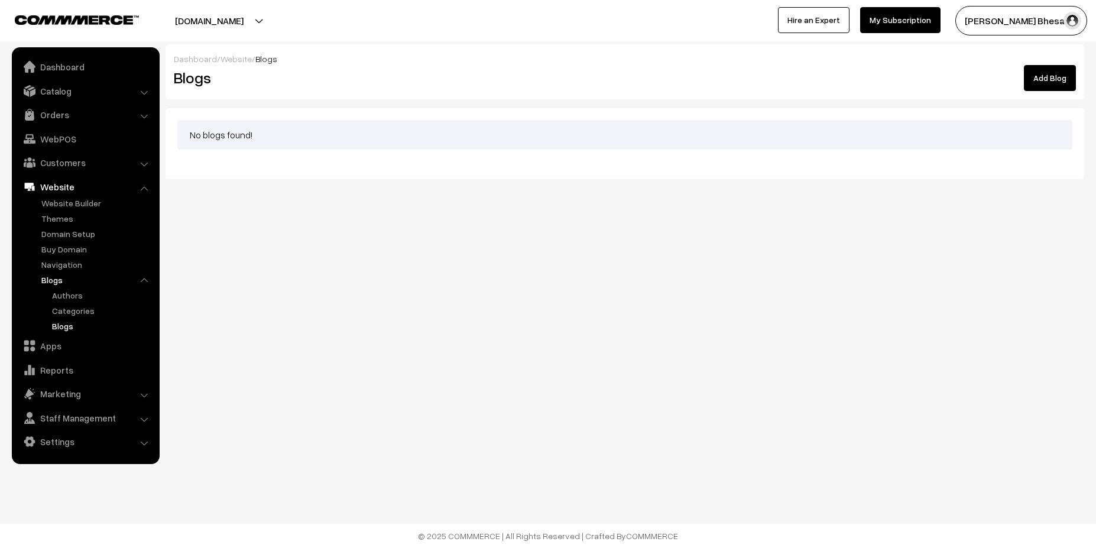
click at [1048, 79] on link "Add Blog" at bounding box center [1050, 78] width 52 height 26
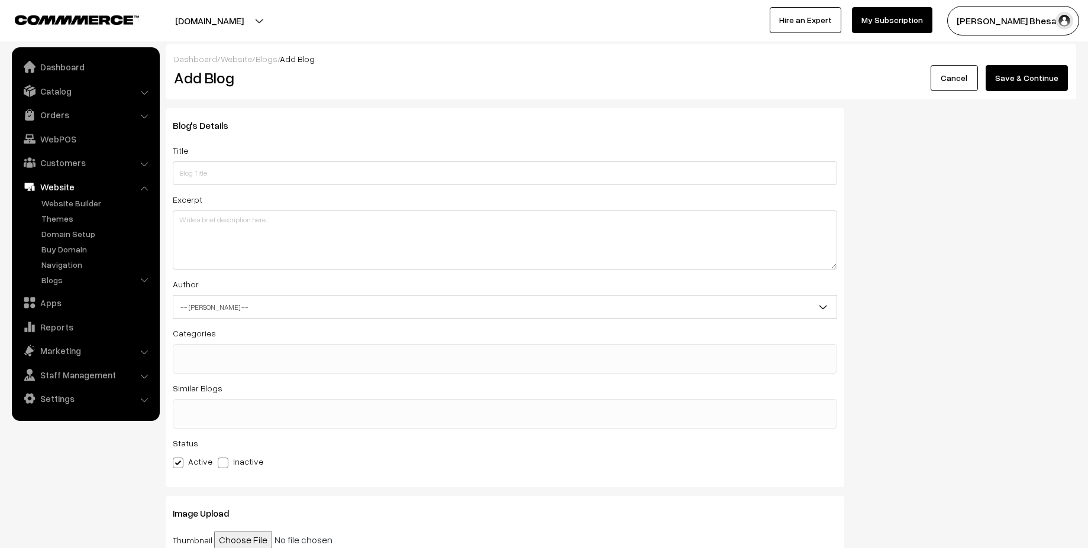
click at [62, 288] on li "Blogs Authors Categories Blogs" at bounding box center [97, 281] width 118 height 15
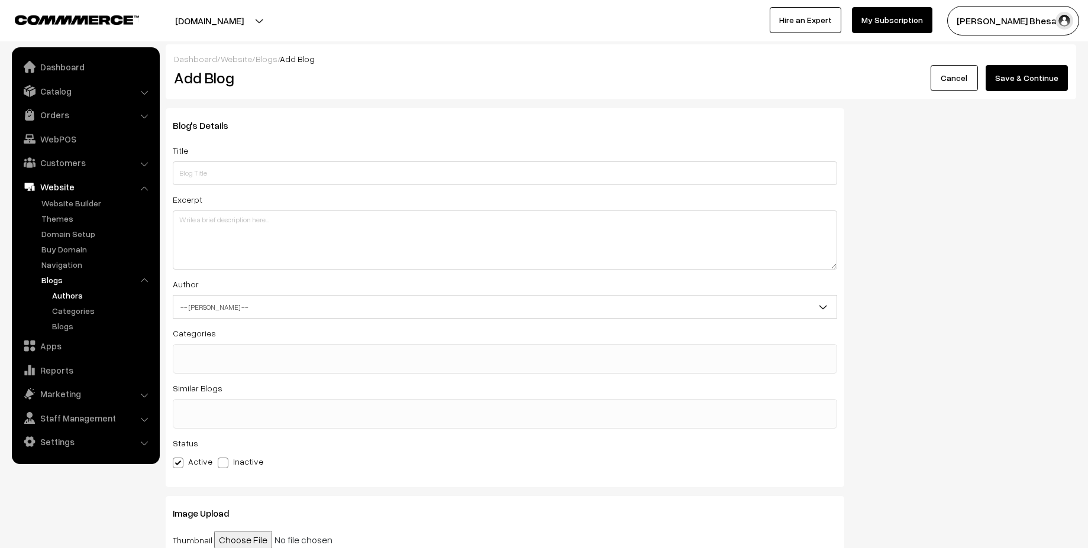
click at [73, 300] on link "Authors" at bounding box center [102, 295] width 106 height 12
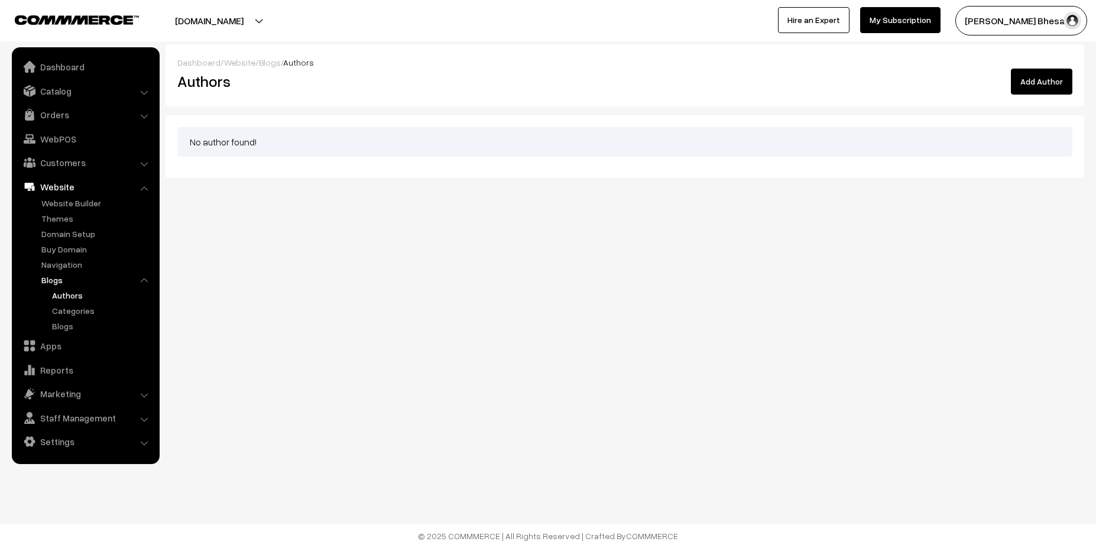
click at [1024, 87] on button "Add Author" at bounding box center [1042, 82] width 62 height 26
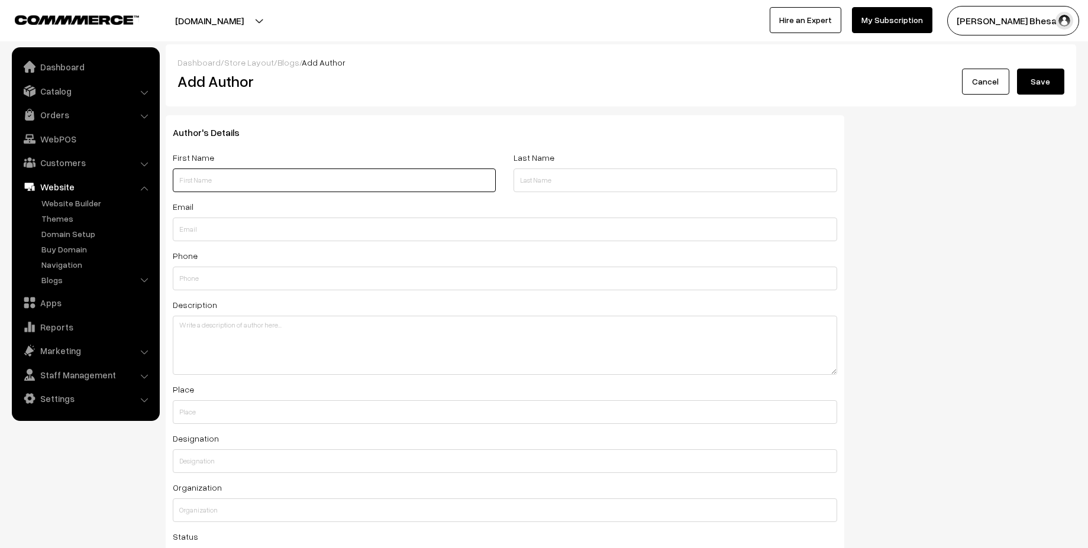
click at [389, 172] on input "text" at bounding box center [334, 181] width 323 height 24
type input "Rushad"
type input "Bhesania"
click at [227, 239] on input "text" at bounding box center [505, 230] width 664 height 24
type input "rushad93@gmail.com"
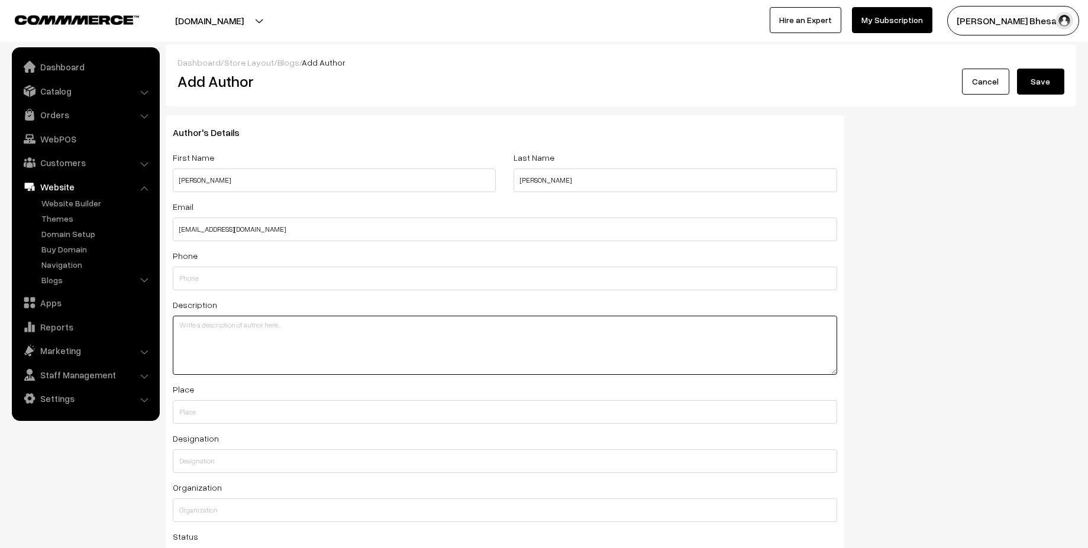
click at [262, 346] on textarea at bounding box center [505, 345] width 664 height 59
click at [121, 289] on ul "Dashboard Catalog" at bounding box center [86, 234] width 148 height 374
click at [132, 282] on link "Blogs" at bounding box center [96, 280] width 117 height 12
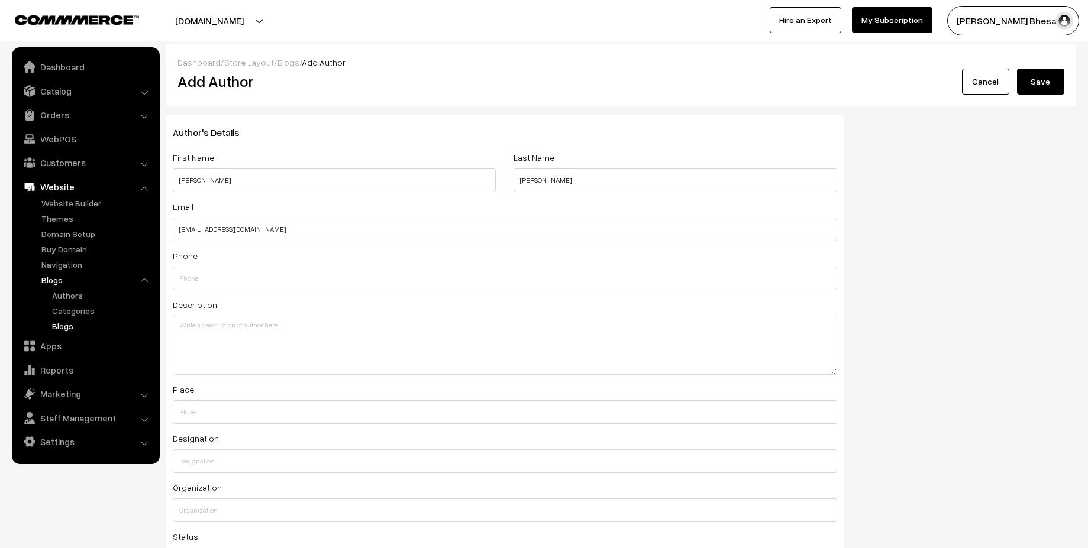
click at [66, 324] on link "Blogs" at bounding box center [102, 326] width 106 height 12
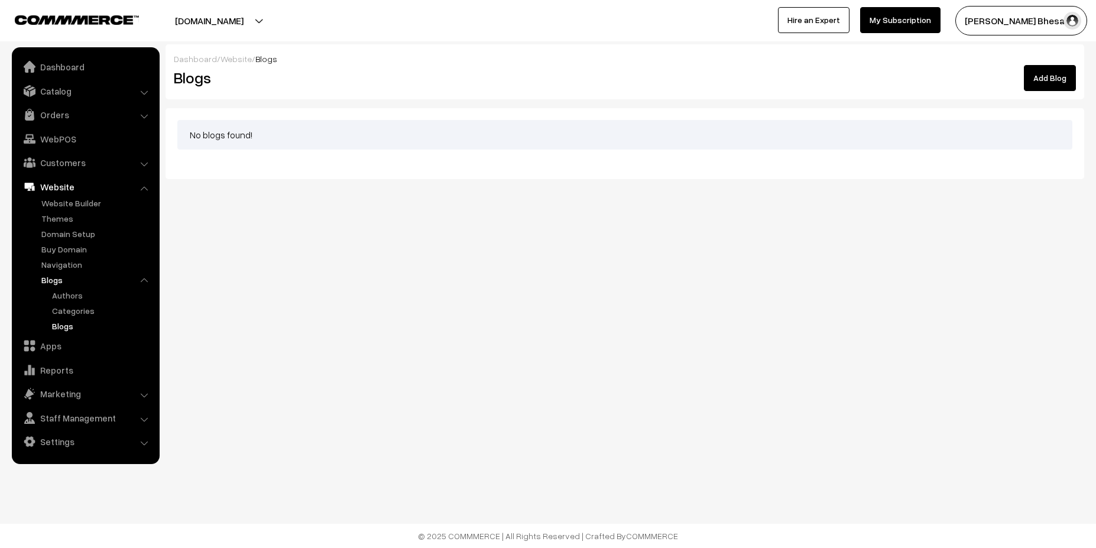
click at [1043, 70] on link "Add Blog" at bounding box center [1050, 78] width 52 height 26
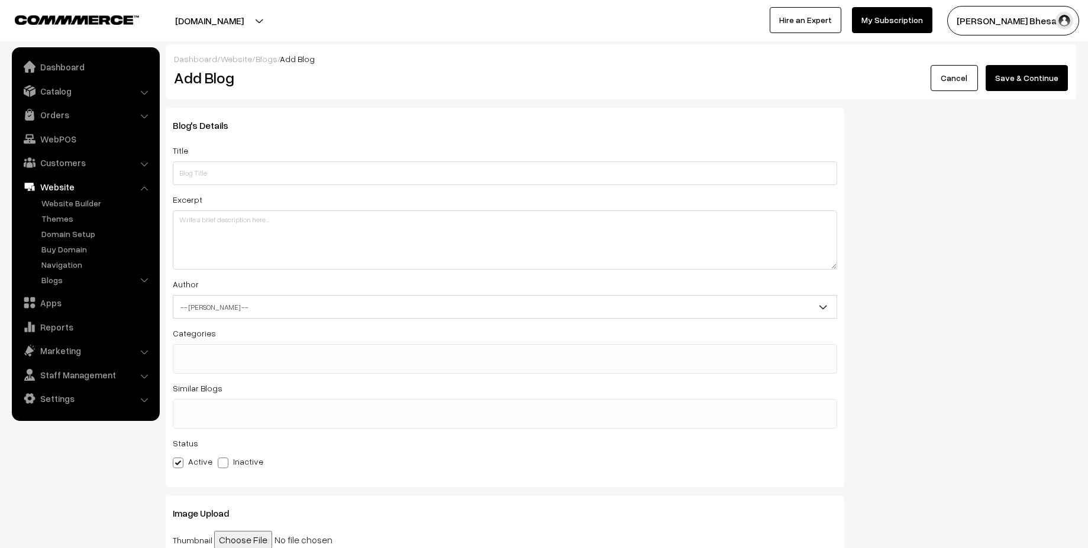
click at [375, 351] on ul at bounding box center [504, 352] width 663 height 15
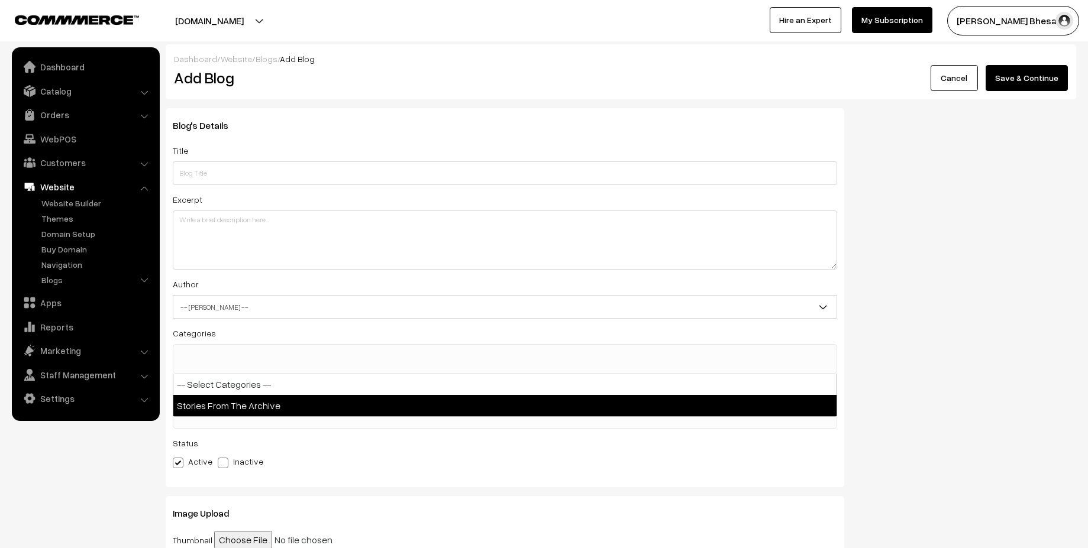
select select "1"
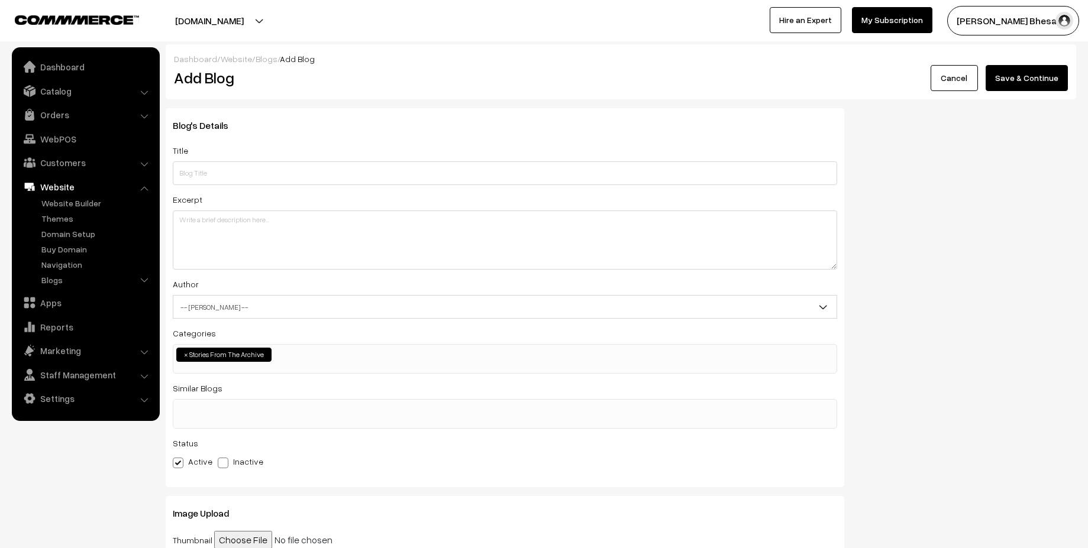
click at [238, 406] on ul at bounding box center [504, 407] width 663 height 15
click at [141, 469] on nav "Dashboard Catalog" at bounding box center [80, 321] width 160 height 548
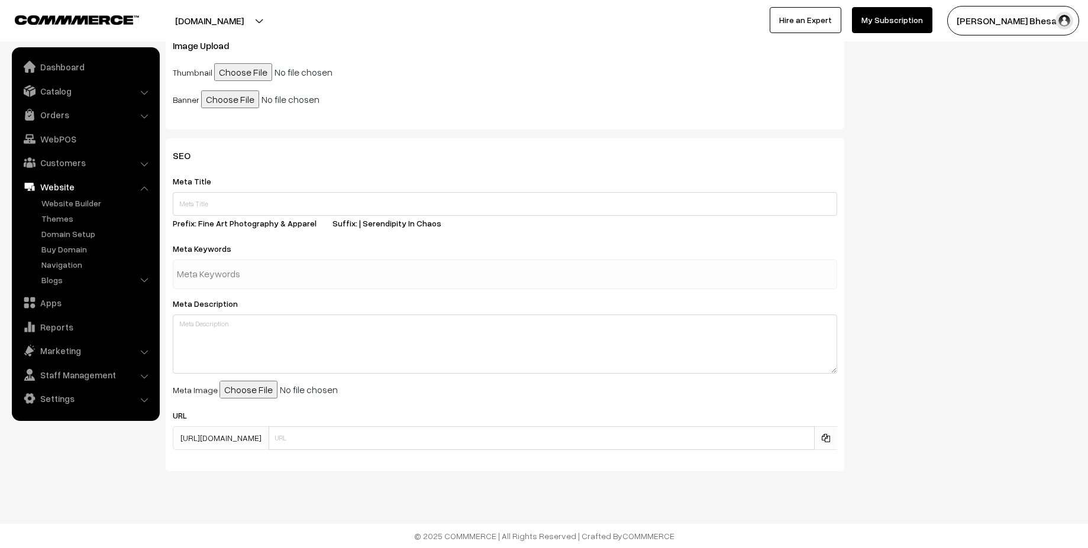
scroll to position [0, 0]
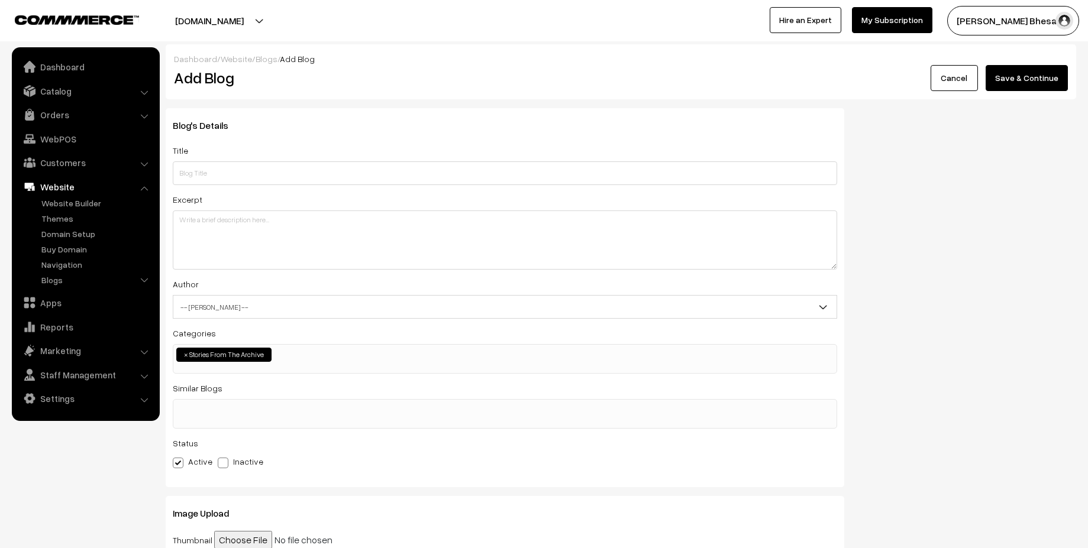
click at [957, 83] on link "Cancel" at bounding box center [953, 78] width 47 height 26
